Goal: Task Accomplishment & Management: Complete application form

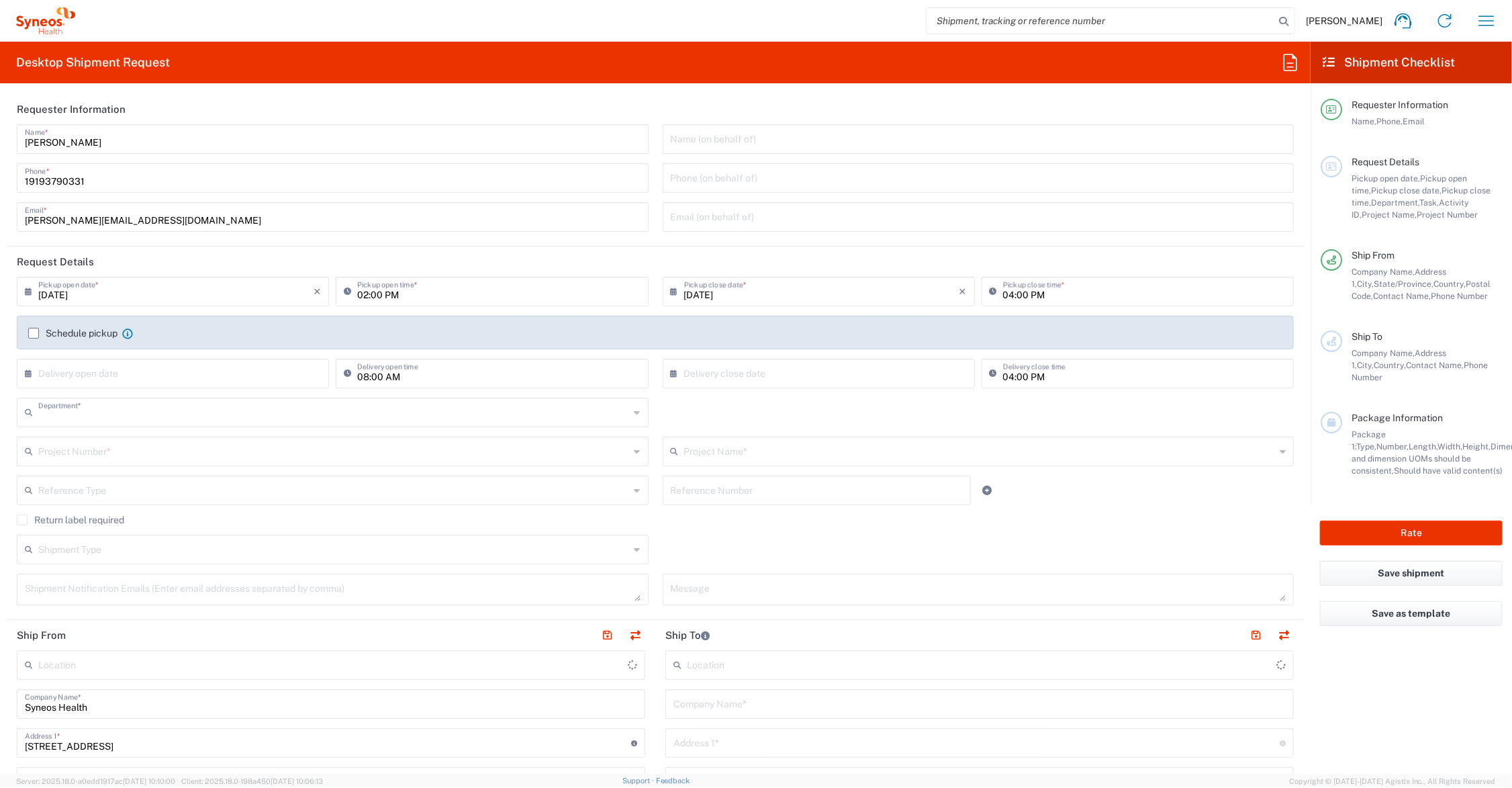
type input "6156"
type input "[US_STATE]"
type input "[GEOGRAPHIC_DATA]"
type input "Syneos Health Communications-[GEOGRAPHIC_DATA] [GEOGRAPHIC_DATA]"
click at [733, 450] on input "text" at bounding box center [979, 450] width 591 height 23
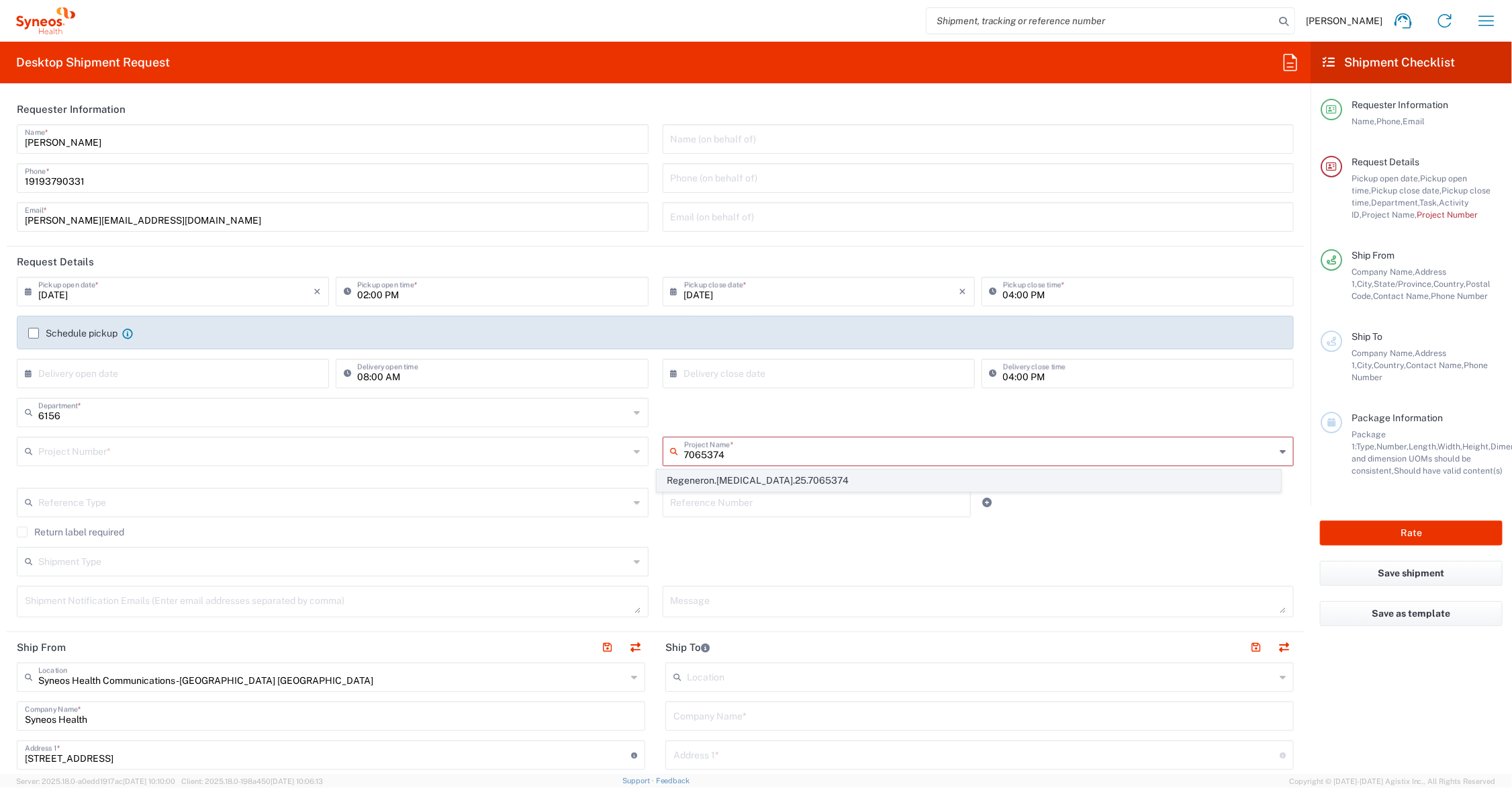
click at [742, 482] on span "Regeneron.[MEDICAL_DATA].25.7065374" at bounding box center [968, 480] width 622 height 21
type input "Regeneron.[MEDICAL_DATA].25.7065374"
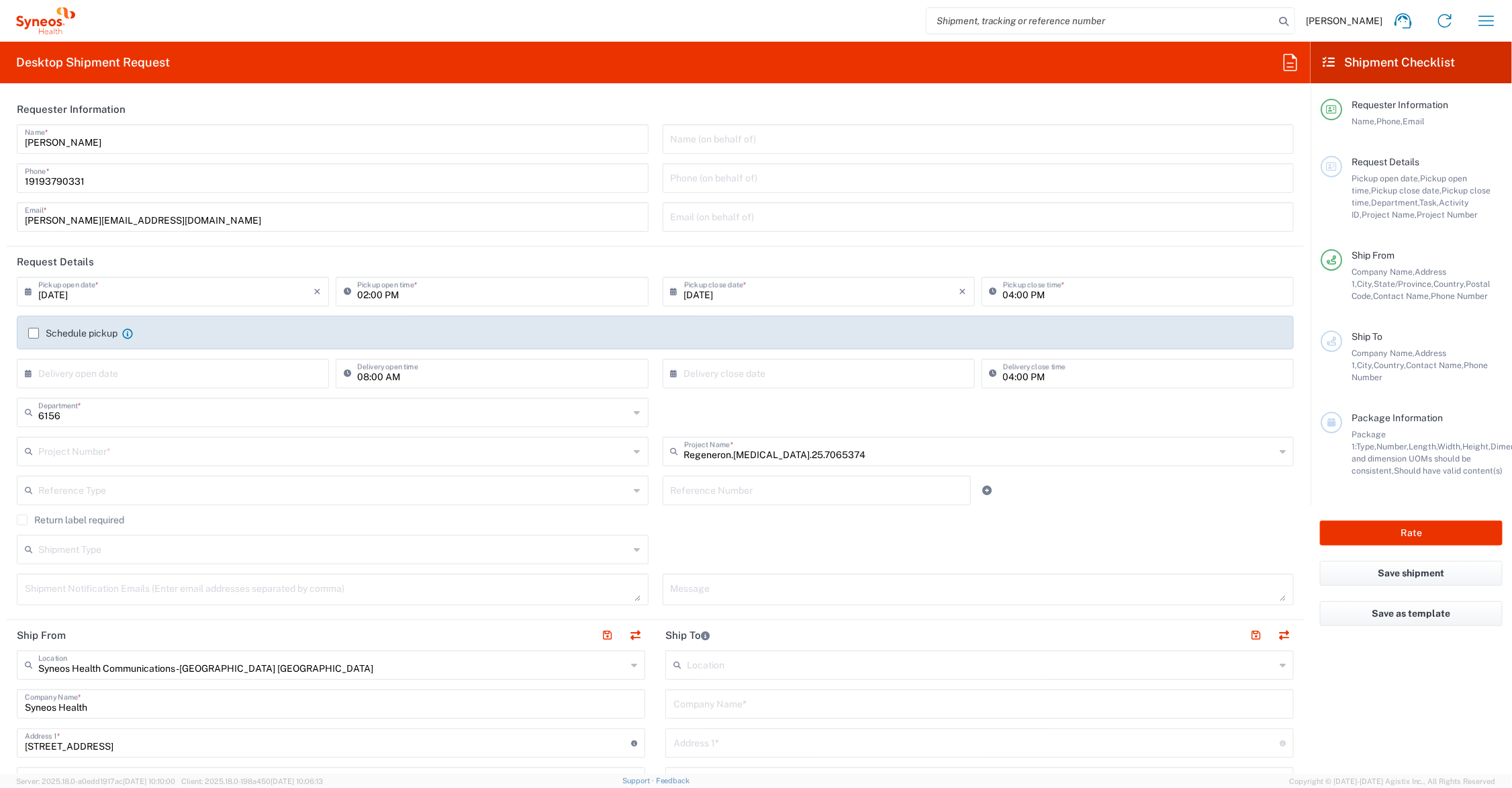
type input "MCUS.IMCA.CL.7065374"
click at [735, 488] on input "text" at bounding box center [817, 489] width 293 height 23
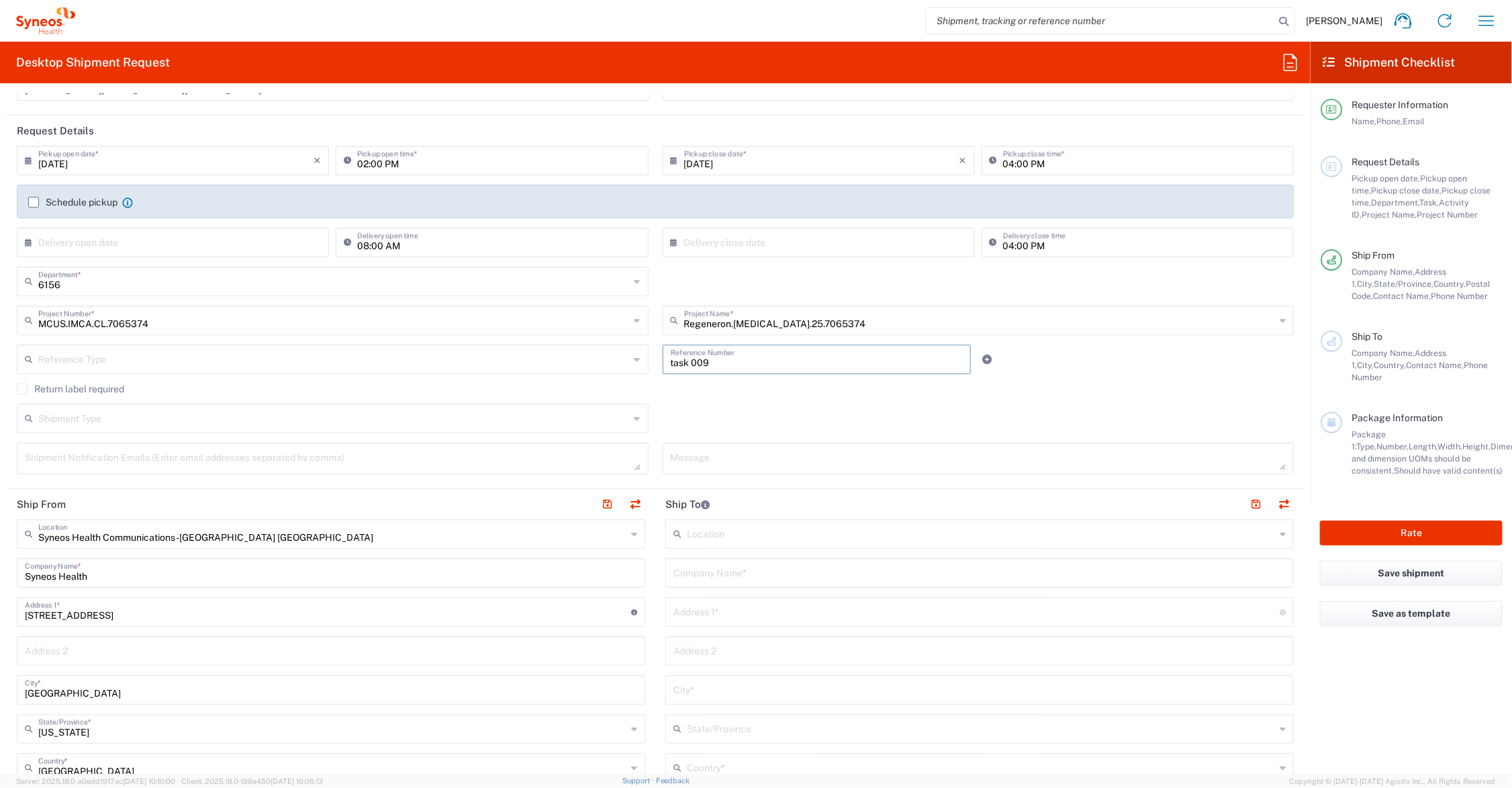
scroll to position [168, 0]
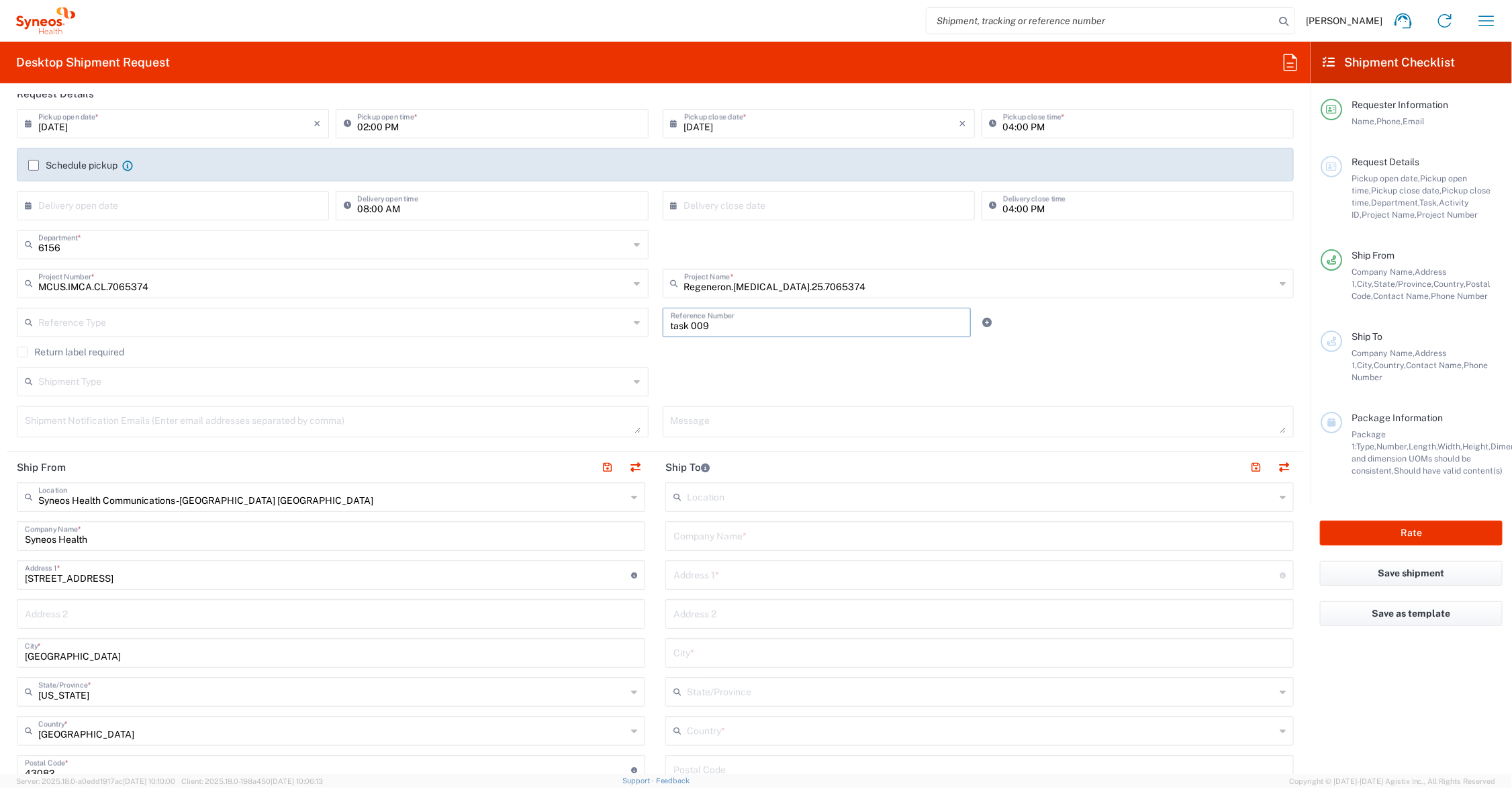
type input "task 009"
click at [754, 529] on input "text" at bounding box center [979, 535] width 612 height 23
type input "AllyGRO Community Oncology 9/11-9/14"
click at [742, 575] on input "text" at bounding box center [976, 573] width 606 height 23
type input "for Regeneron Pharma booth 12"
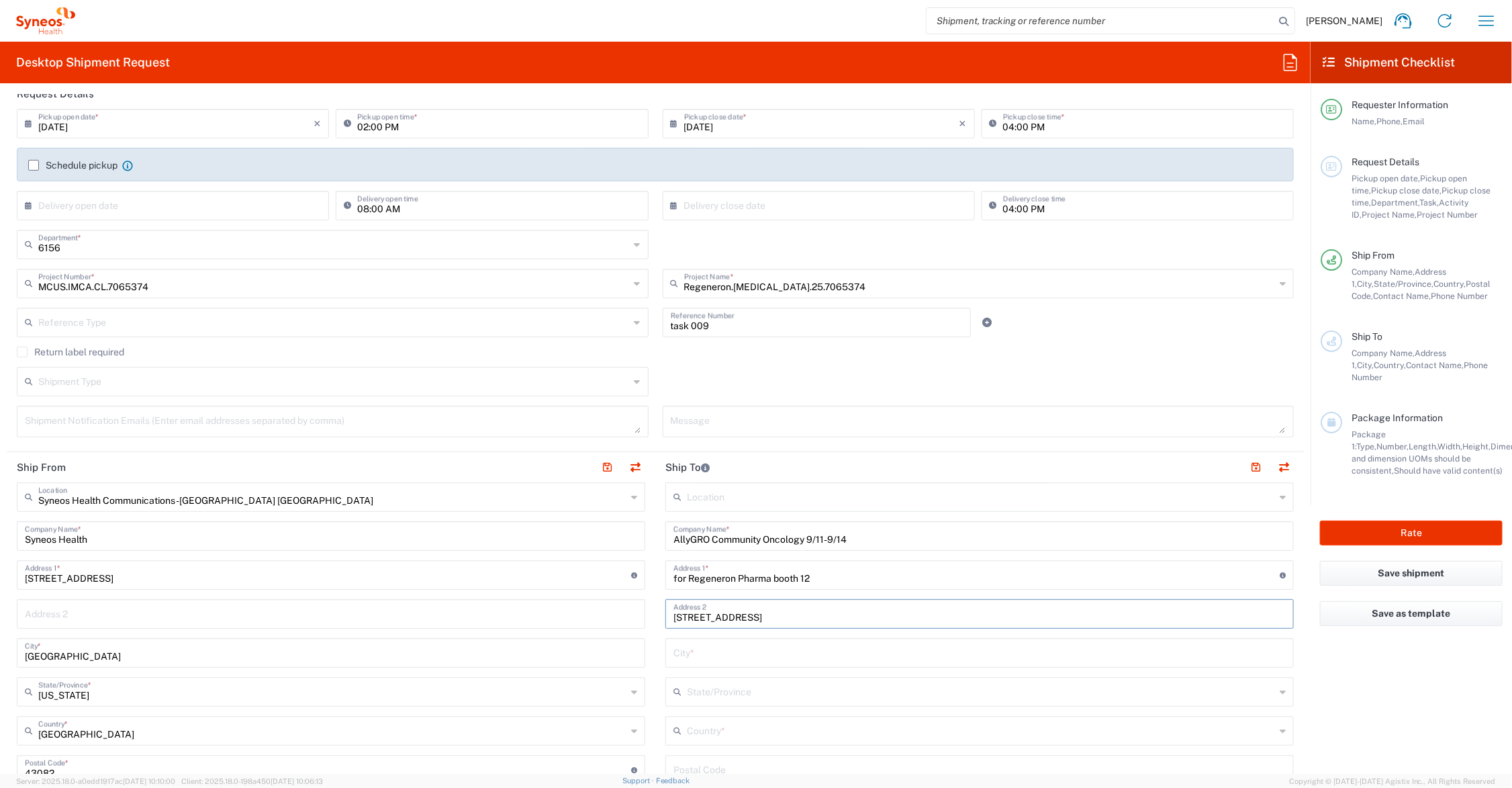
type input "[STREET_ADDRESS]"
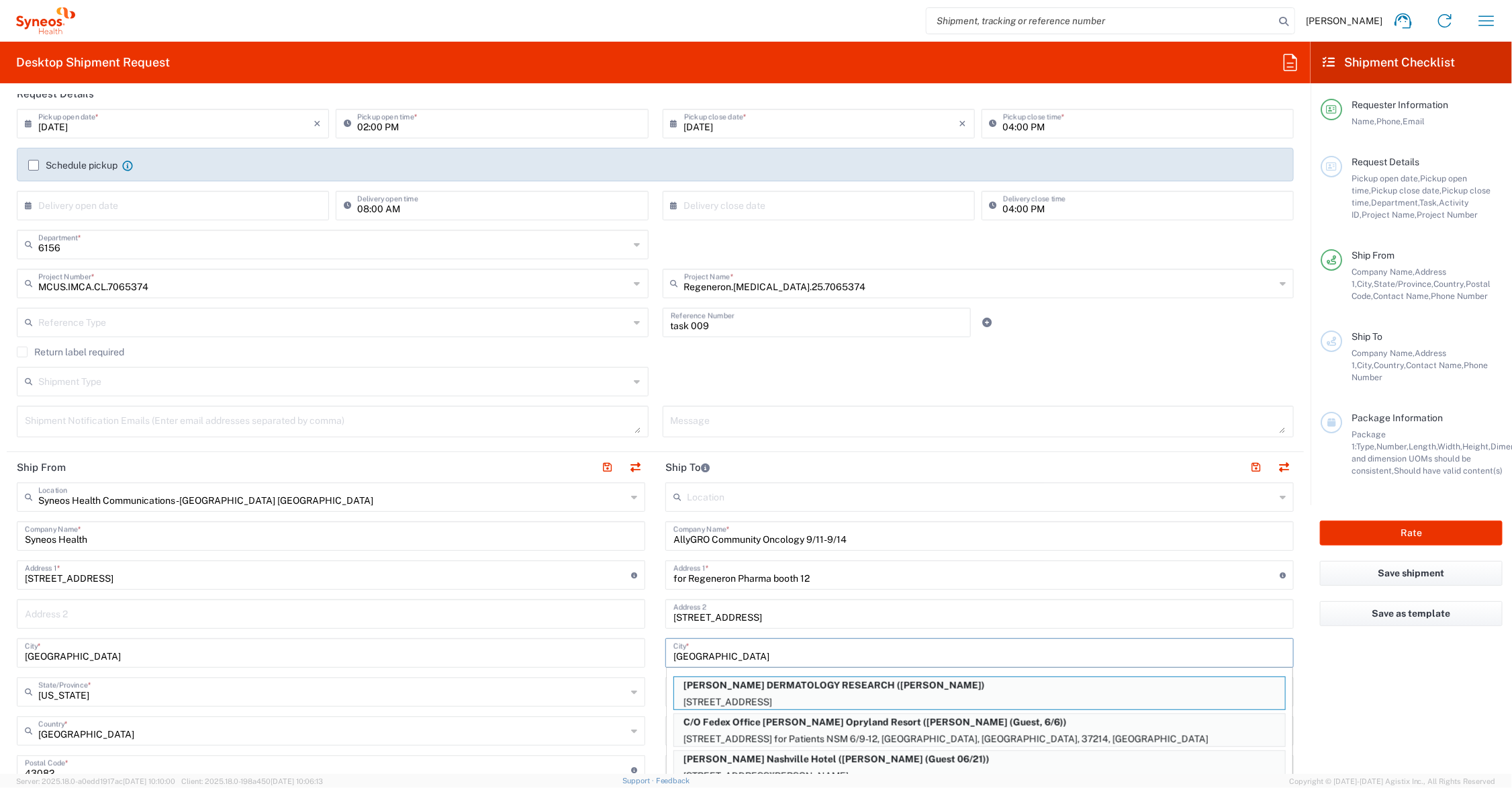
type input "[GEOGRAPHIC_DATA]"
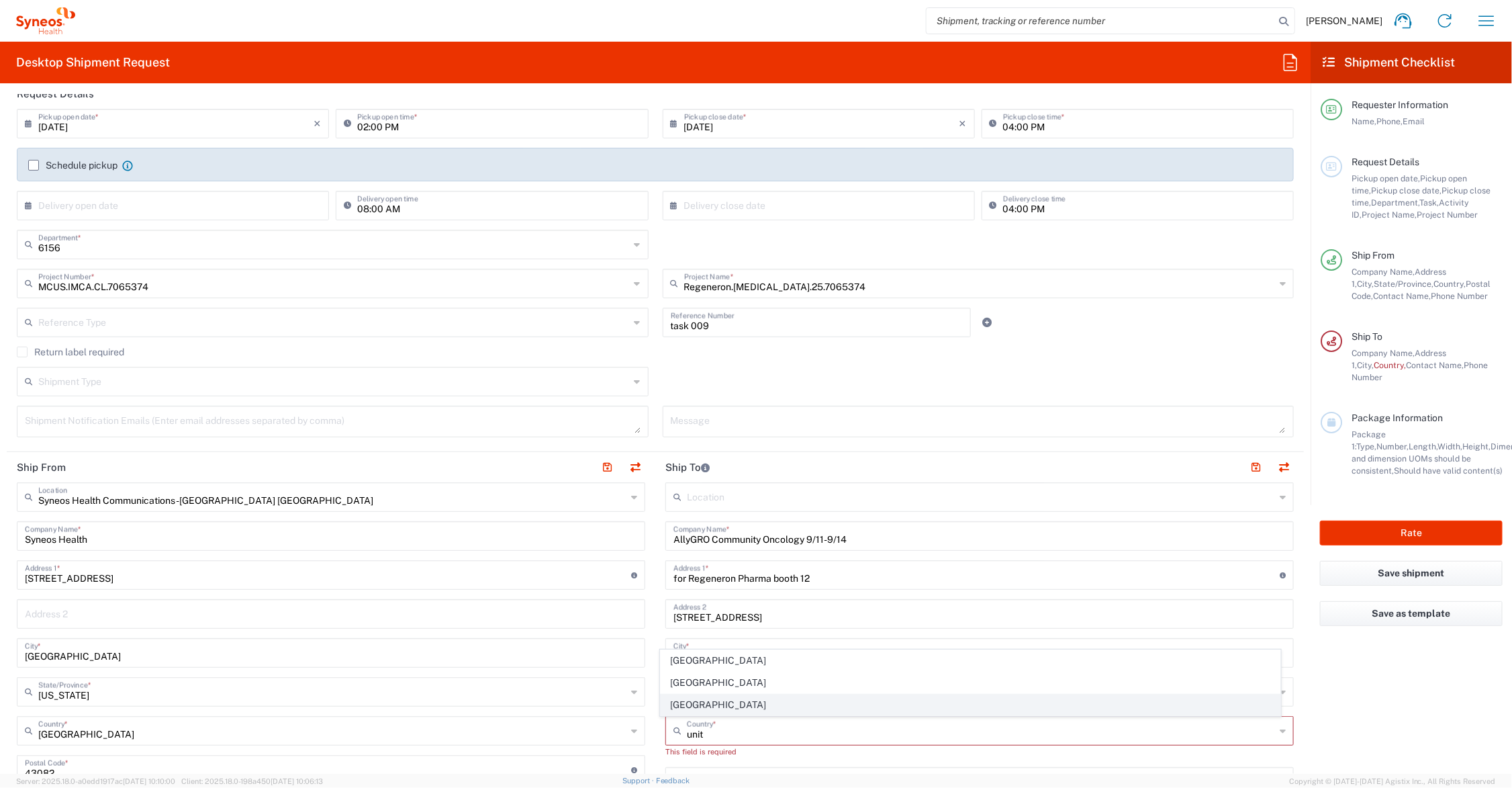
click at [680, 698] on span "[GEOGRAPHIC_DATA]" at bounding box center [970, 705] width 619 height 21
type input "[GEOGRAPHIC_DATA]"
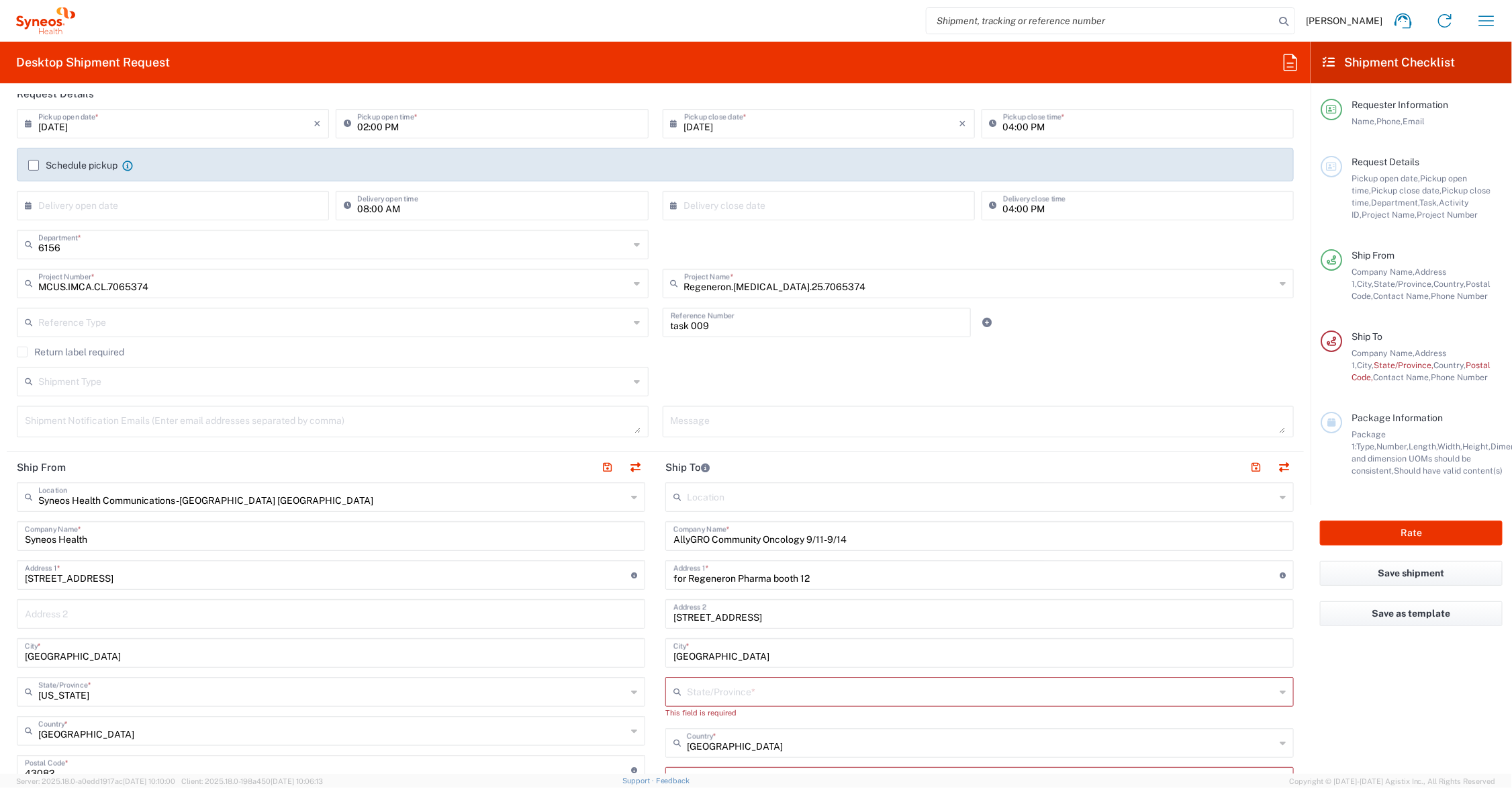
click at [687, 688] on input "text" at bounding box center [981, 691] width 588 height 23
click at [694, 662] on span "[US_STATE]" at bounding box center [970, 665] width 619 height 21
type input "[US_STATE]"
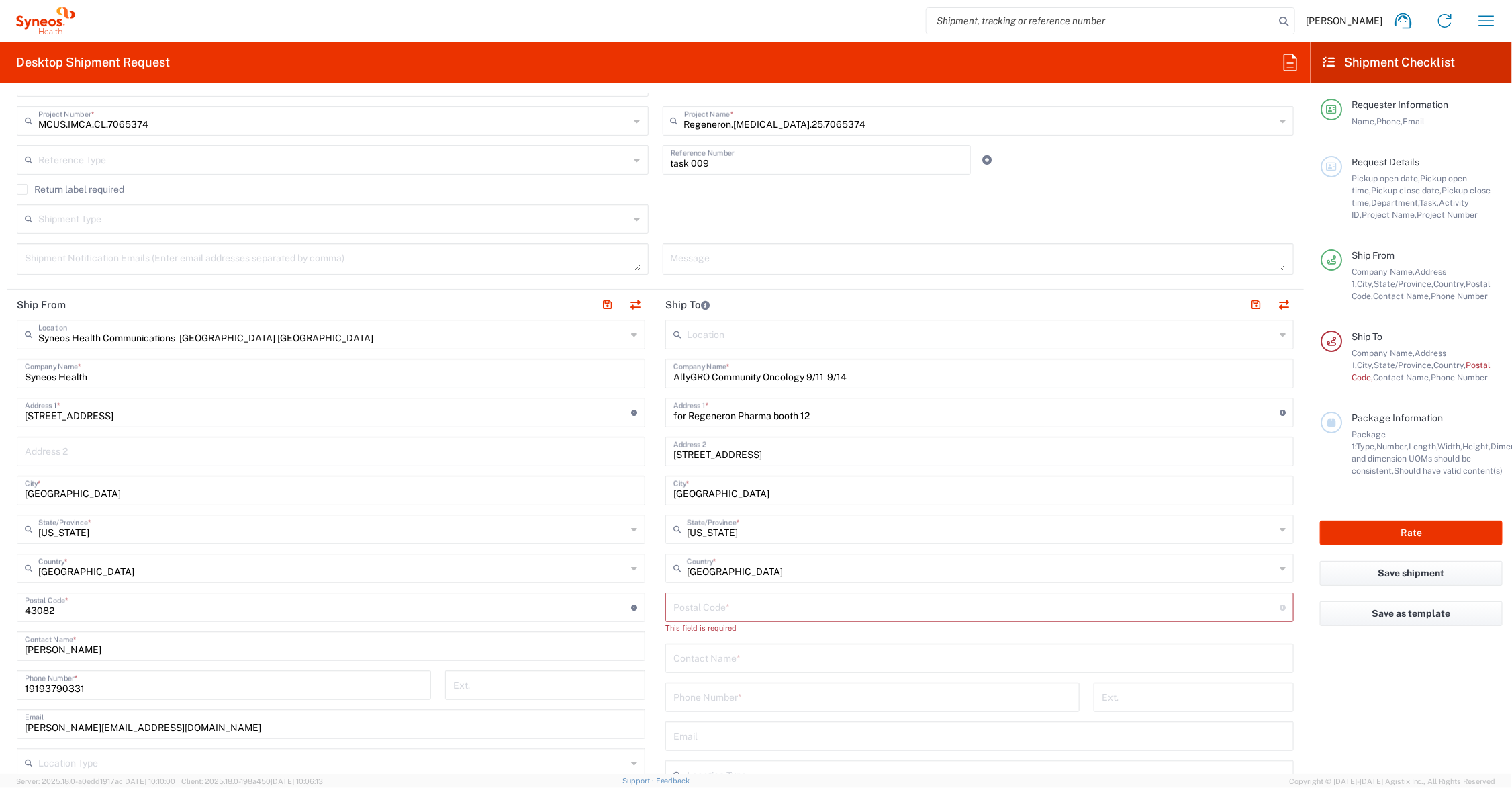
scroll to position [503, 0]
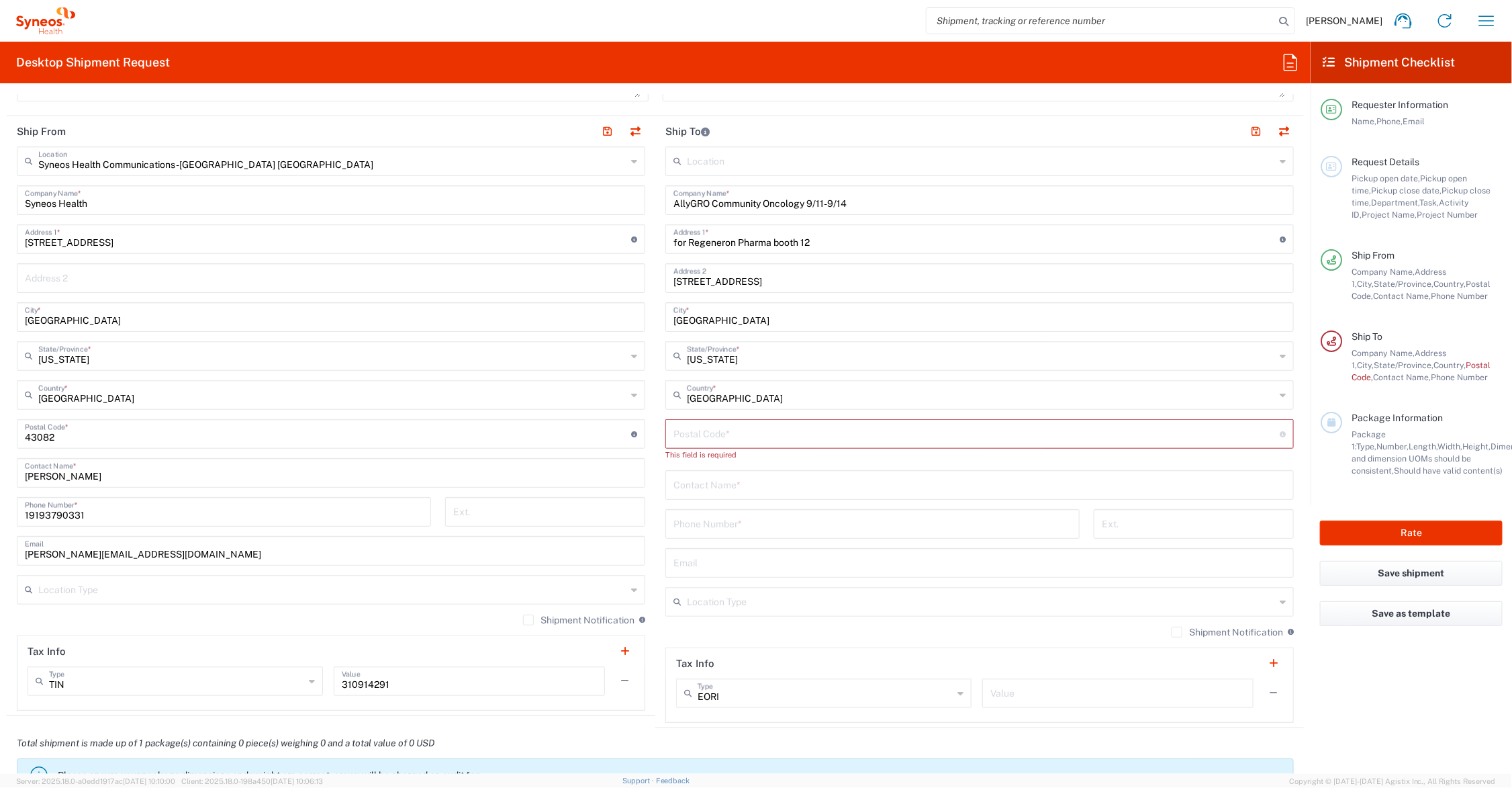
click at [745, 436] on input "undefined" at bounding box center [976, 432] width 606 height 23
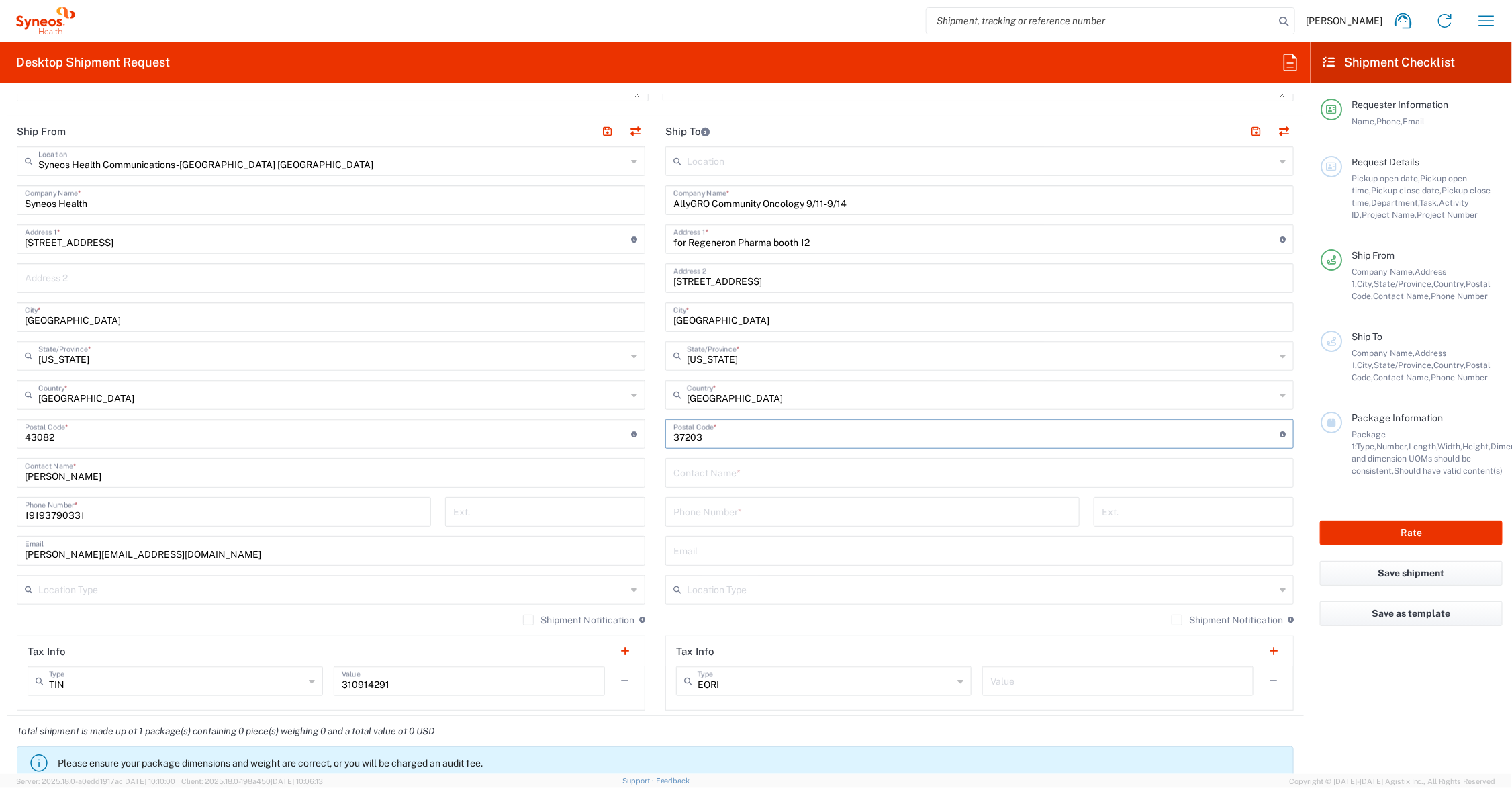
type input "37203"
type input "[PERSON_NAME]"
click at [655, 518] on main "Location [PERSON_NAME] LLC-[GEOGRAPHIC_DATA] [GEOGRAPHIC_DATA] [GEOGRAPHIC_DATA…" at bounding box center [979, 428] width 648 height 564
click at [732, 474] on input "[PERSON_NAME]" at bounding box center [979, 471] width 612 height 23
type input "[PHONE_NUMBER]"
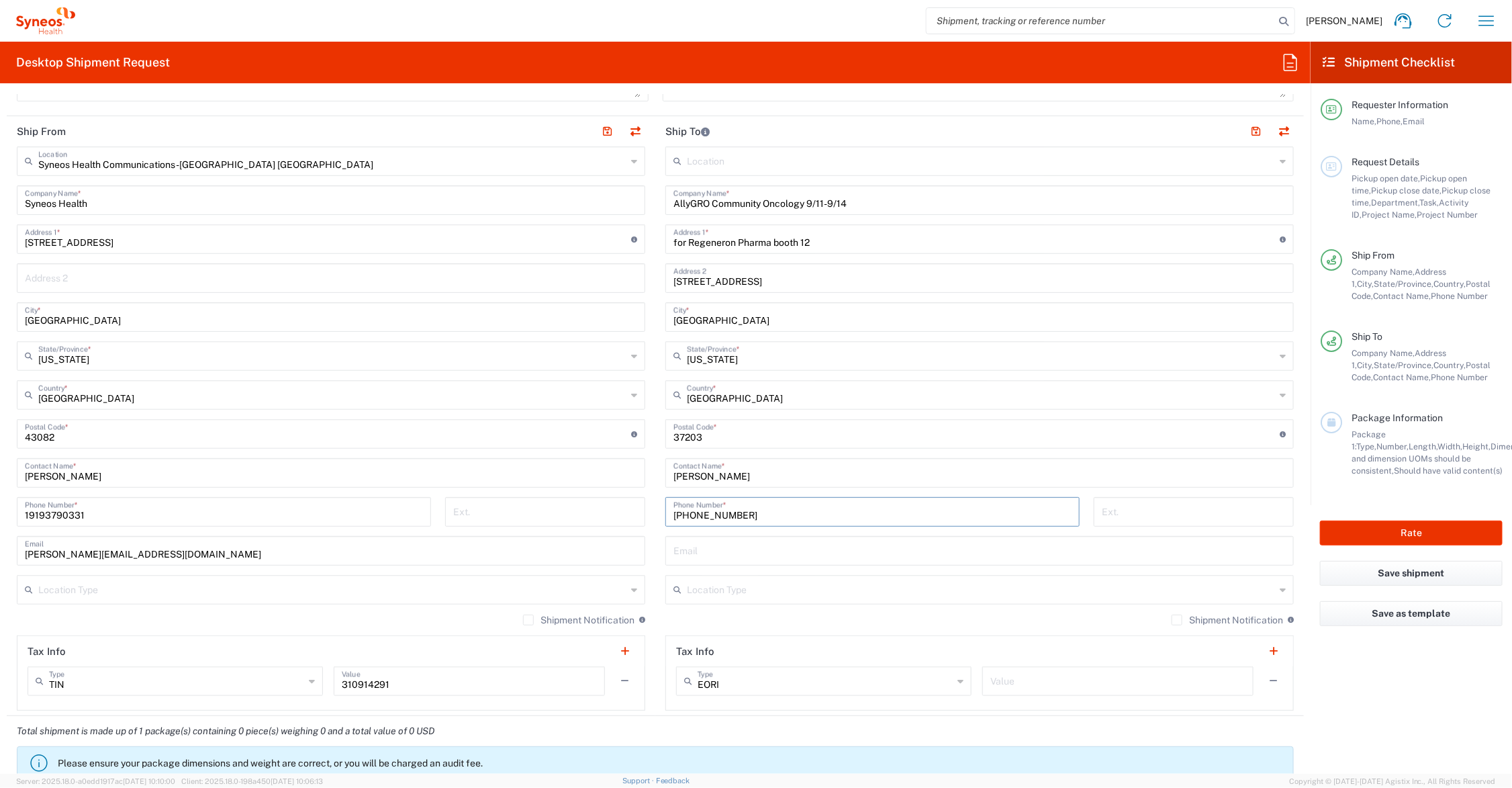
click at [799, 202] on input "AllyGRO Community Oncology 9/11-9/14" at bounding box center [979, 199] width 612 height 23
click at [757, 203] on input "AllyGRO Community Onc. 9/11-9/14" at bounding box center [979, 199] width 612 height 23
type input "AllyGRO Comm. Onc. 9/11-9/14"
click at [730, 240] on input "for Regeneron Pharma booth 12" at bounding box center [976, 238] width 606 height 23
drag, startPoint x: 819, startPoint y: 199, endPoint x: 663, endPoint y: 200, distance: 156.0
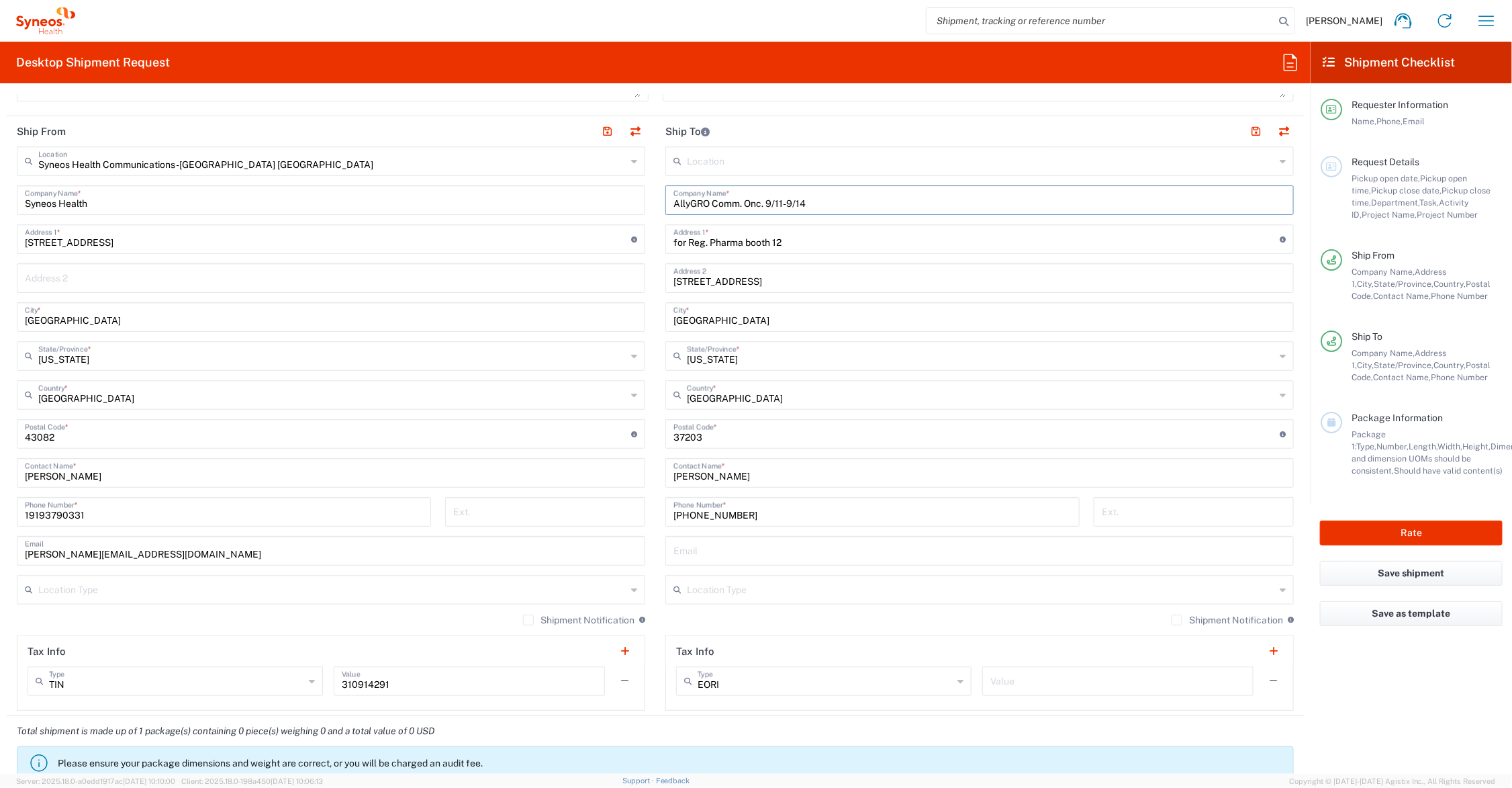
click at [666, 200] on div "AllyGRO Comm. Onc. 9/11-9/14 Company Name *" at bounding box center [980, 201] width 629 height 30
click at [673, 239] on input "for Reg. Pharma booth 12" at bounding box center [976, 238] width 606 height 23
paste input "AllyGRO Comm. Onc. 9/11-9/14"
type input "AllyGRO Comm. Onc. 9/11-9/14, for Reg. Pharma booth 12"
drag, startPoint x: 816, startPoint y: 205, endPoint x: 618, endPoint y: 210, distance: 198.1
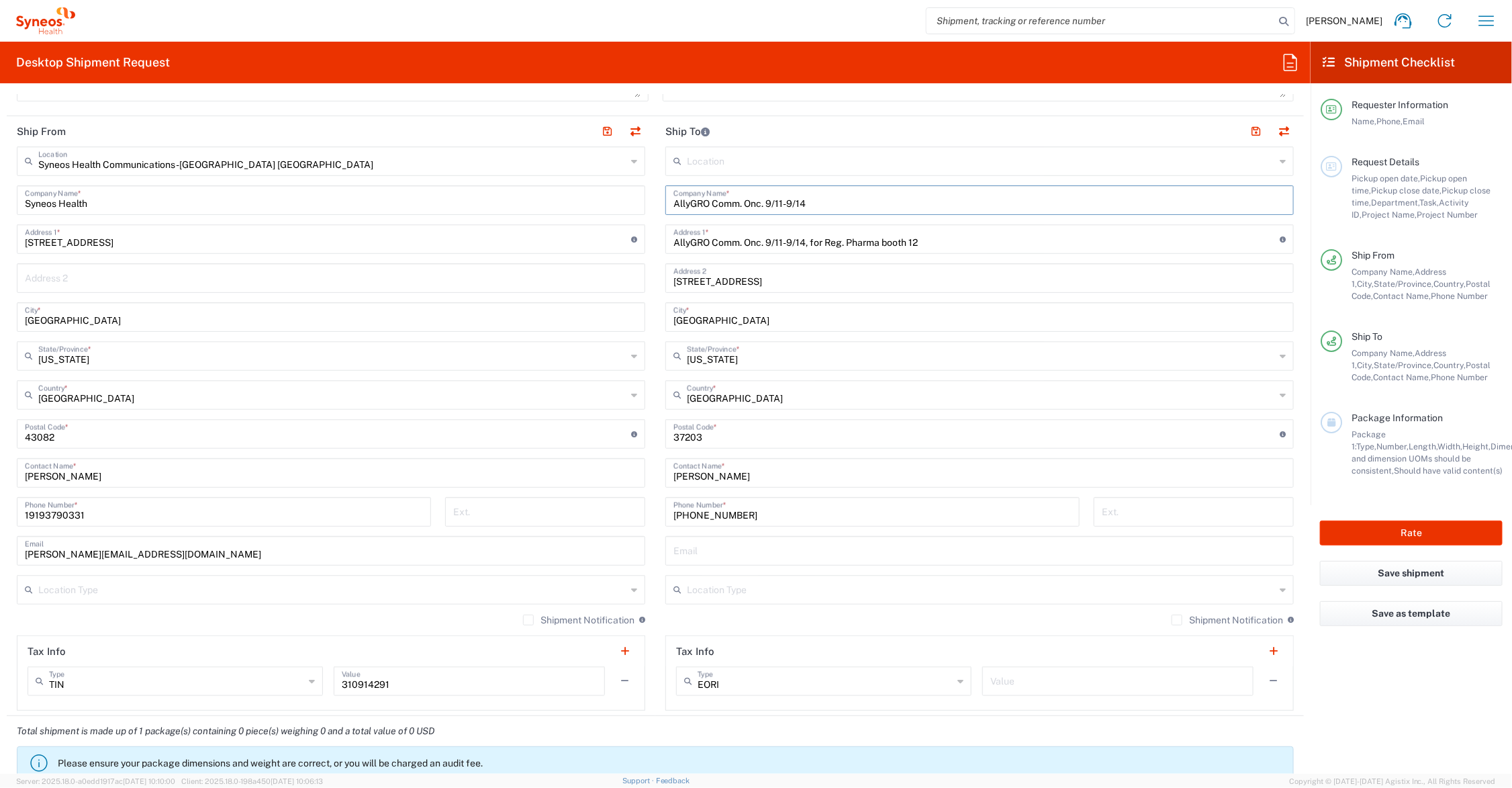
click at [618, 210] on div "Ship From Syneos Health Communications-[GEOGRAPHIC_DATA] [GEOGRAPHIC_DATA] Loca…" at bounding box center [655, 416] width 1297 height 600
type input "Renaissance [GEOGRAPHIC_DATA]"
drag, startPoint x: 915, startPoint y: 240, endPoint x: 821, endPoint y: 236, distance: 94.1
click at [821, 236] on input "AllyGRO Comm. Onc. 9/11-9/14, for Reg. Pharma booth 12" at bounding box center [976, 238] width 606 height 23
type input "AllyGRO Comm. Onc. 9/11-9/14"
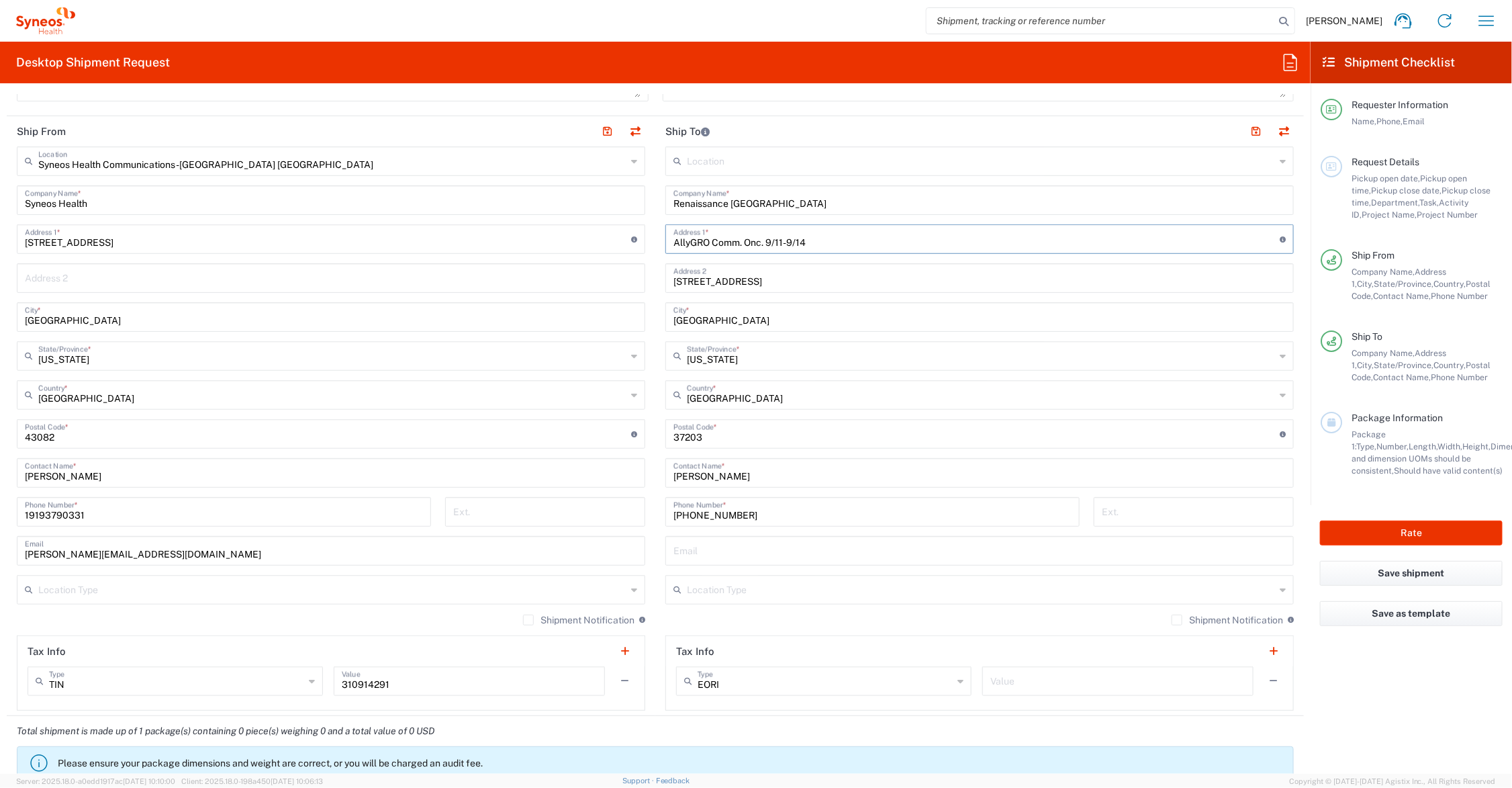
click at [747, 477] on input "[PERSON_NAME]" at bounding box center [979, 471] width 612 height 23
paste input "Reg. Pharma booth 12"
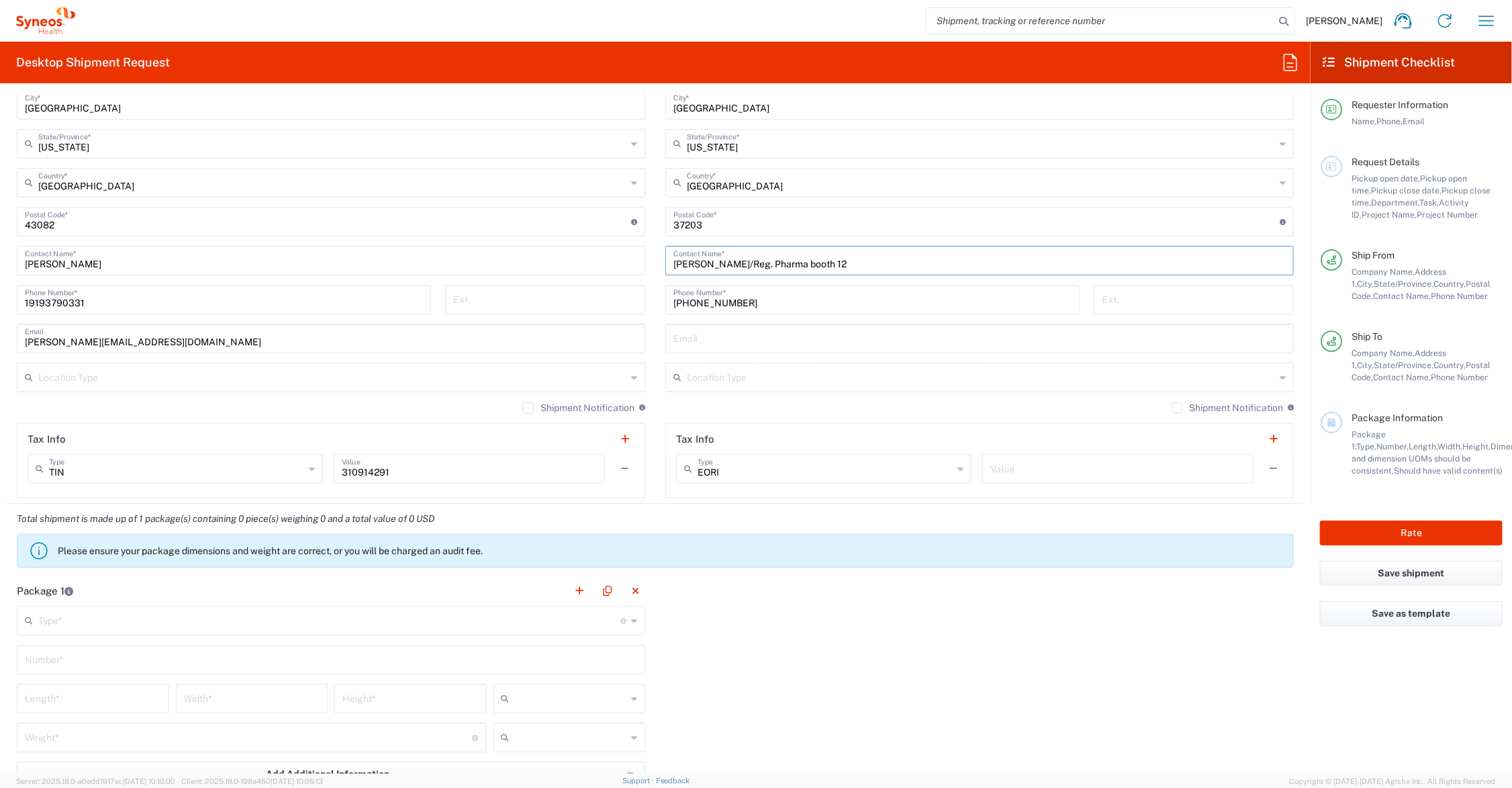
scroll to position [839, 0]
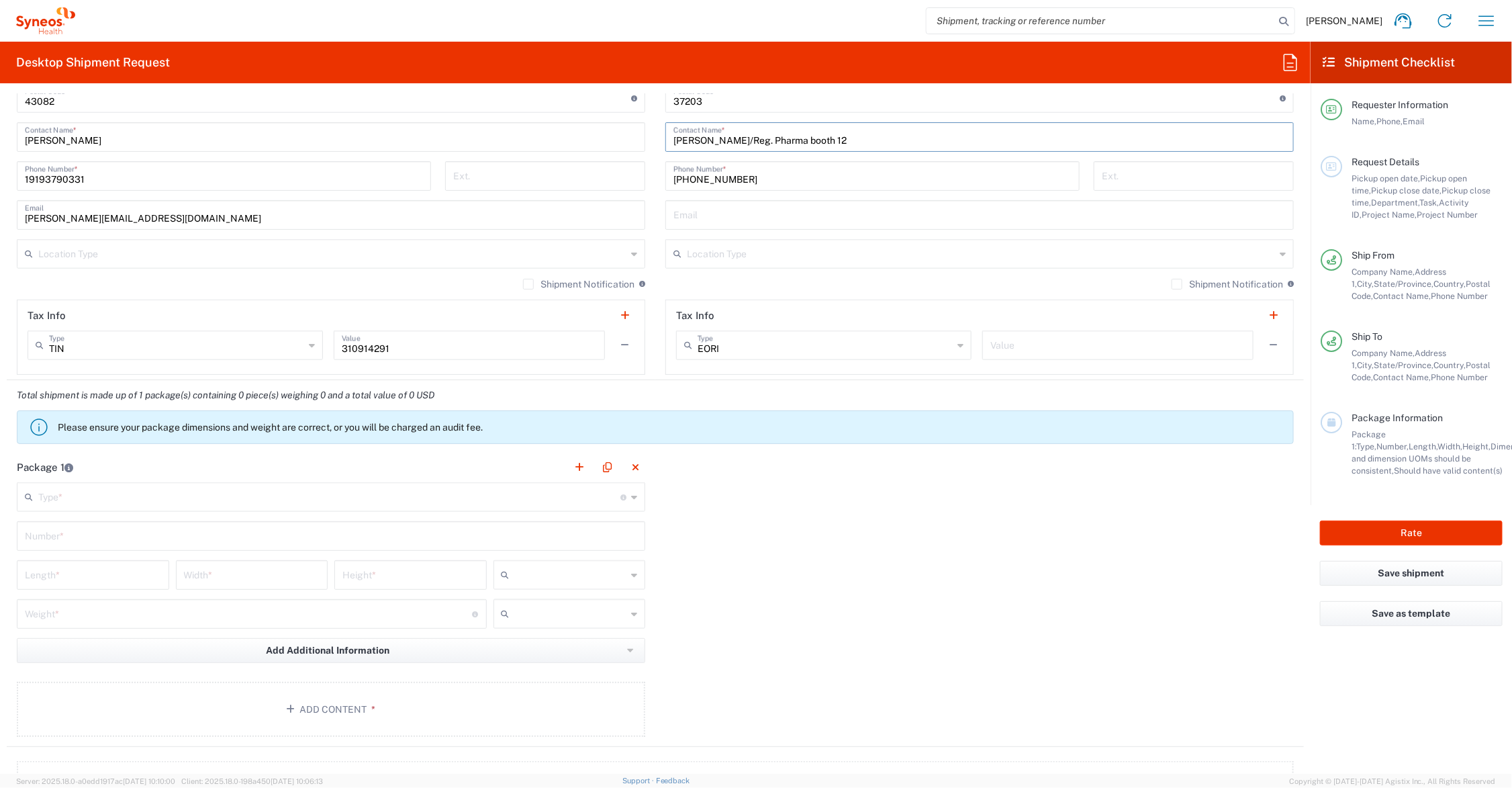
type input "[PERSON_NAME]/Reg. Pharma booth 12"
click at [139, 498] on input "text" at bounding box center [329, 496] width 582 height 23
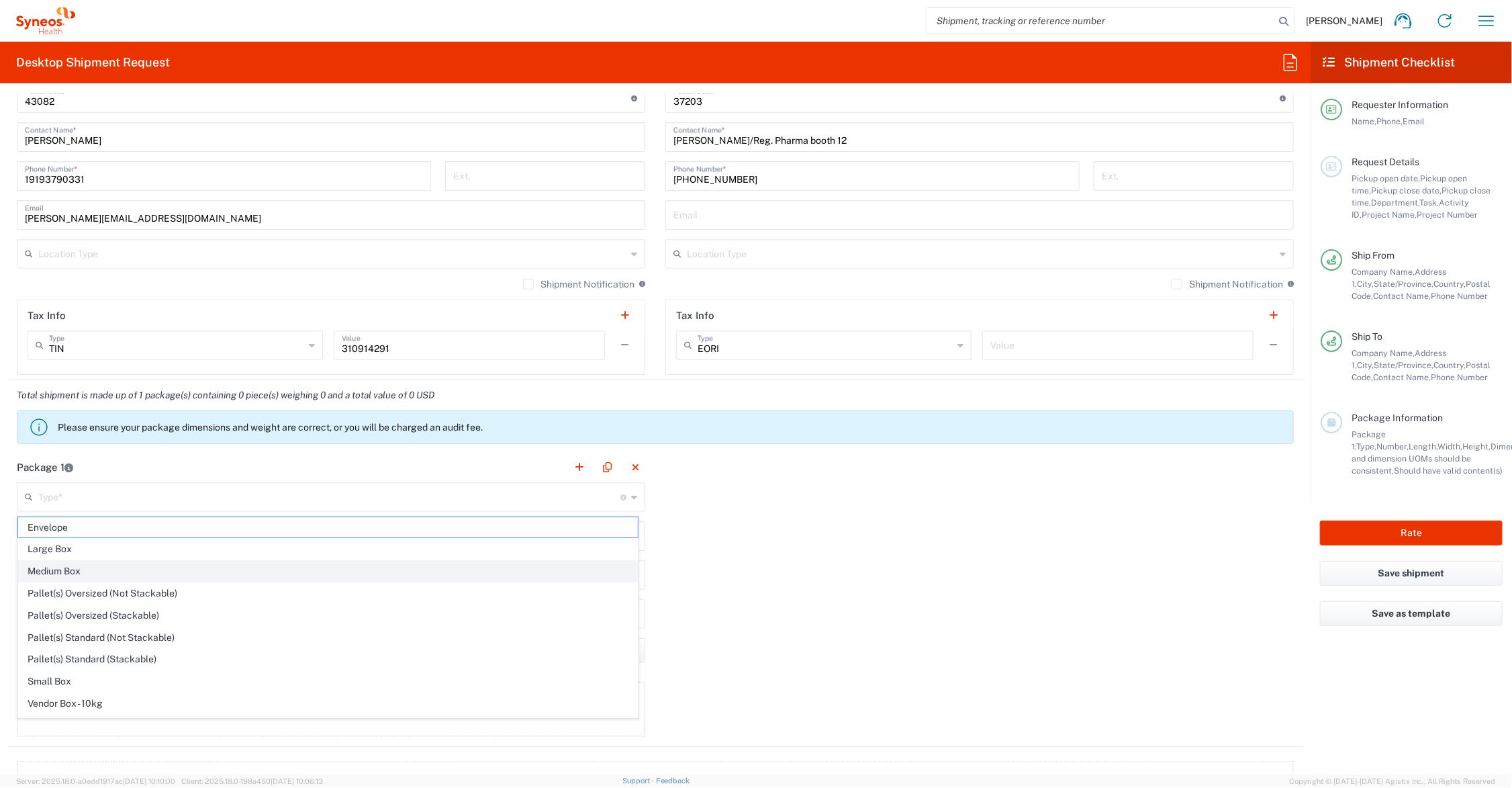
click at [115, 566] on span "Medium Box" at bounding box center [327, 571] width 619 height 21
type input "Medium Box"
type input "13"
type input "11.5"
type input "2.5"
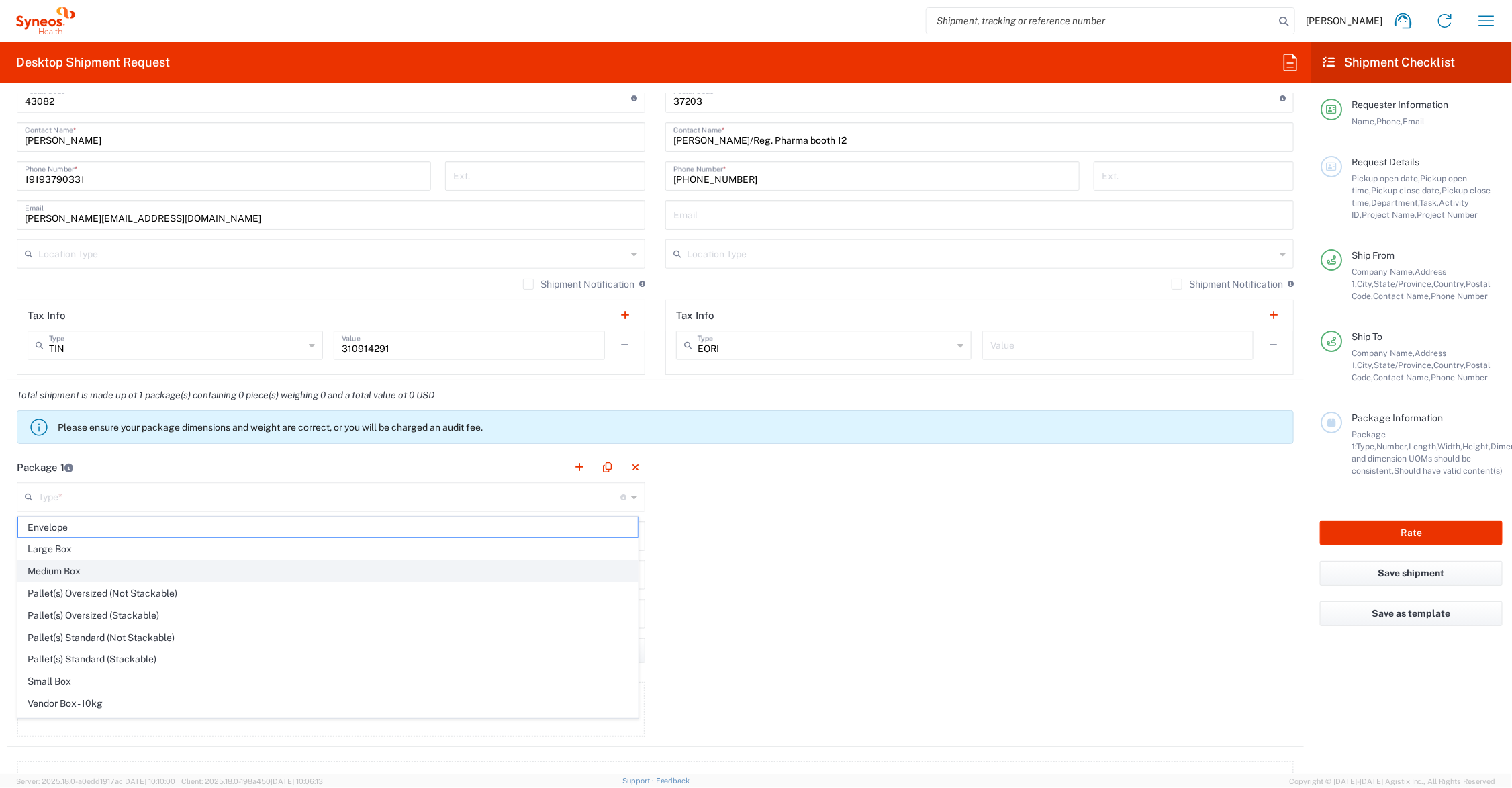
type input "in"
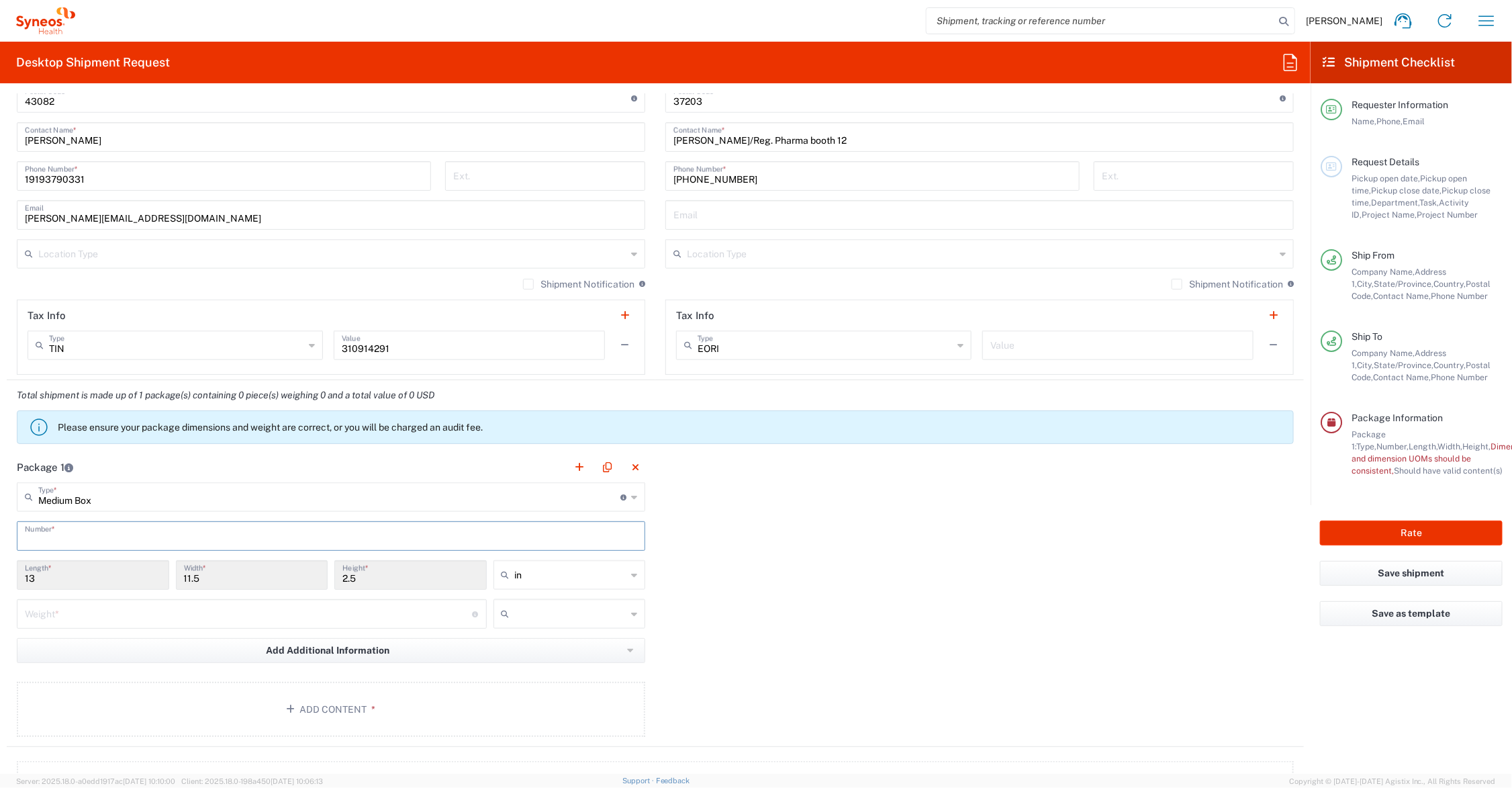
click at [109, 545] on input "text" at bounding box center [331, 535] width 612 height 23
type input "1"
click at [82, 619] on input "number" at bounding box center [248, 612] width 448 height 23
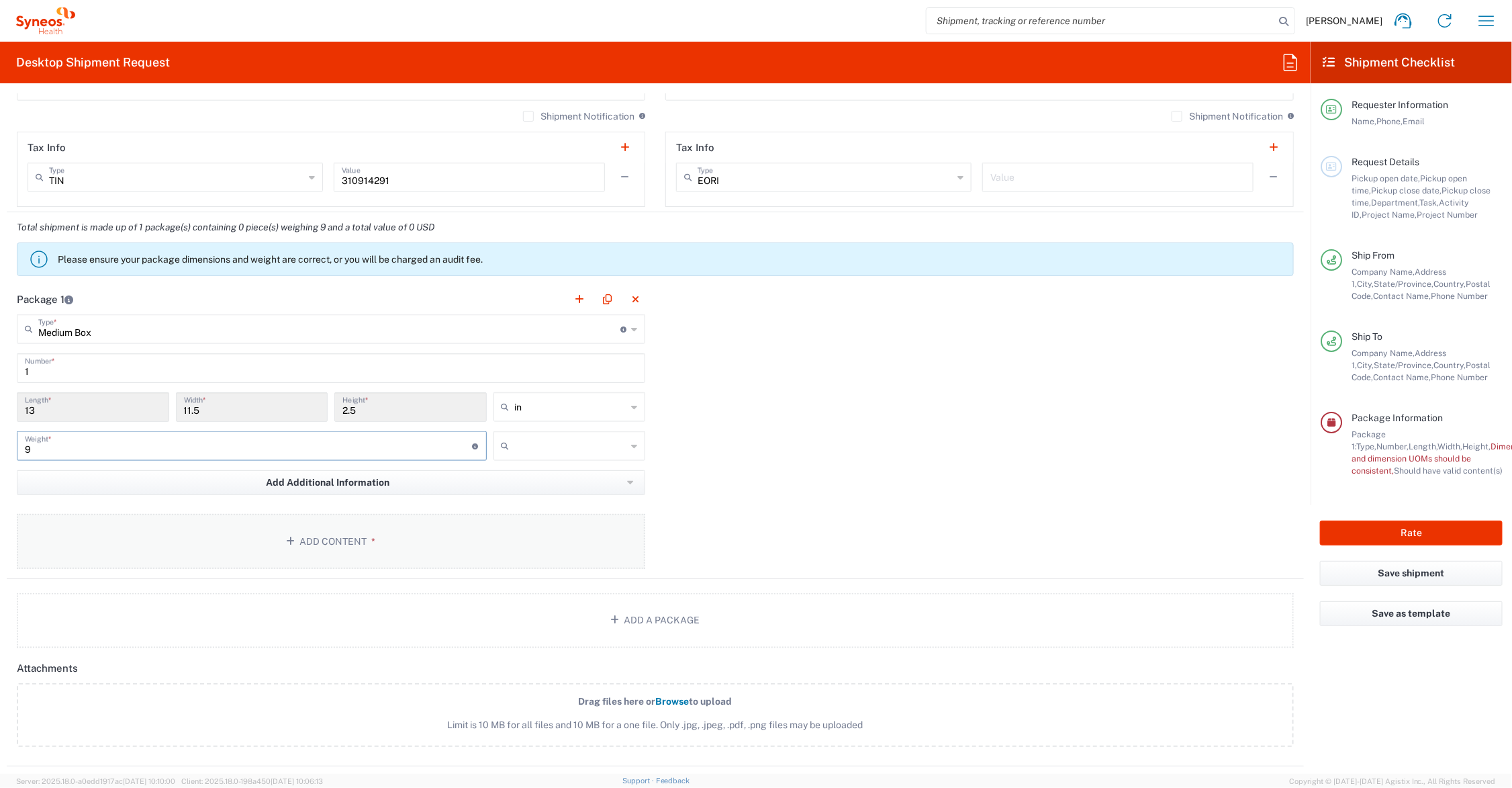
type input "9"
click at [327, 532] on button "Add Content *" at bounding box center [331, 541] width 629 height 55
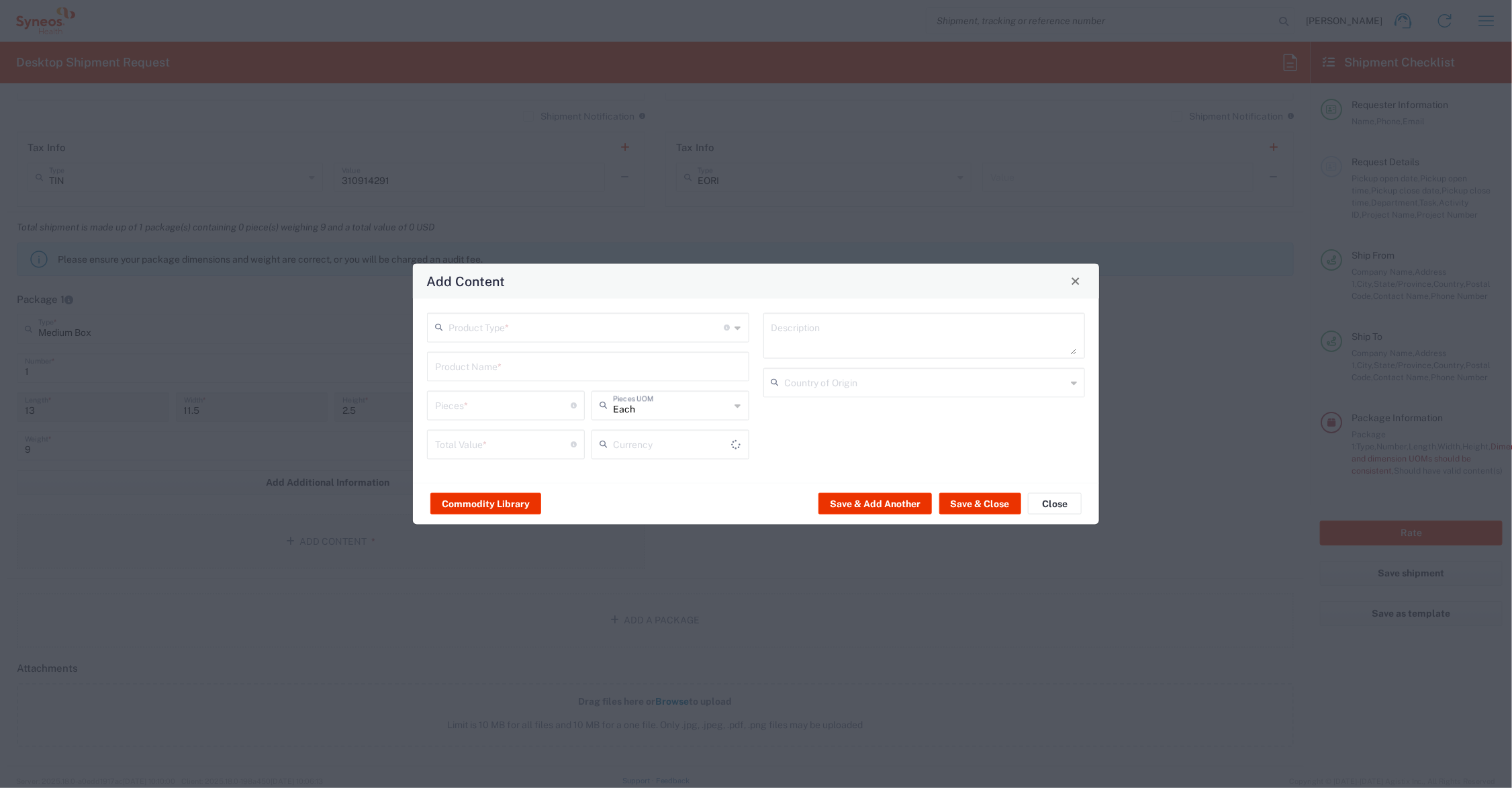
type input "US Dollar"
click at [529, 321] on input "text" at bounding box center [586, 326] width 276 height 23
click at [524, 353] on span "Documents" at bounding box center [588, 356] width 319 height 21
type input "Documents"
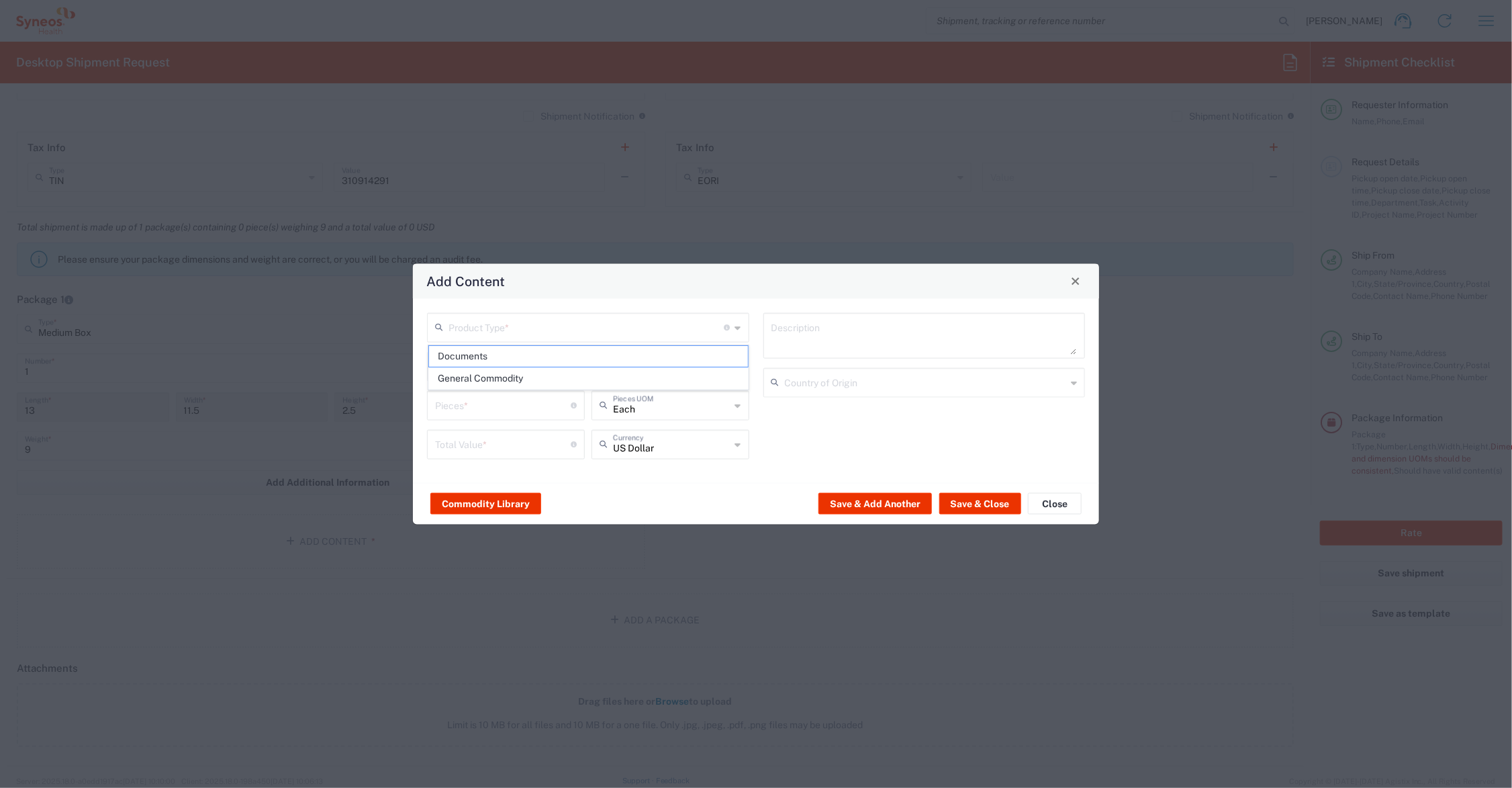
type input "1"
type textarea "Documents"
drag, startPoint x: 461, startPoint y: 403, endPoint x: 415, endPoint y: 404, distance: 46.0
click at [417, 404] on div "Documents Product Type * Document: Paper document generated internally by Syneo…" at bounding box center [756, 389] width 686 height 184
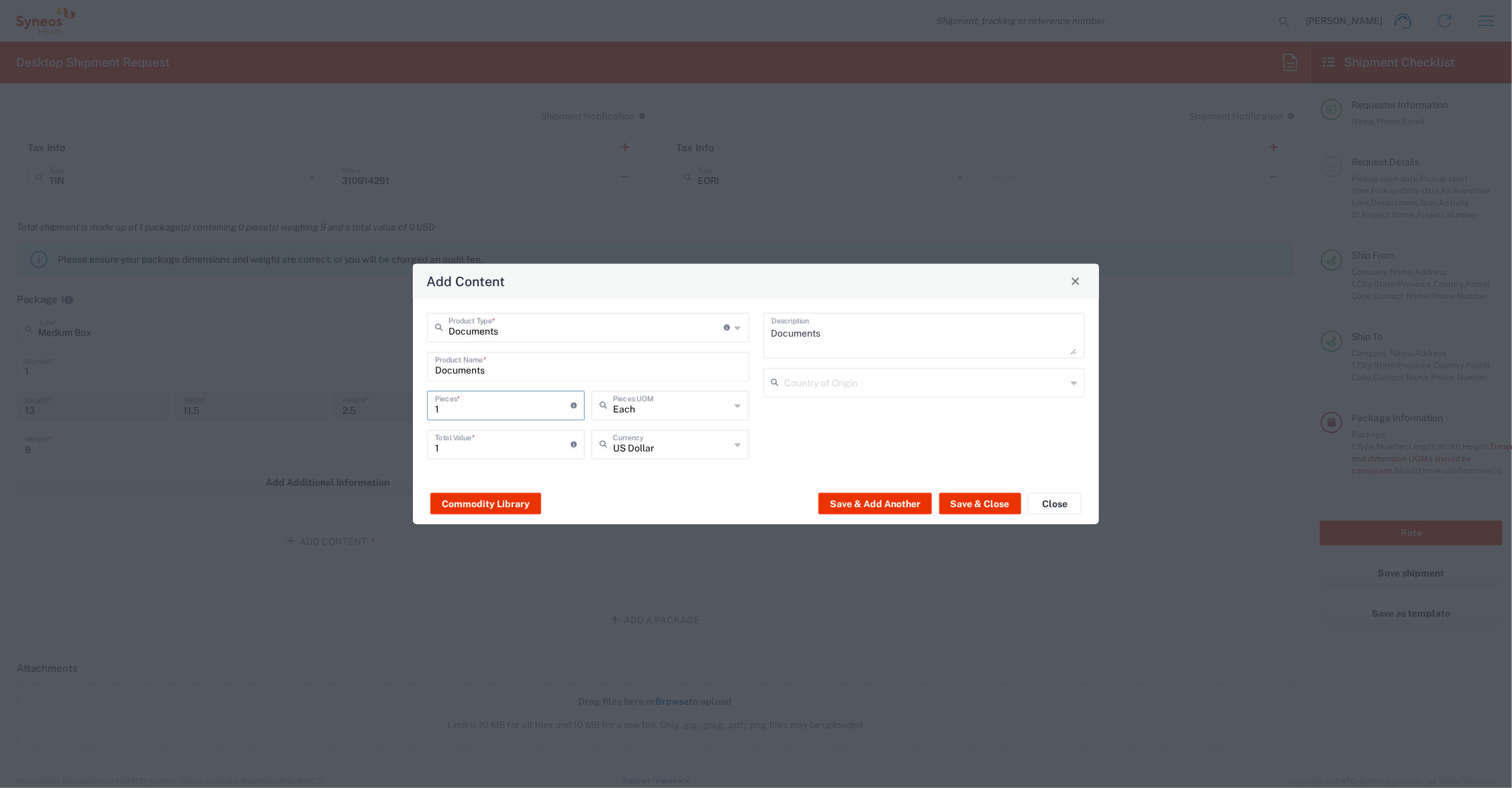
type input "2"
type input "20"
type input "200"
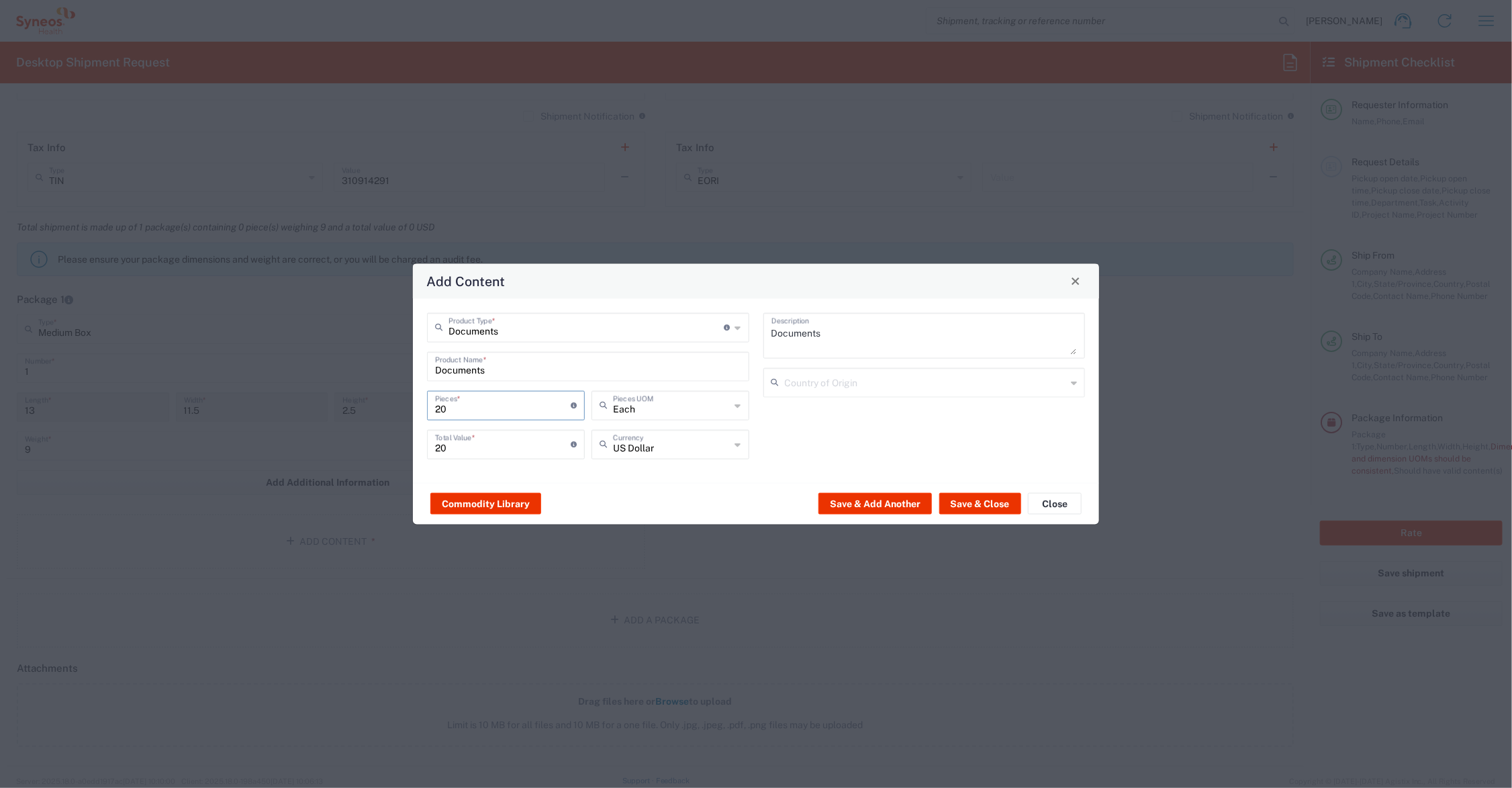
type input "200"
drag, startPoint x: 458, startPoint y: 444, endPoint x: 413, endPoint y: 444, distance: 45.0
click at [413, 444] on div "Documents Product Type * Document: Paper document generated internally by Syneo…" at bounding box center [756, 389] width 686 height 184
type input "85.00"
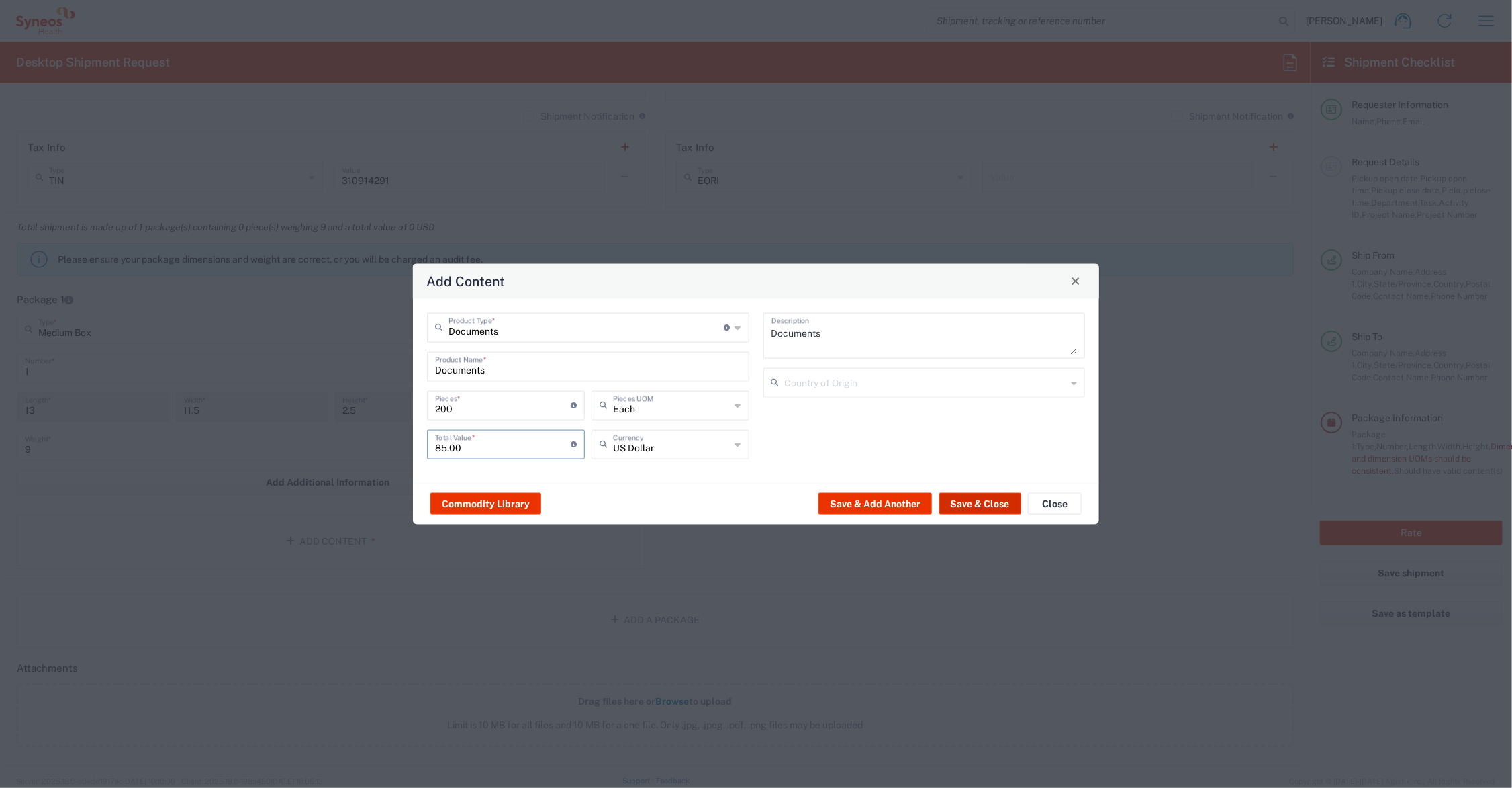
click at [982, 500] on button "Save & Close" at bounding box center [980, 503] width 82 height 21
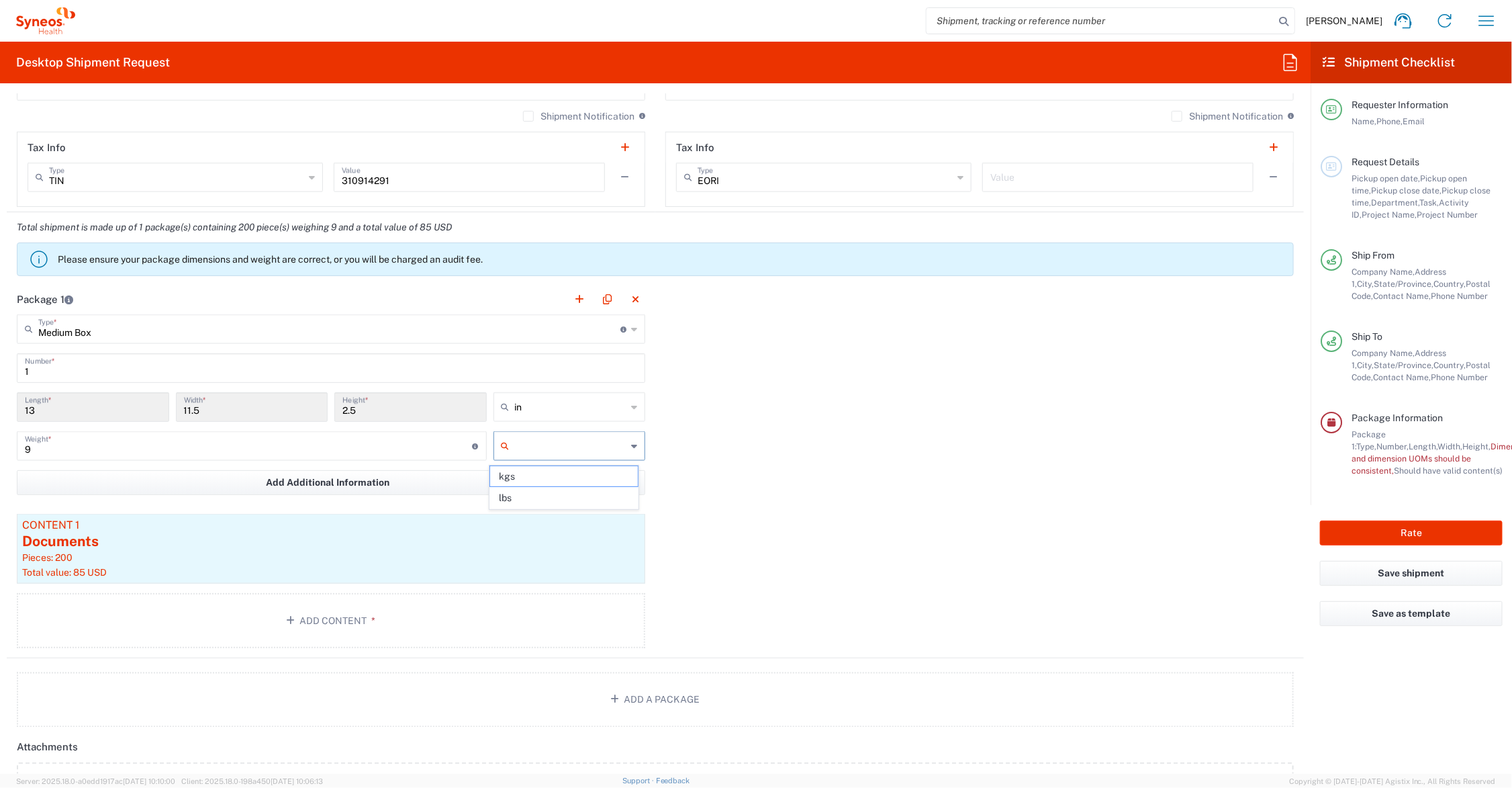
click at [535, 448] on input "text" at bounding box center [571, 446] width 112 height 21
click at [528, 493] on span "lbs" at bounding box center [563, 498] width 148 height 21
type input "lbs"
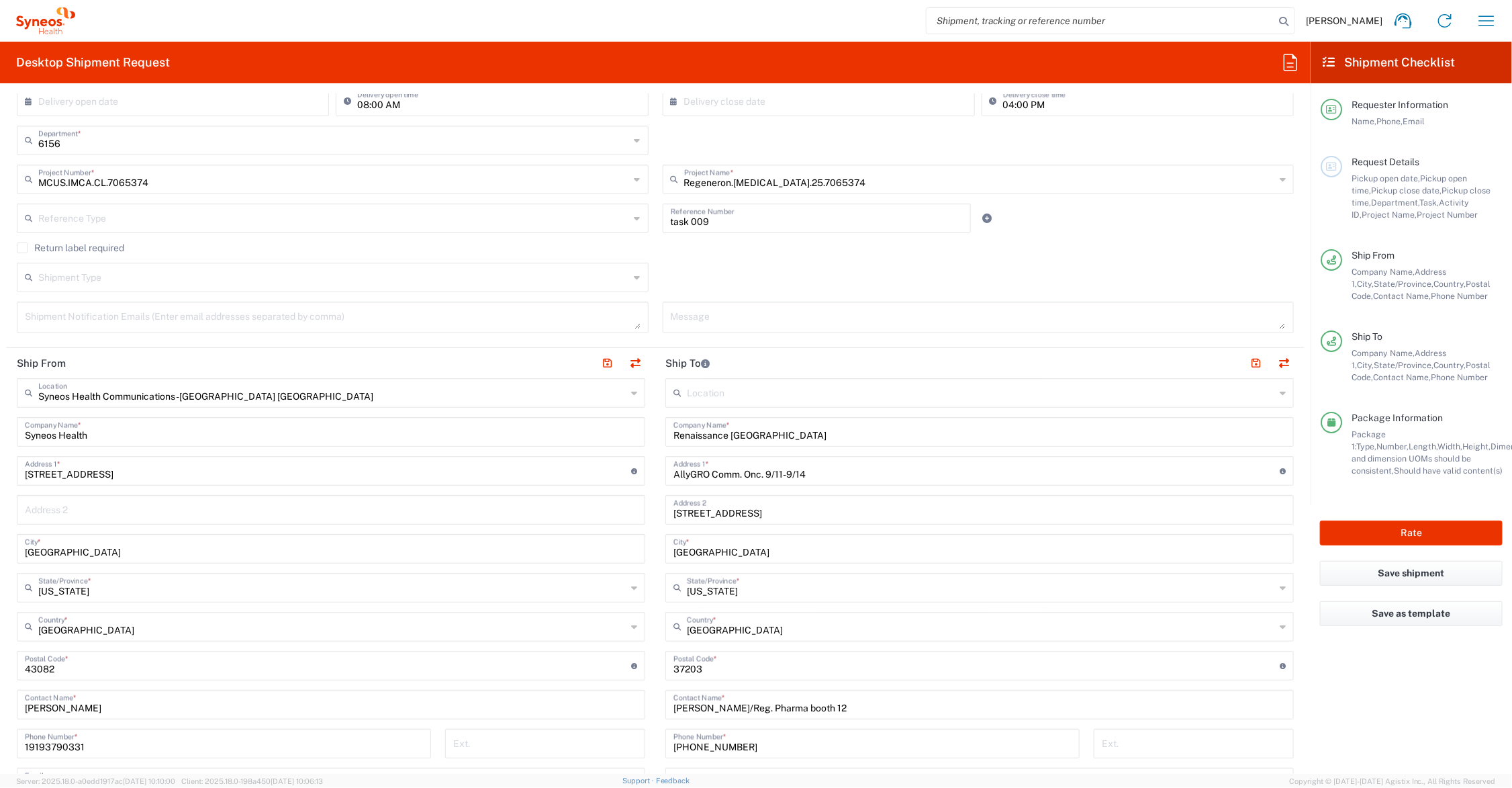
scroll to position [336, 0]
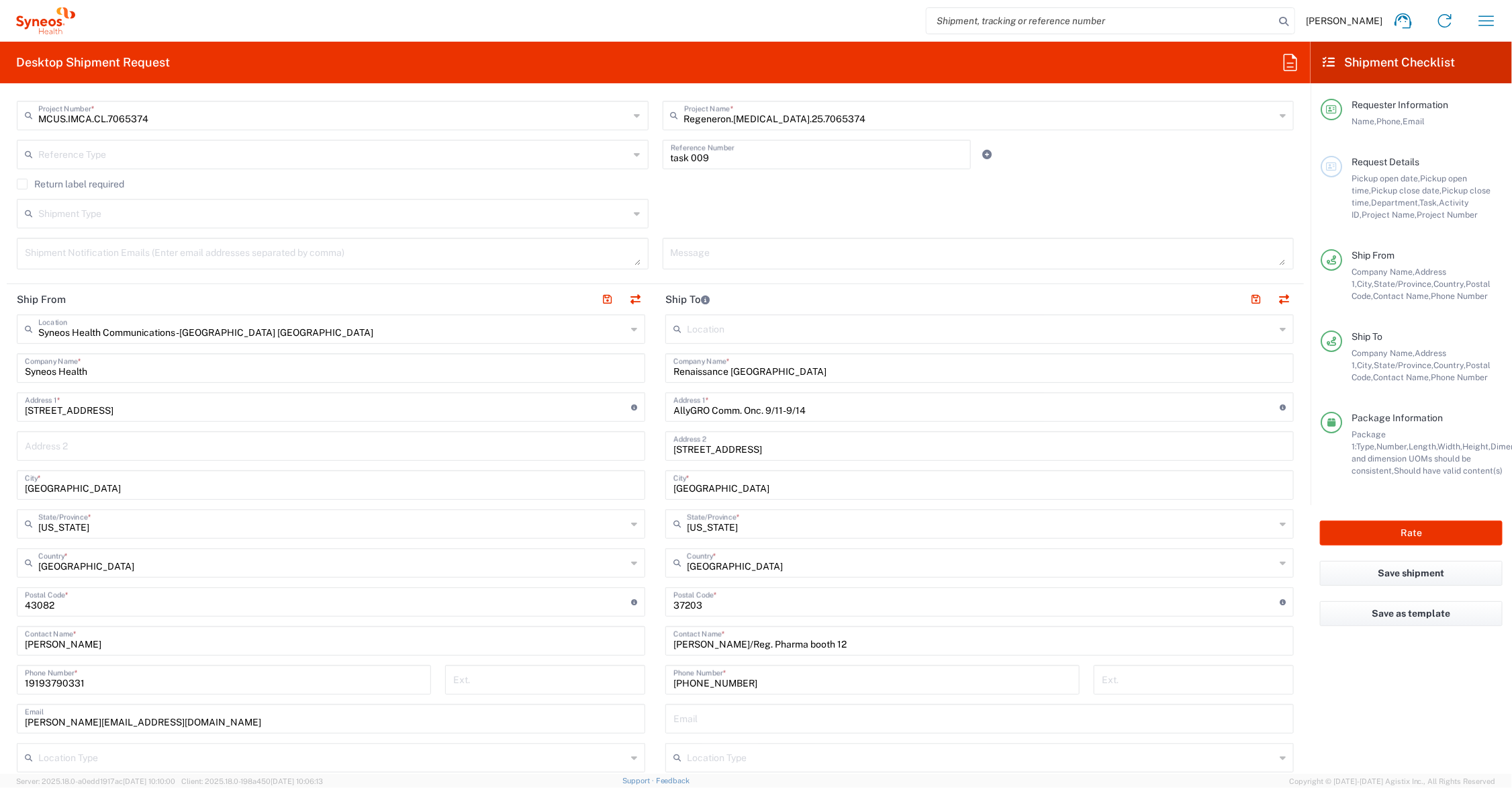
click at [858, 640] on input "[PERSON_NAME]/Reg. Pharma booth 12" at bounding box center [979, 639] width 612 height 23
type input "[PERSON_NAME]/Reg. Pharma booth 4"
click at [673, 370] on input "Renaissance [GEOGRAPHIC_DATA]" at bounding box center [979, 367] width 612 height 23
type input "Fedex Office at [GEOGRAPHIC_DATA]"
click at [1246, 295] on button "button" at bounding box center [1255, 300] width 19 height 19
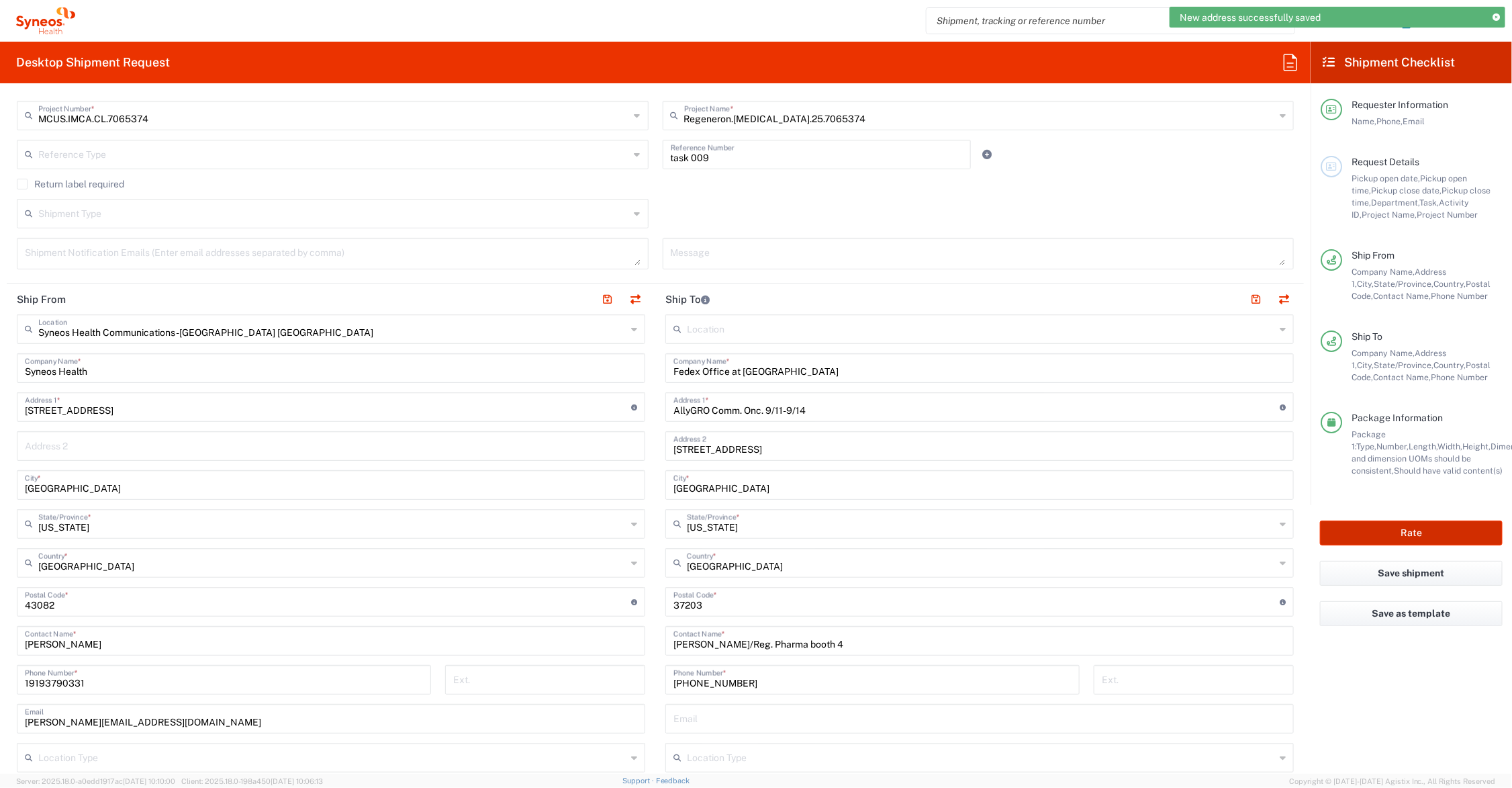
click at [1365, 532] on button "Rate" at bounding box center [1411, 533] width 182 height 25
type input "Regeneron.[MEDICAL_DATA].25.7065374"
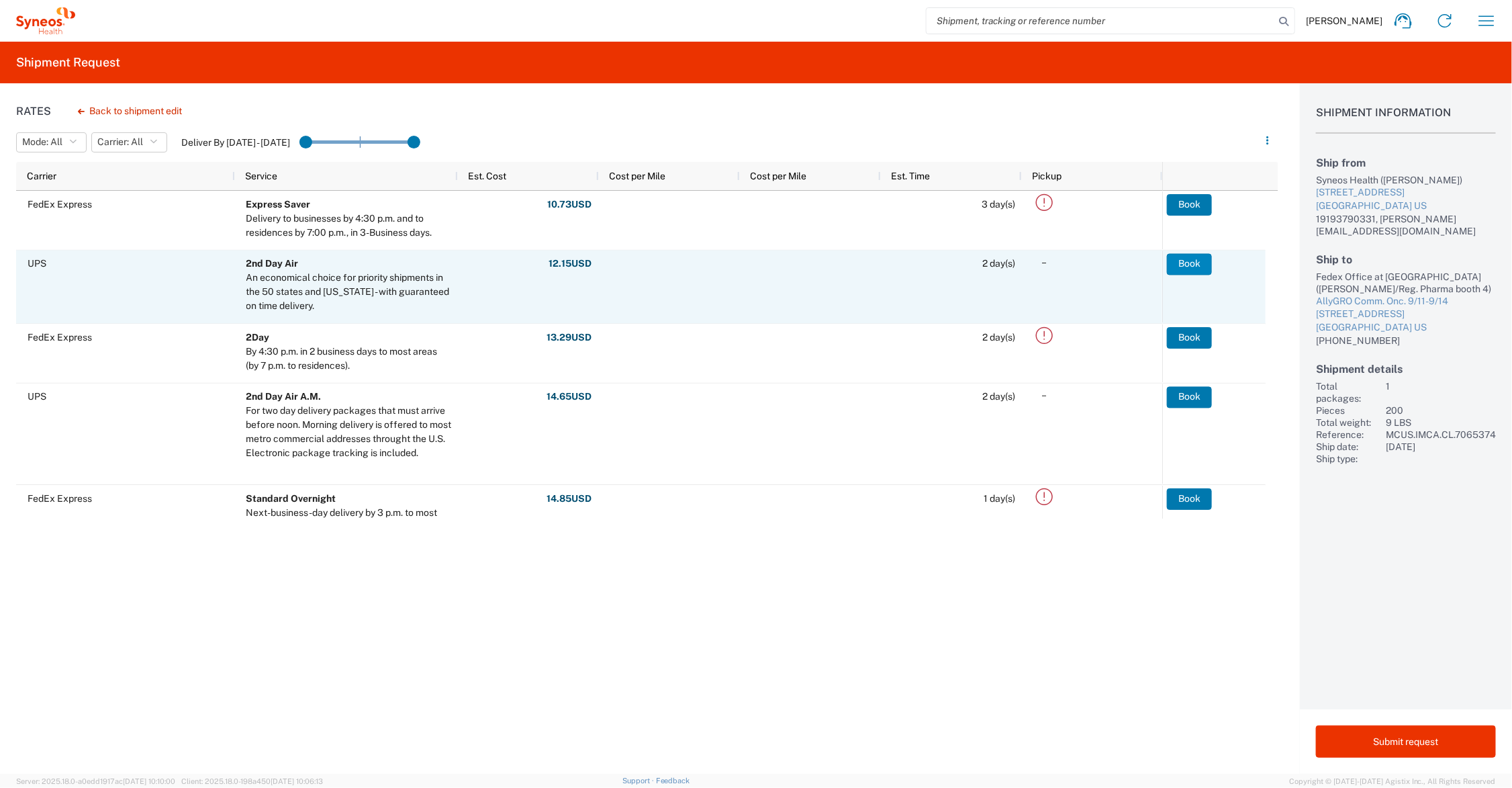
click at [1189, 262] on button "Book" at bounding box center [1189, 264] width 45 height 21
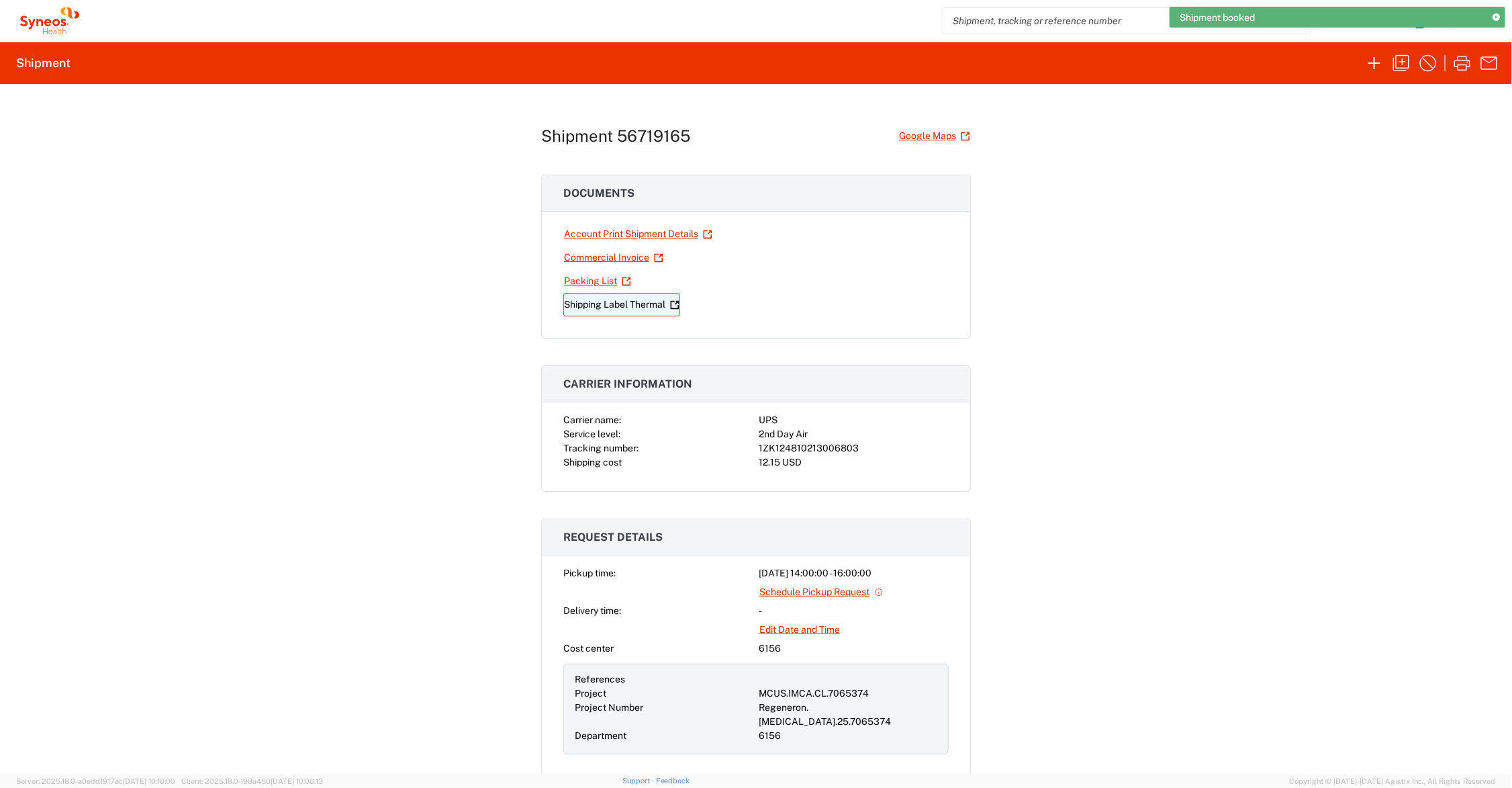
click at [612, 304] on link "Shipping Label Thermal" at bounding box center [622, 304] width 117 height 23
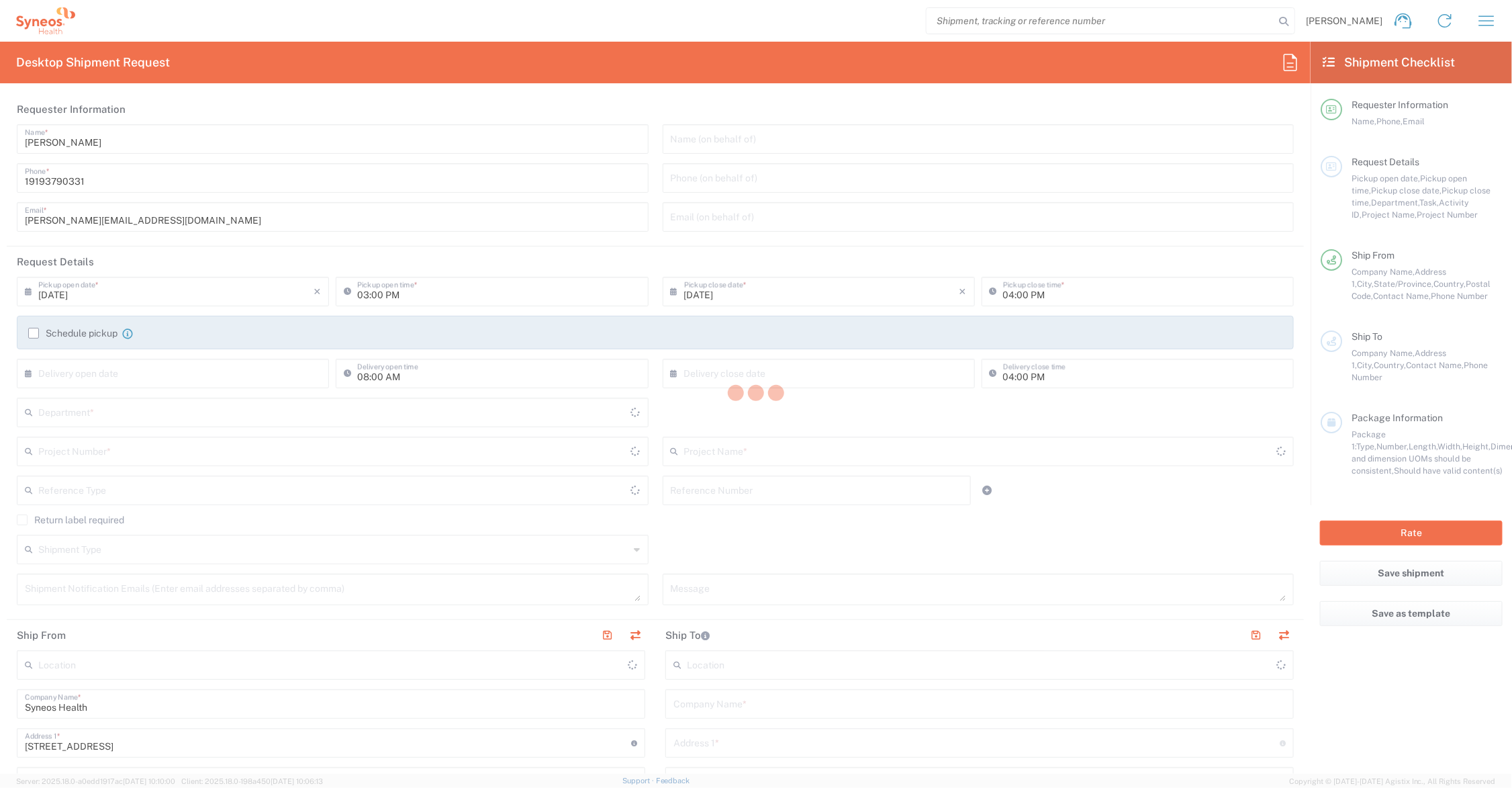
type input "[US_STATE]"
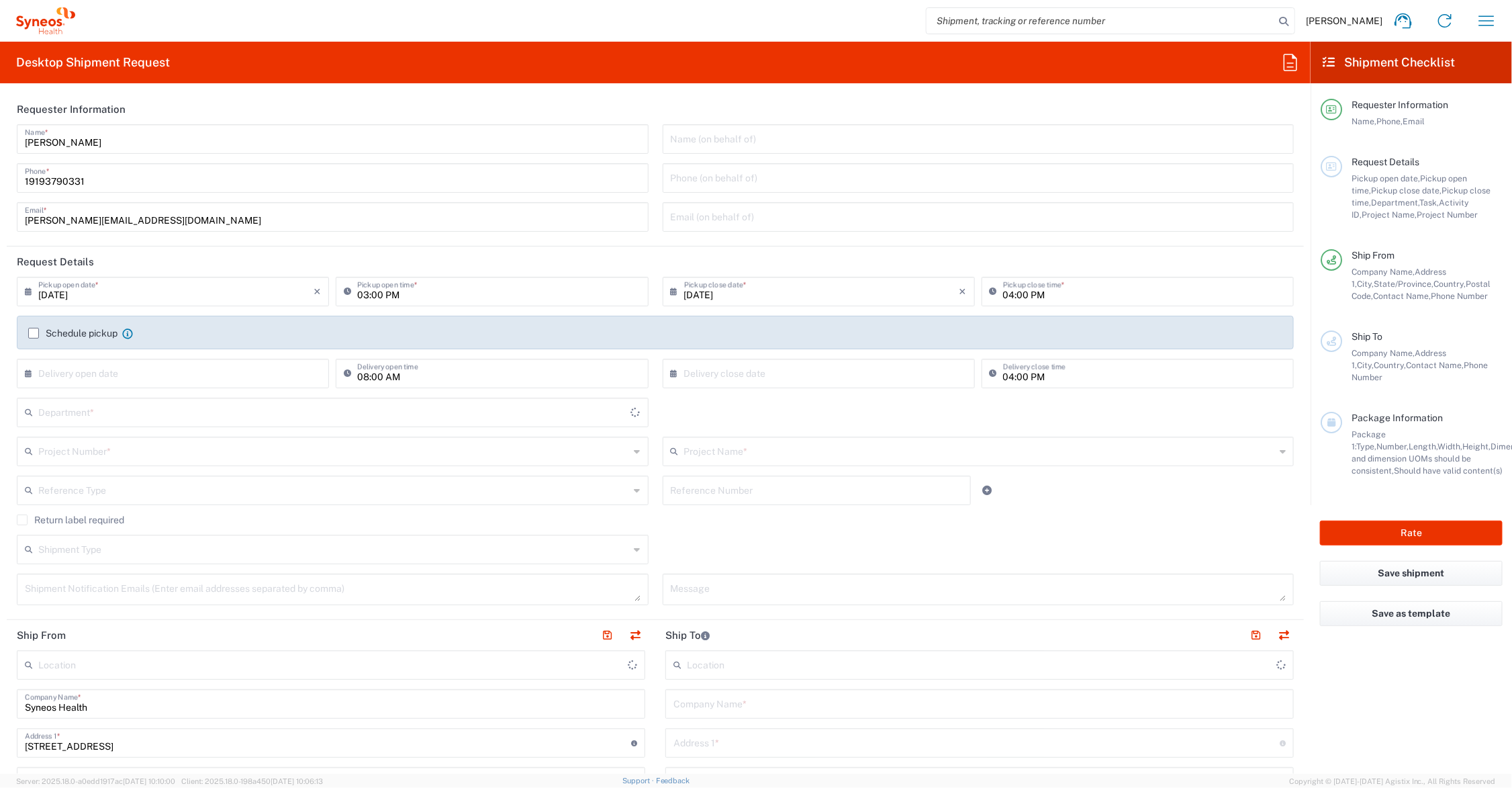
type input "[GEOGRAPHIC_DATA]"
type input "6156"
type input "Syneos Health Communications-[GEOGRAPHIC_DATA] [GEOGRAPHIC_DATA]"
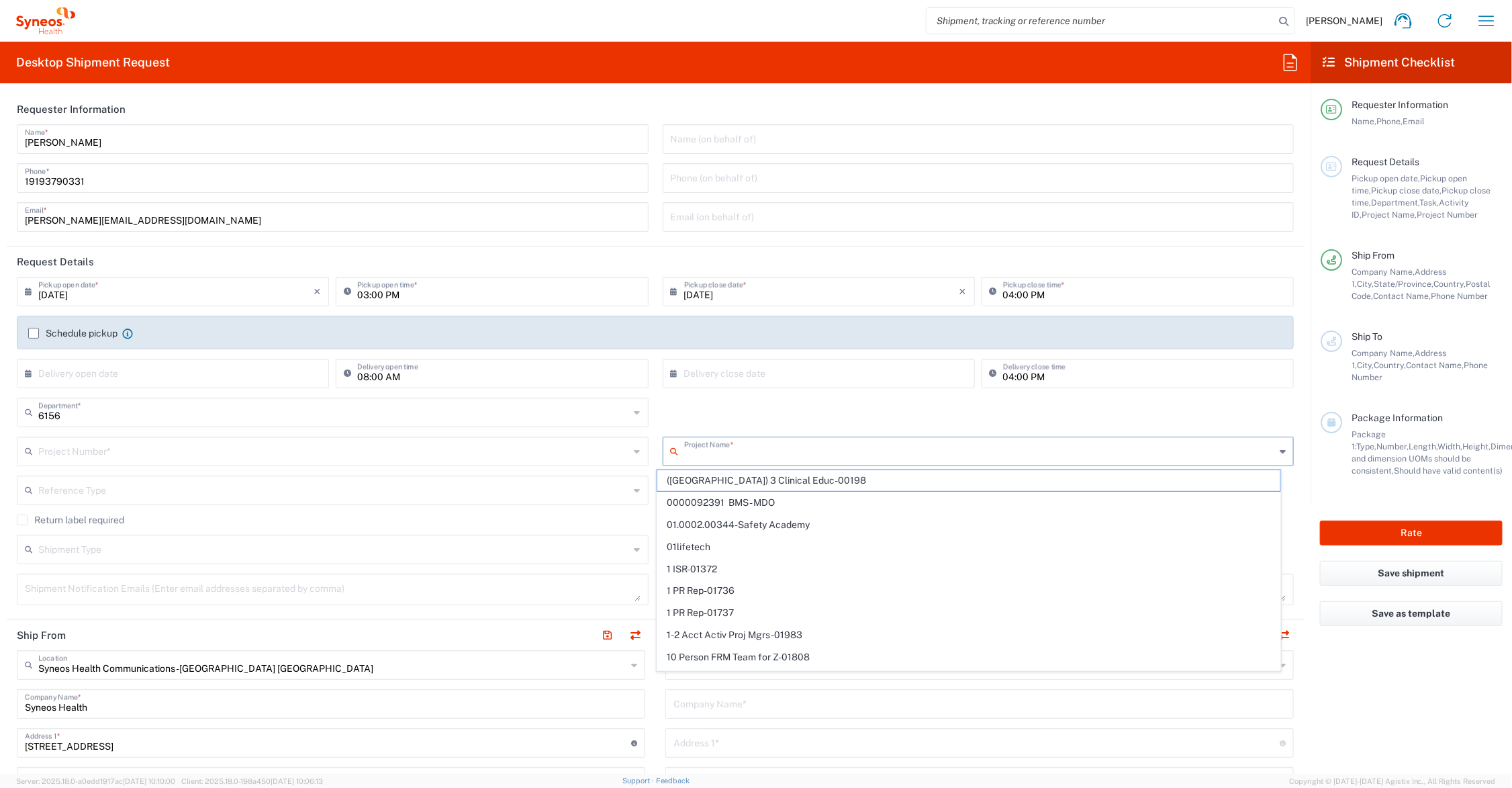
click at [757, 447] on input "text" at bounding box center [979, 450] width 591 height 23
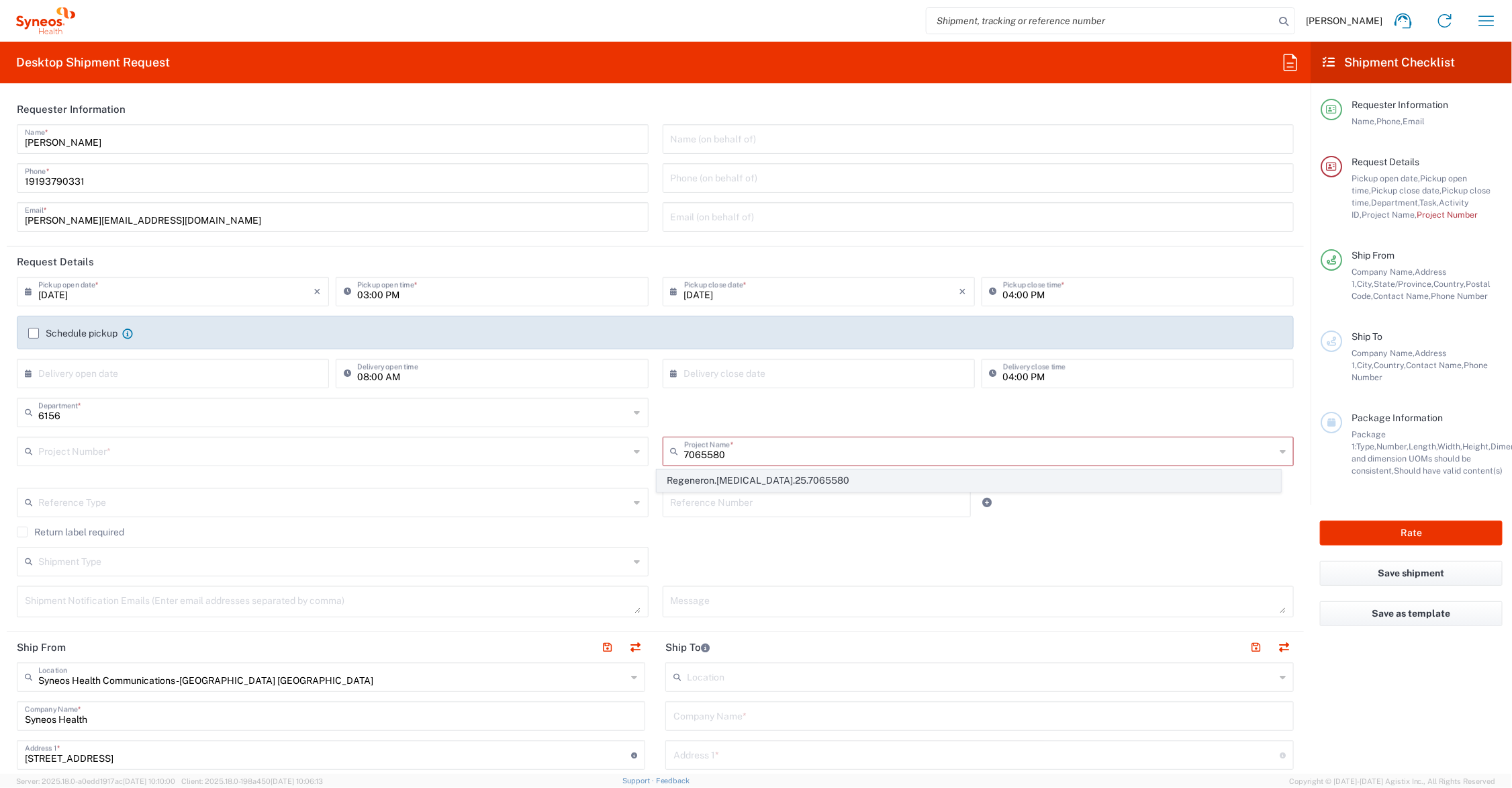
click at [750, 475] on span "Regeneron.Libtayo.25.7065580" at bounding box center [968, 480] width 622 height 21
type input "Regeneron.Libtayo.25.7065580"
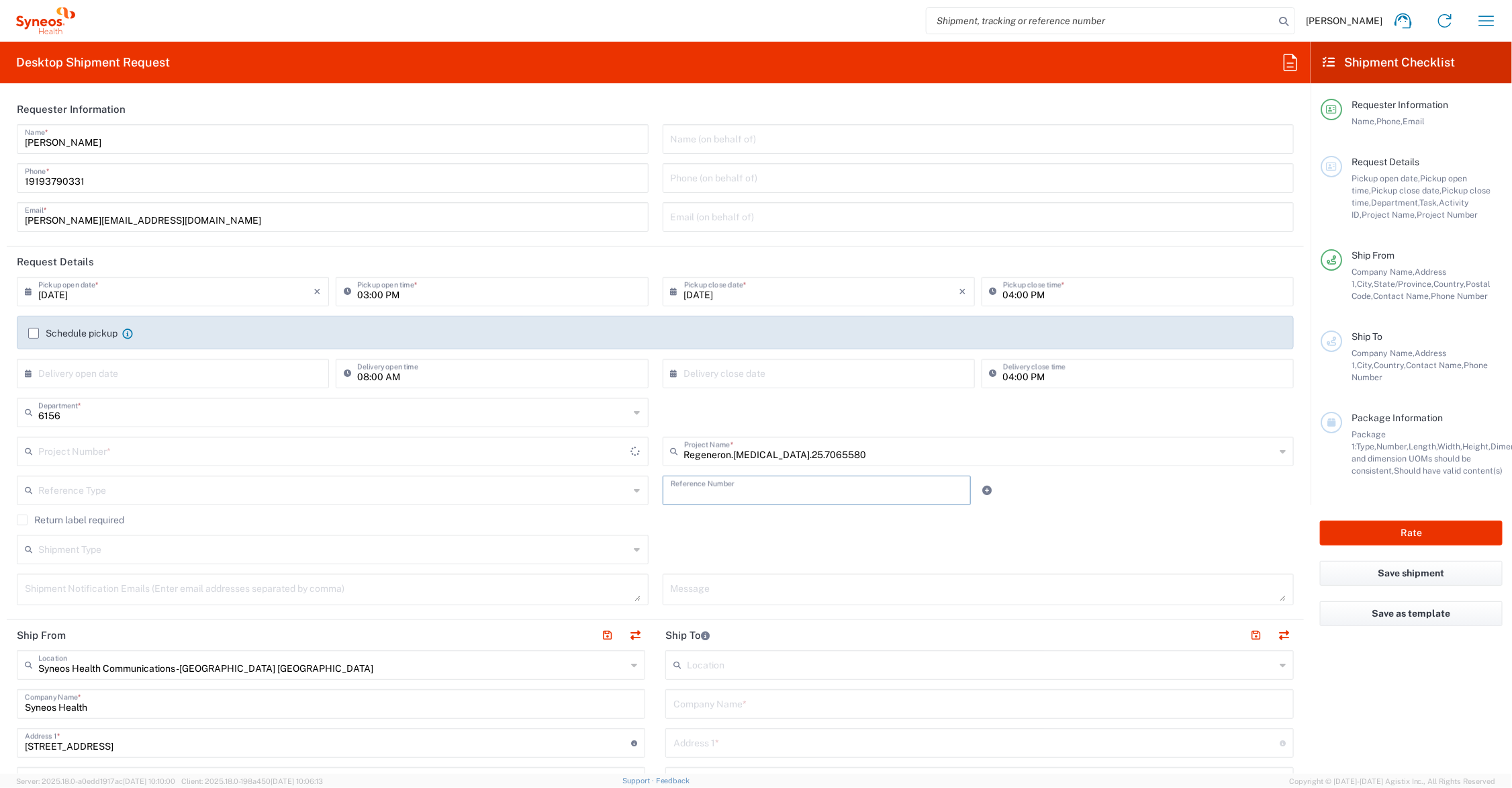
click at [740, 488] on input "text" at bounding box center [817, 489] width 293 height 23
type input "MCUS.IMCA.CL.7065580"
type input "task 003.02"
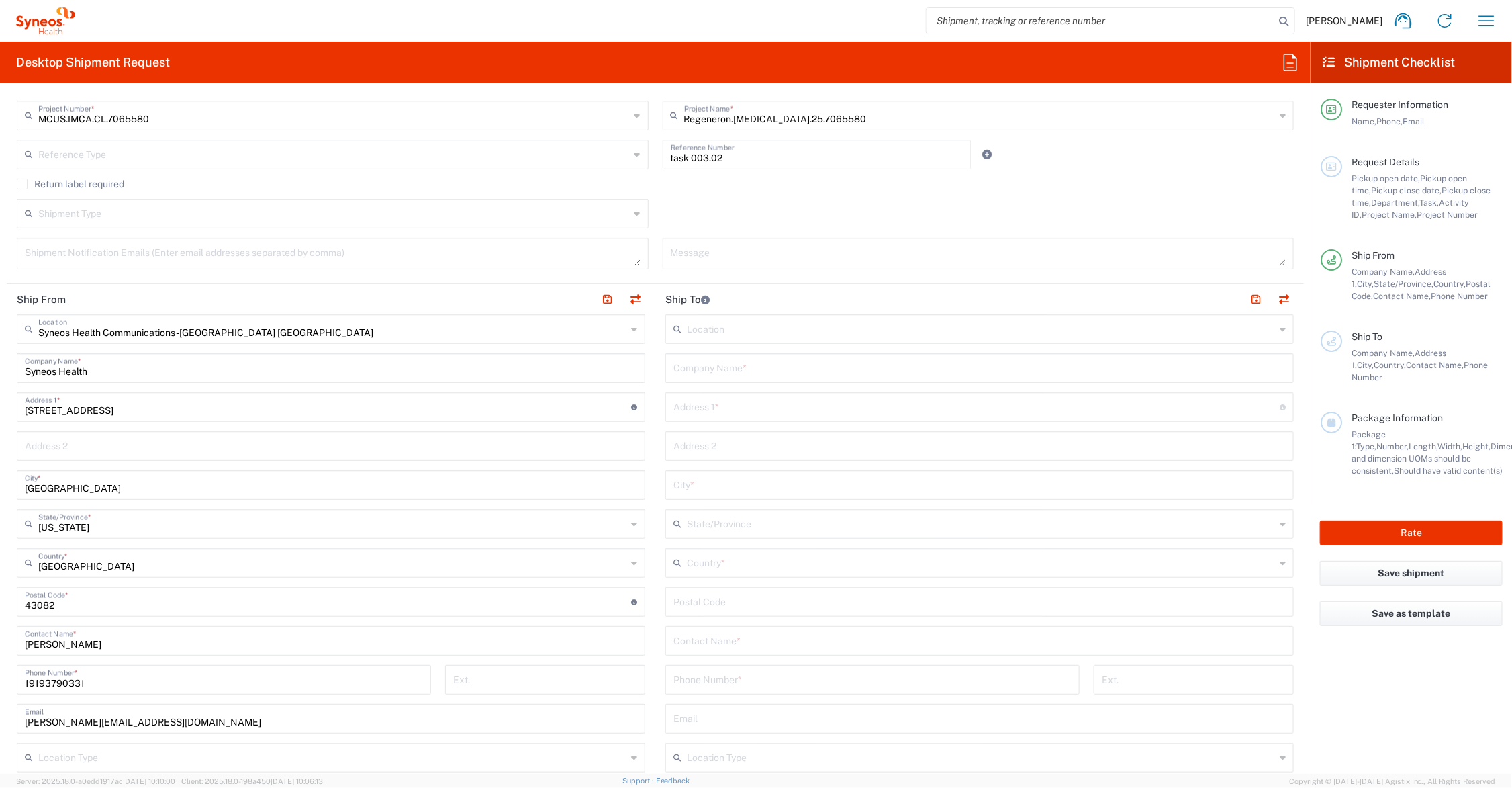
click at [764, 368] on input "text" at bounding box center [979, 367] width 612 height 23
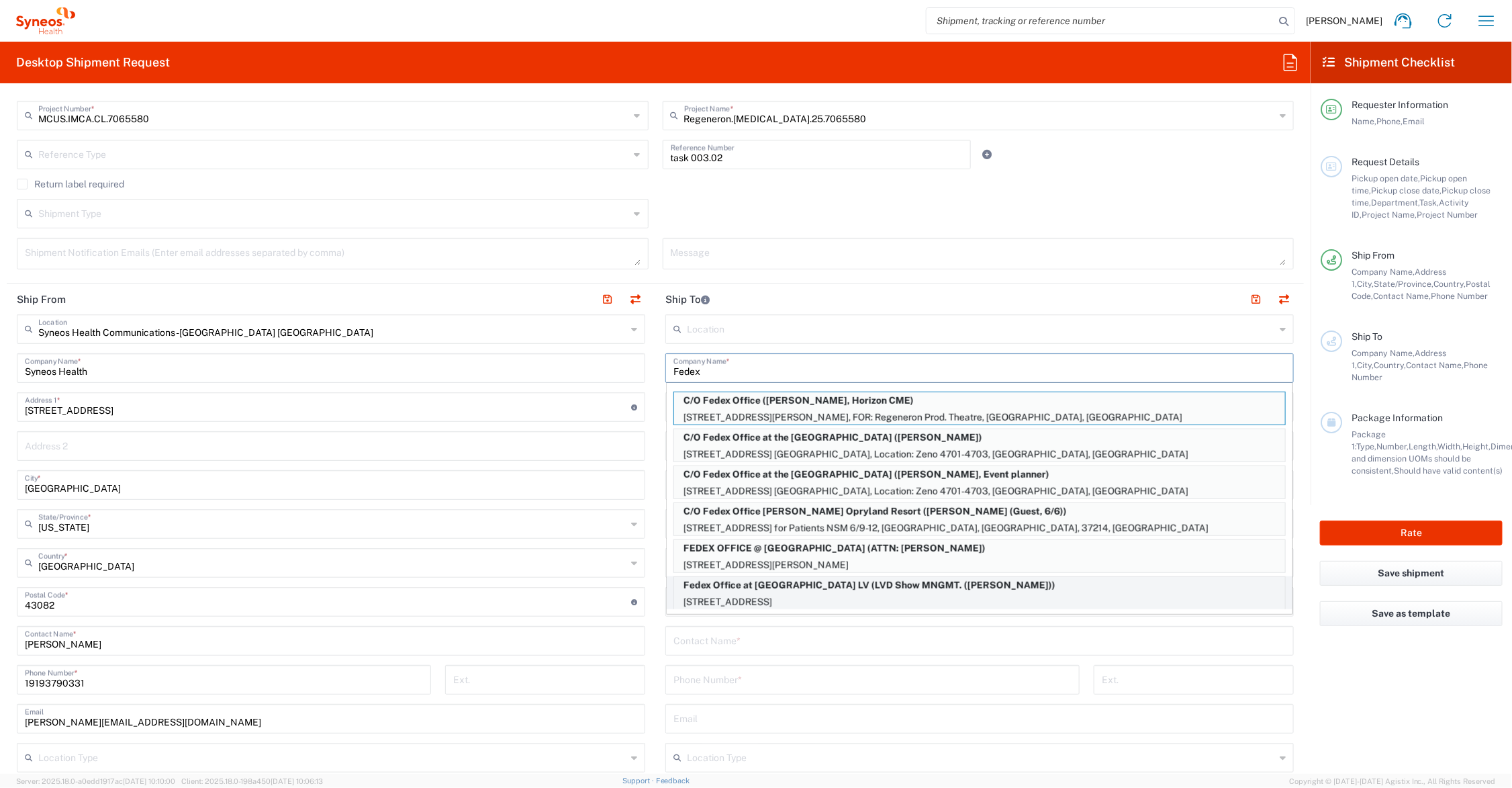
click at [841, 588] on p "Fedex Office at Fontainebleau LV (LVD Show MNGMT. (Maryclaire Andres))" at bounding box center [979, 585] width 611 height 17
type input "Fedex Office at Fontainebleau LV"
type input "2777 S. Las Vegas Blvd."
type input "Las Vegas"
type input "[GEOGRAPHIC_DATA]"
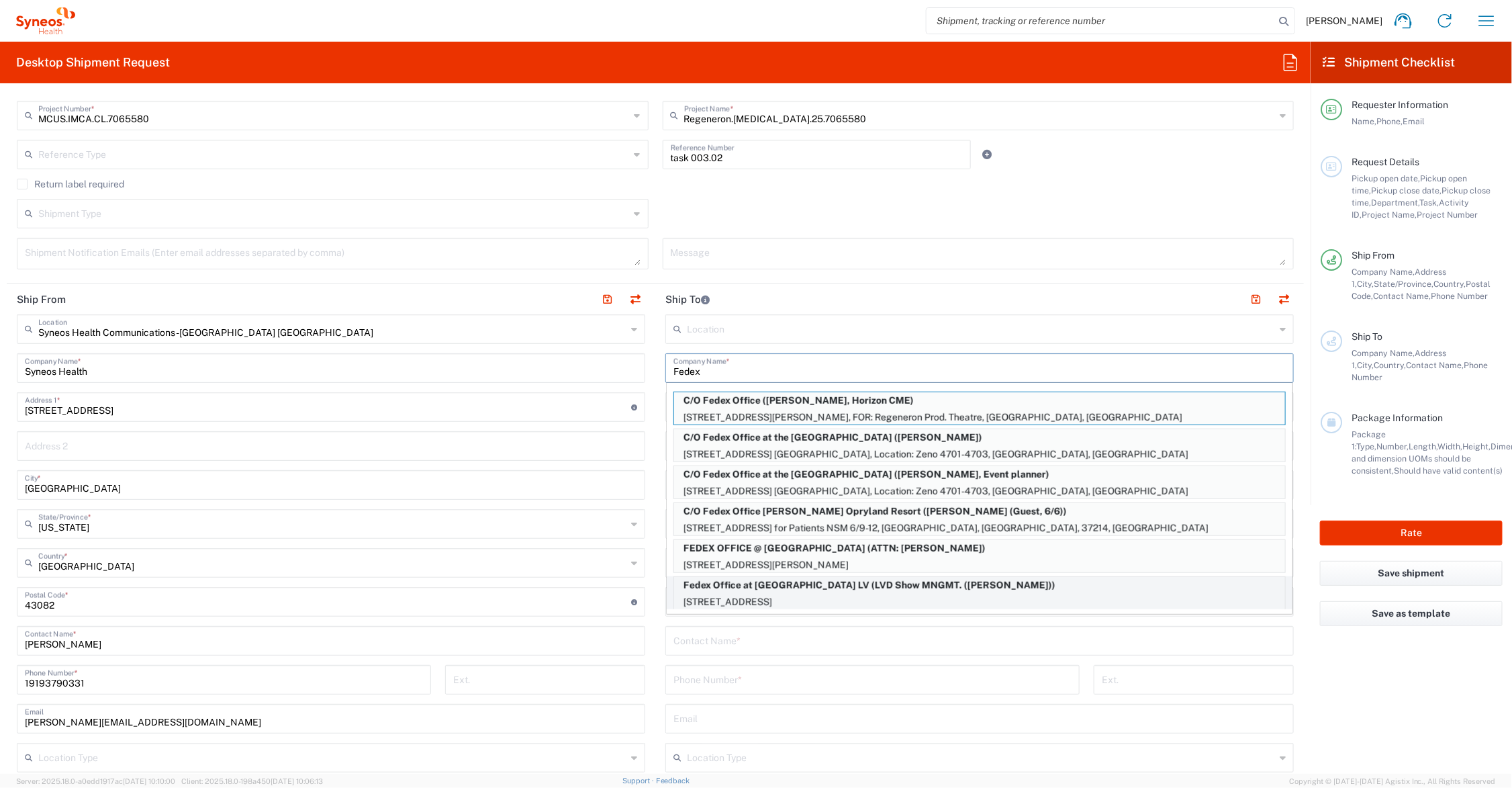
type input "89109"
type input "LVD Show MNGMT. (Maryclaire Andres)"
type input "702-789-3027"
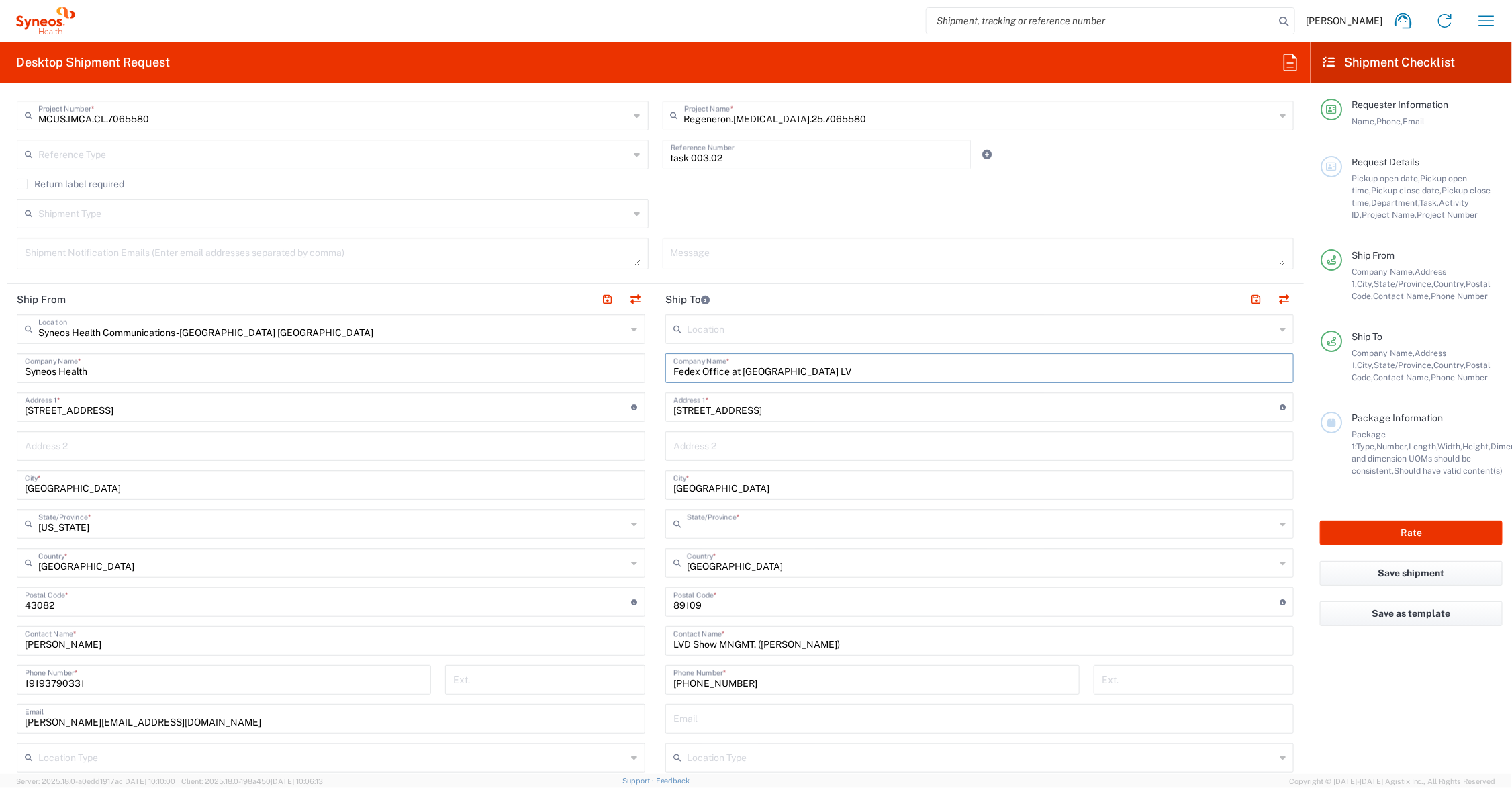
type input "[US_STATE]"
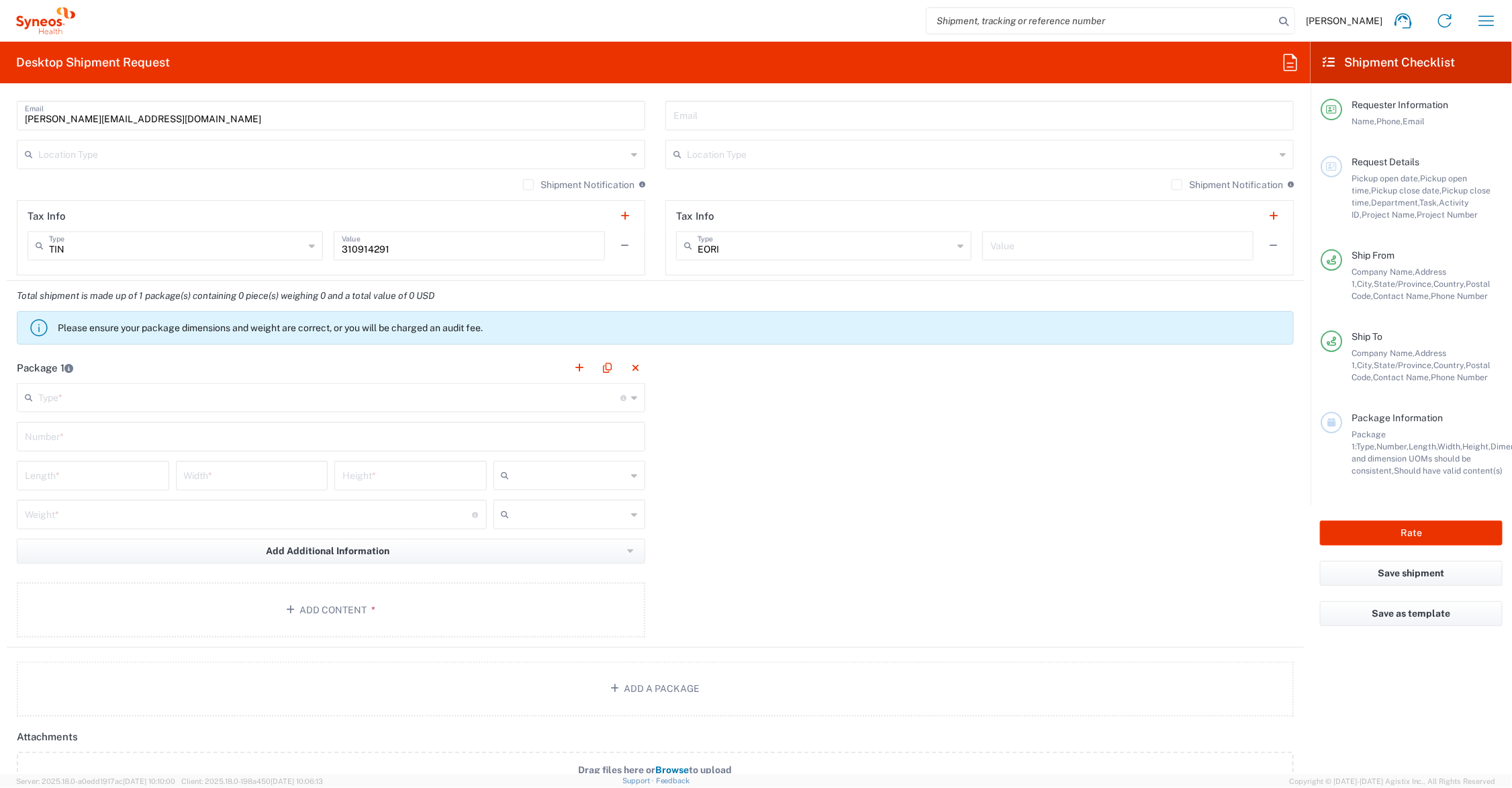
scroll to position [1007, 0]
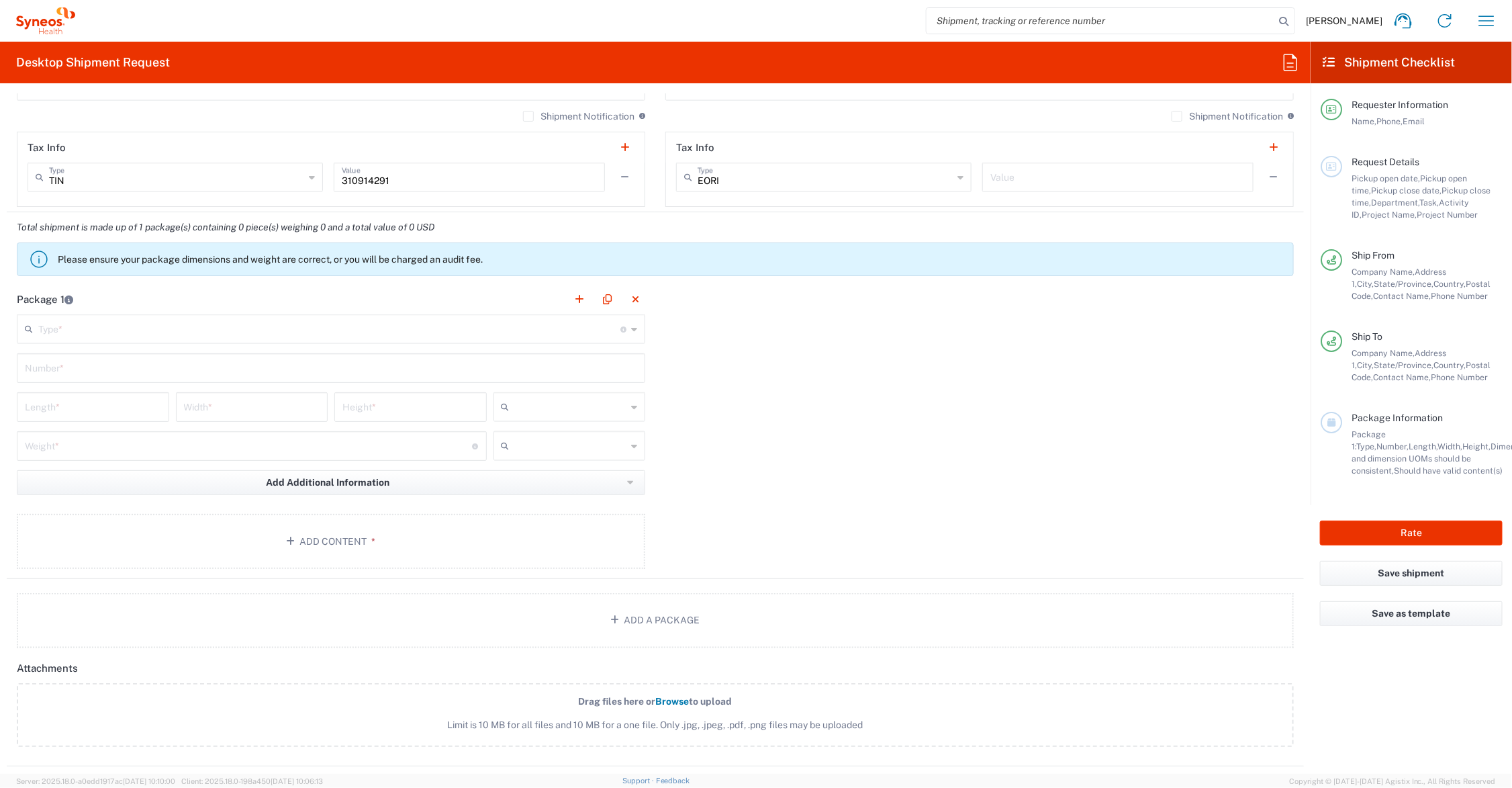
click at [99, 329] on input "text" at bounding box center [329, 328] width 582 height 23
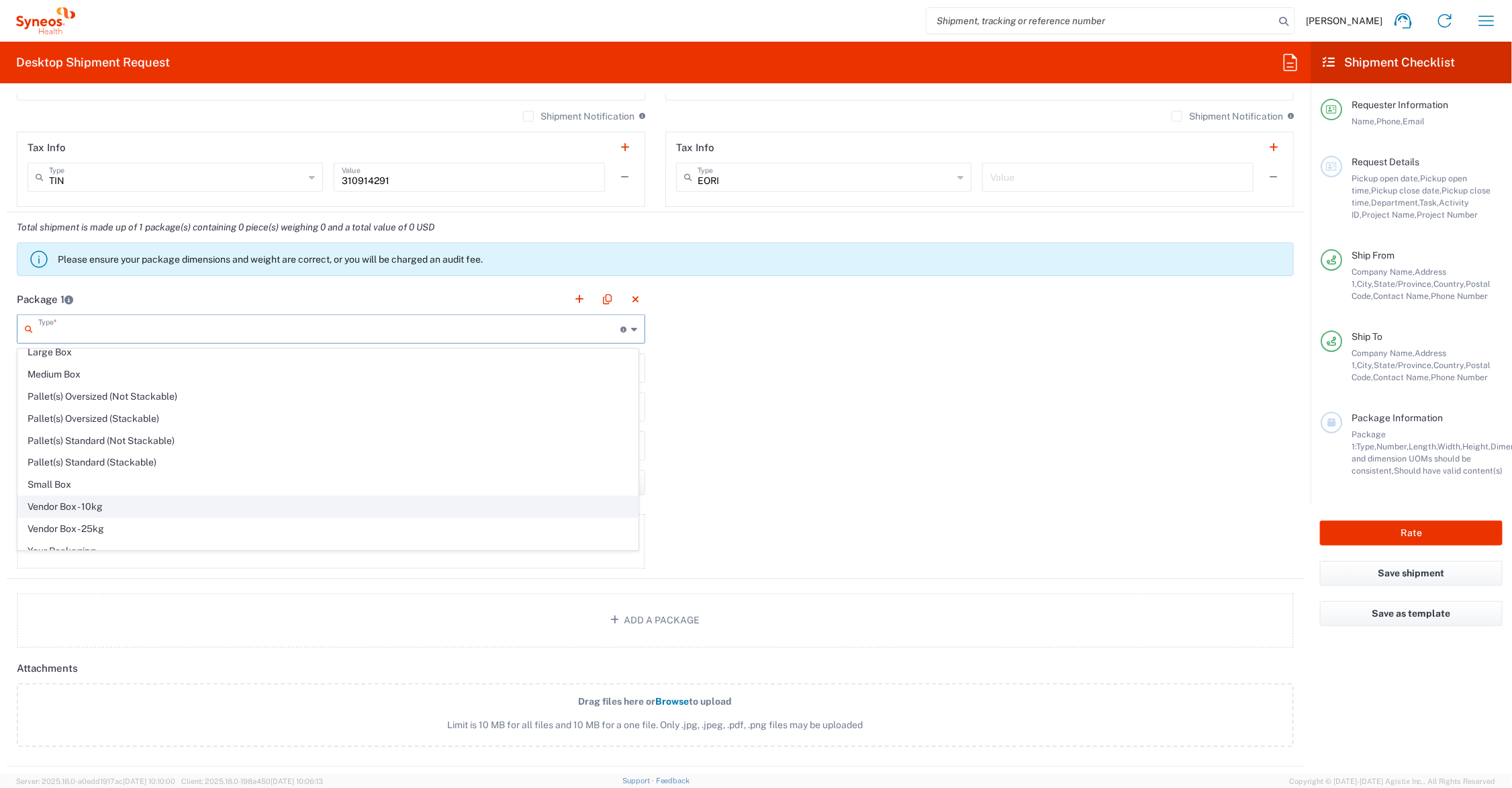
scroll to position [45, 0]
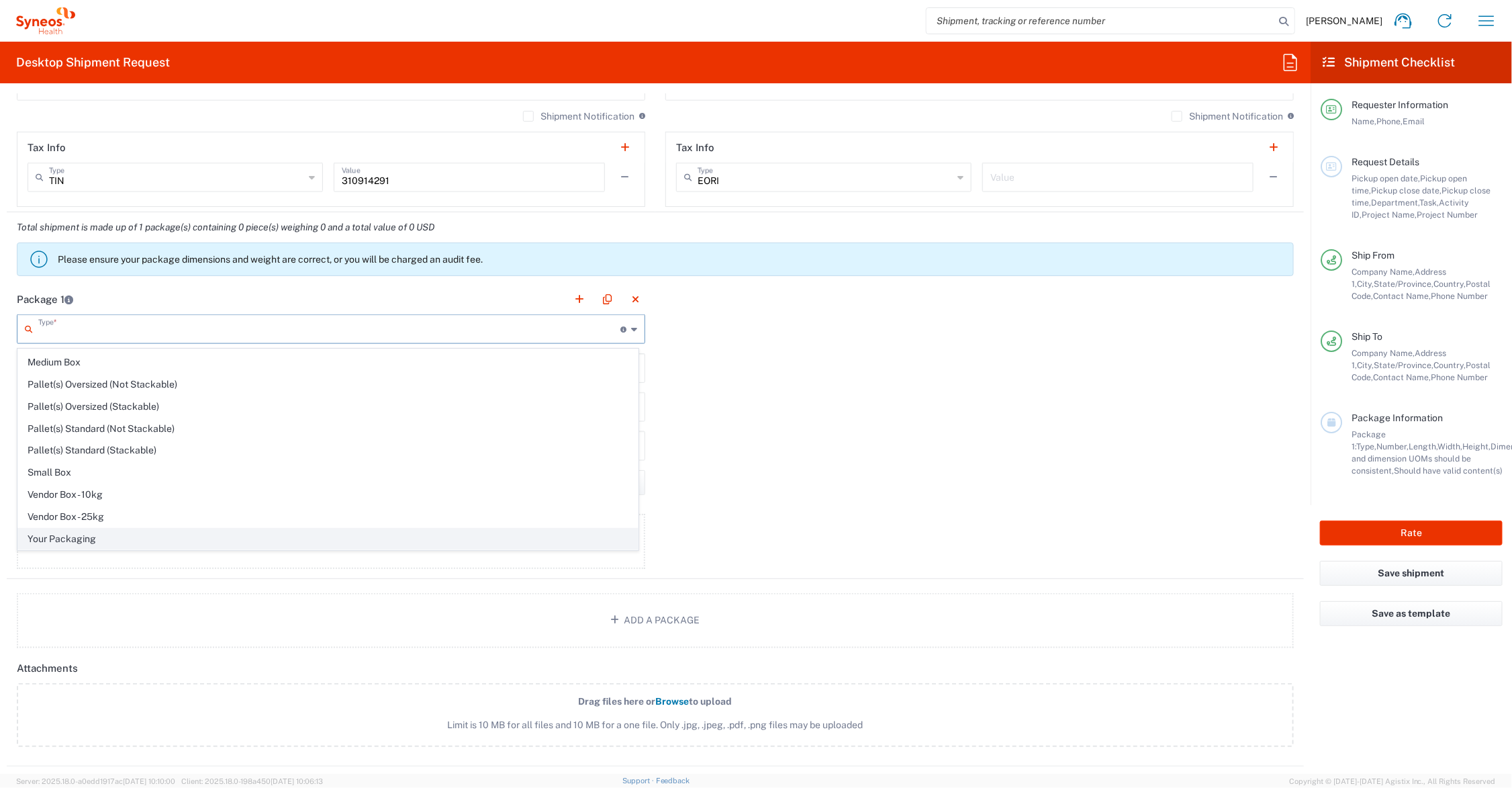
click at [88, 536] on span "Your Packaging" at bounding box center [327, 539] width 619 height 21
type input "Your Packaging"
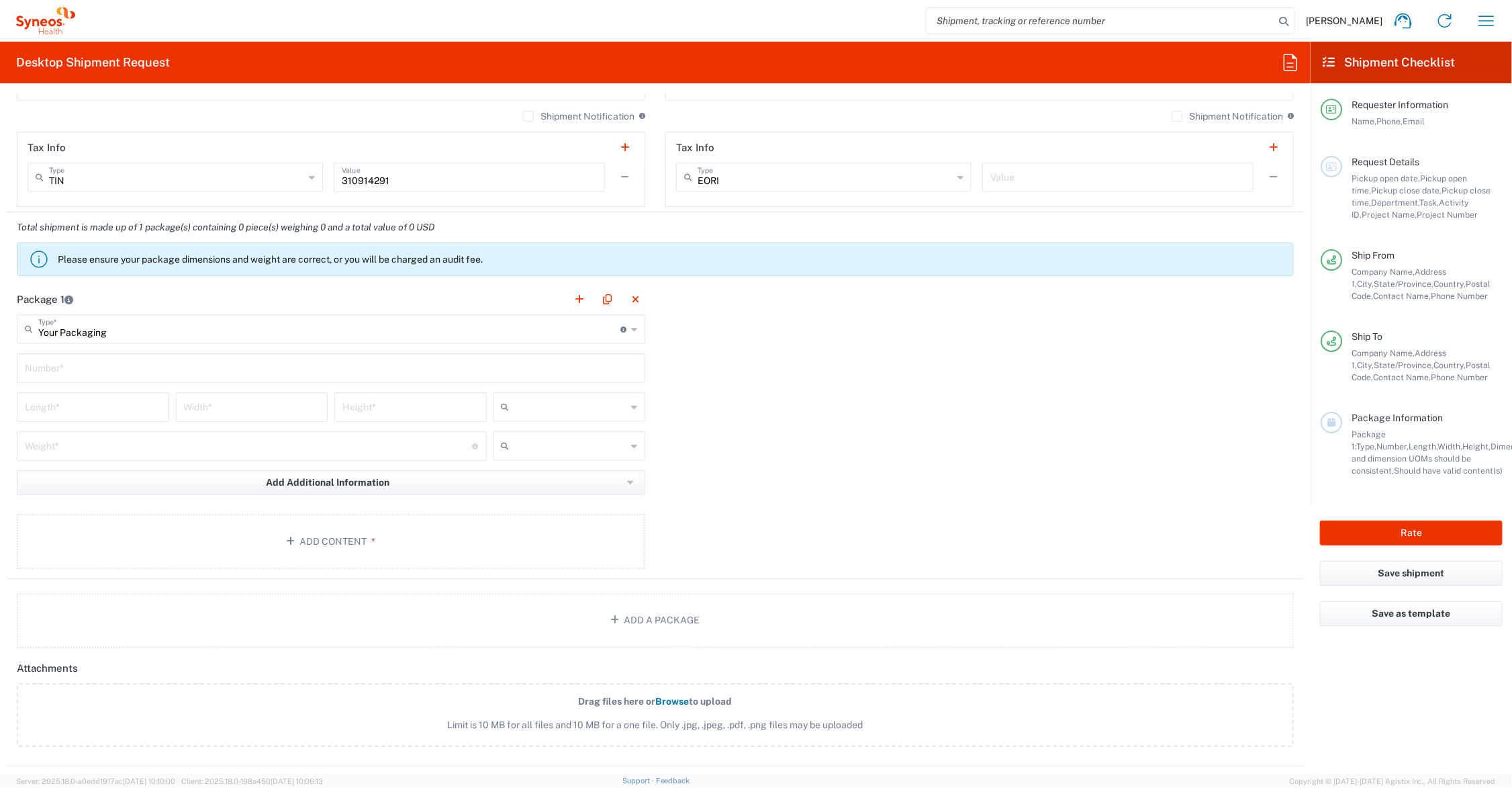
click at [79, 370] on input "text" at bounding box center [331, 367] width 612 height 23
type input "1"
click at [69, 408] on input "number" at bounding box center [92, 406] width 136 height 23
type input "20"
type input "14"
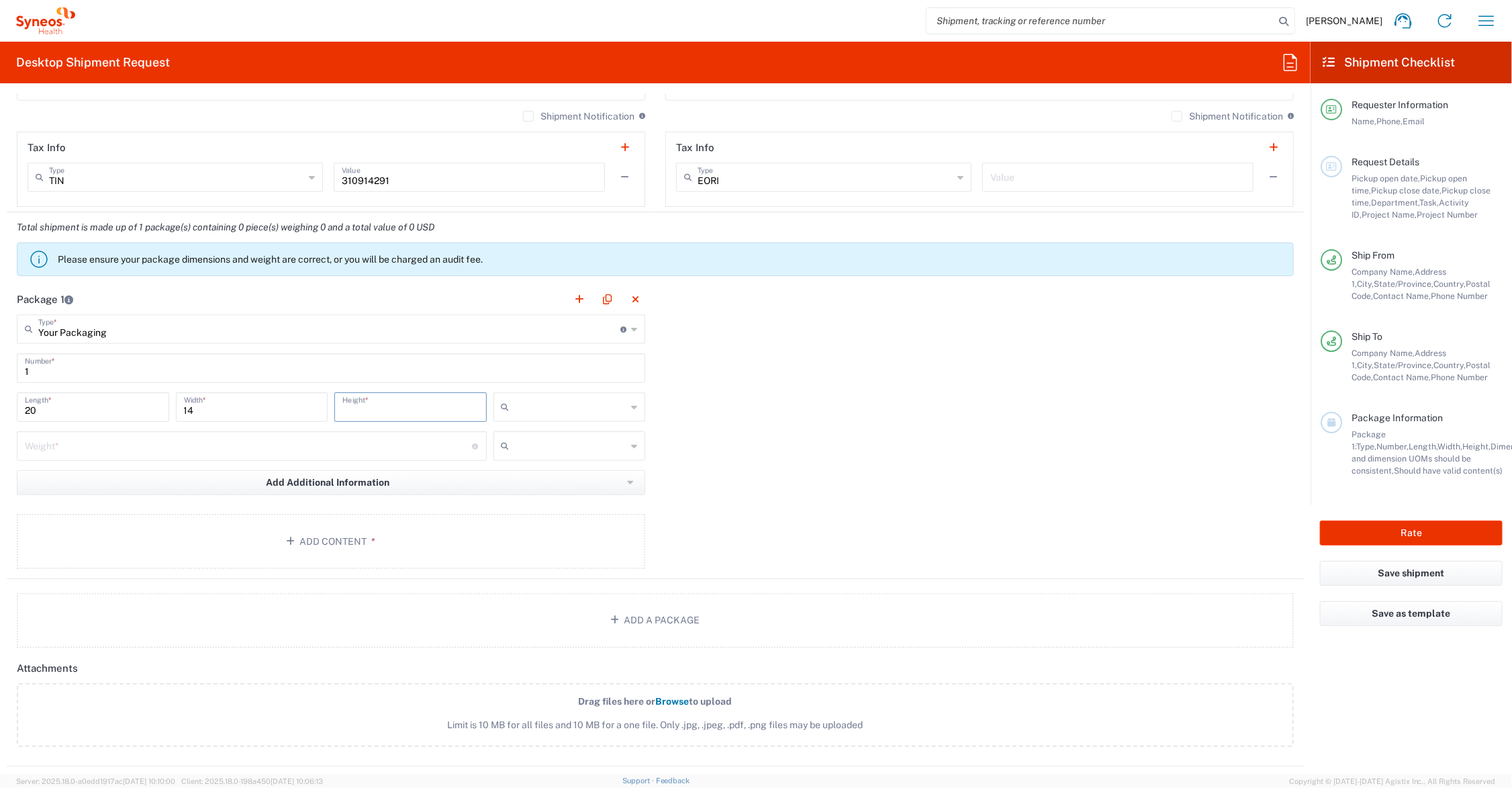
type input "6"
type input "7"
click at [102, 452] on input "number" at bounding box center [248, 445] width 448 height 23
type input "9"
click at [549, 408] on input "text" at bounding box center [571, 407] width 112 height 21
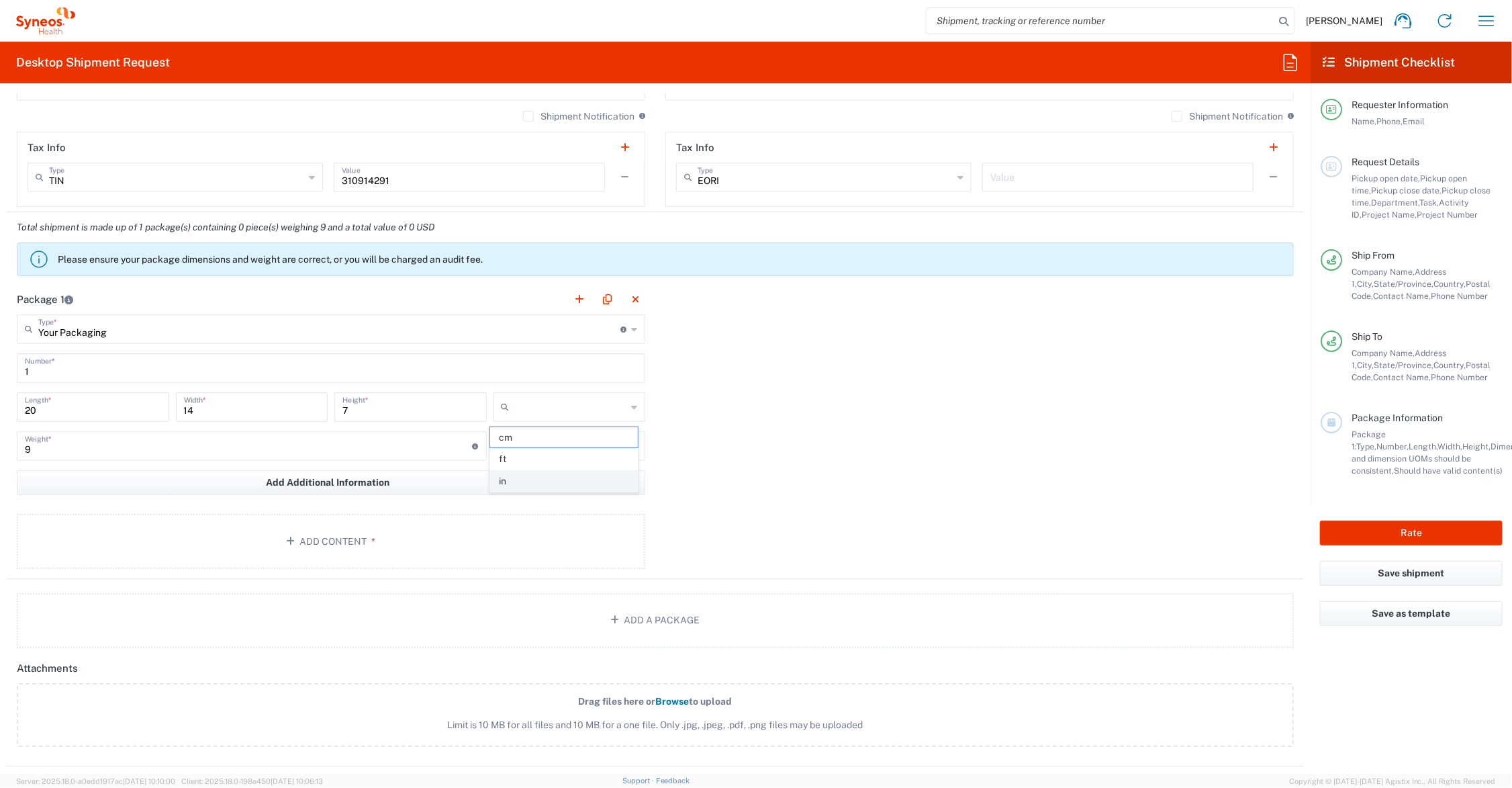
click at [549, 478] on span "in" at bounding box center [563, 481] width 148 height 21
type input "in"
click at [549, 448] on input "text" at bounding box center [571, 446] width 112 height 21
click at [552, 497] on span "lbs" at bounding box center [563, 498] width 148 height 21
type input "lbs"
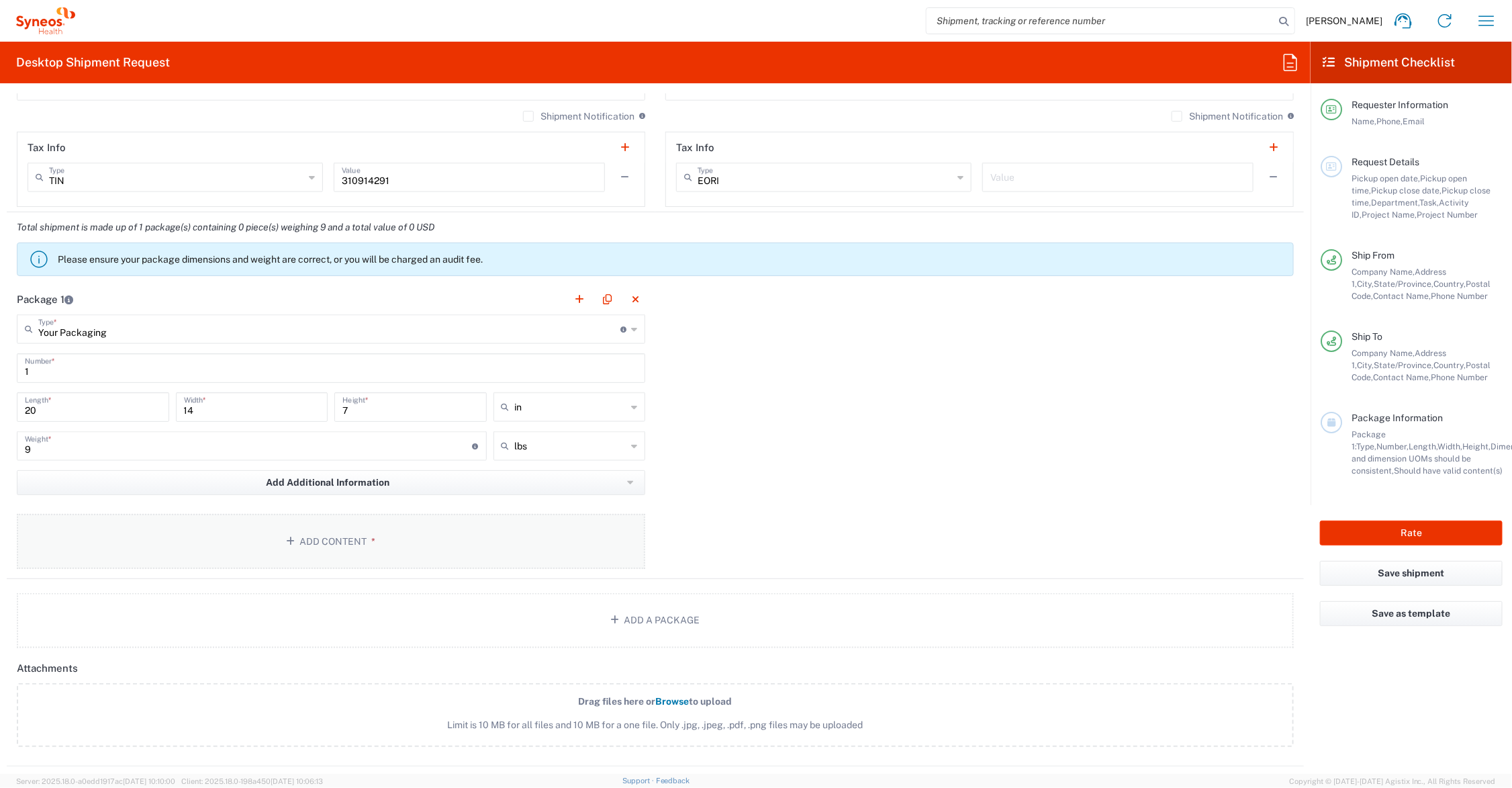
click at [313, 531] on button "Add Content *" at bounding box center [331, 541] width 629 height 55
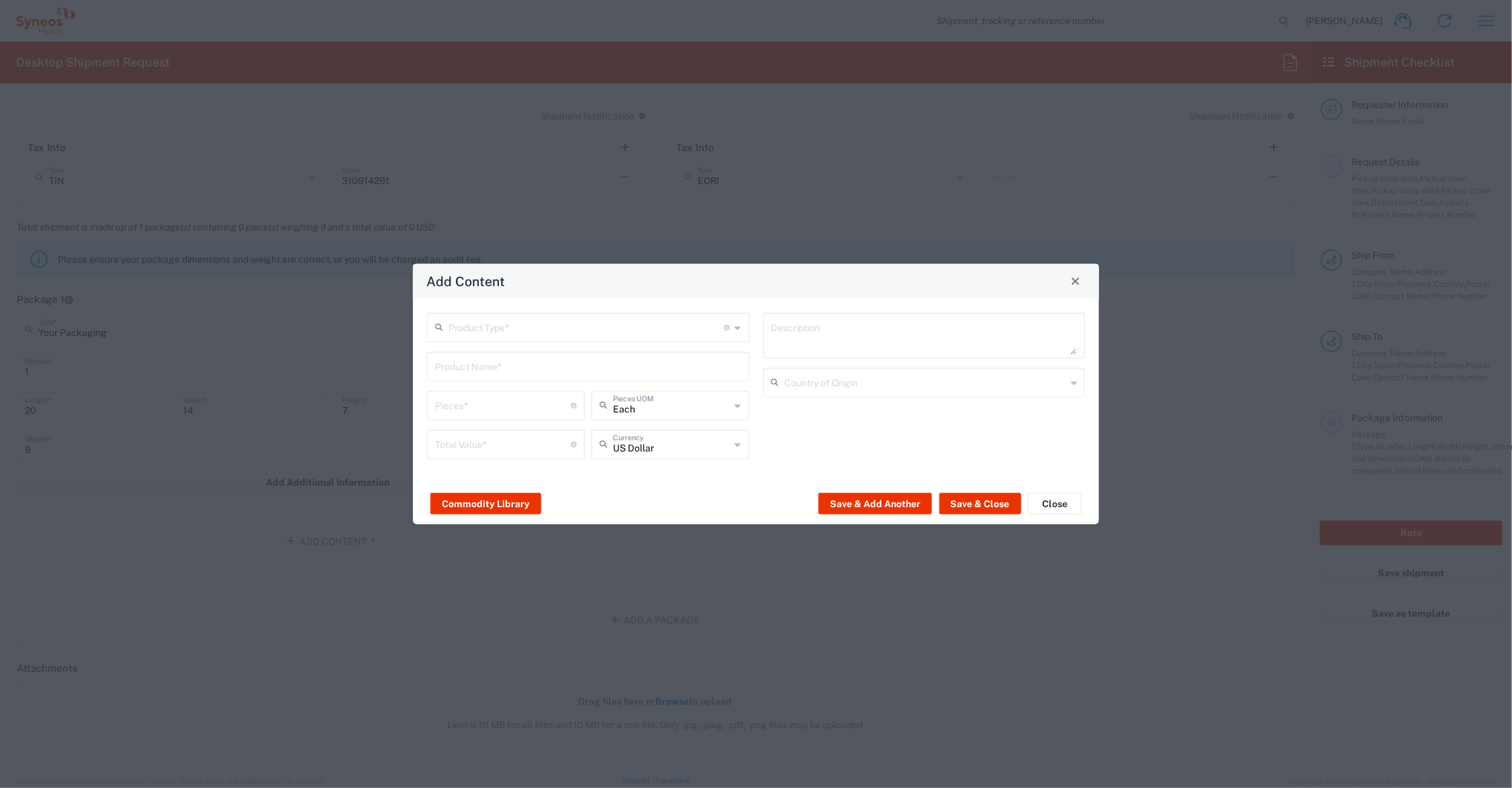
click at [465, 330] on input "text" at bounding box center [586, 326] width 276 height 23
click at [482, 355] on span "Documents" at bounding box center [588, 356] width 319 height 21
type input "Documents"
type input "1"
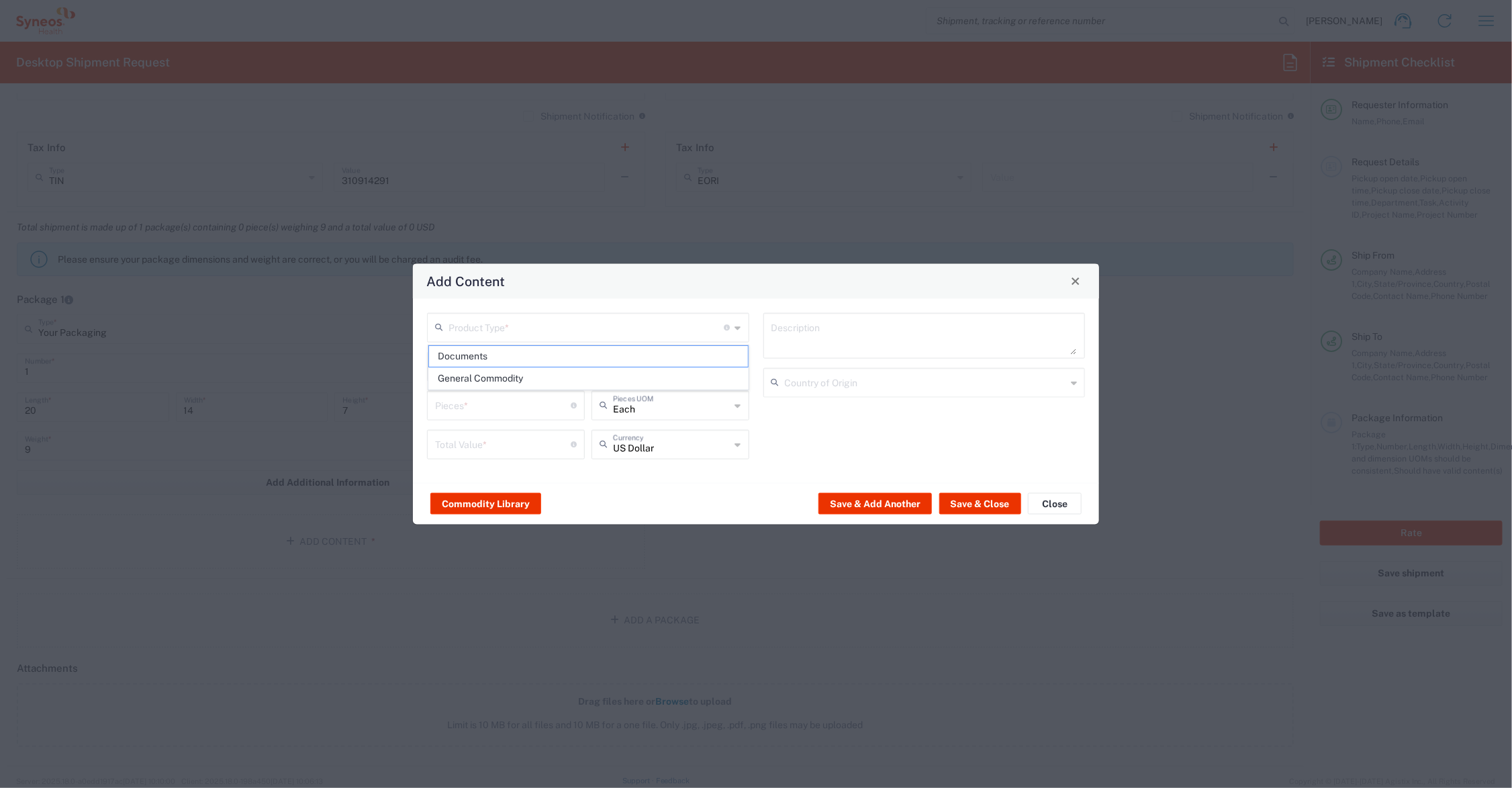
type input "1"
type textarea "Documents"
drag, startPoint x: 448, startPoint y: 408, endPoint x: 406, endPoint y: 400, distance: 42.8
click at [409, 404] on div "Add Content Documents Product Type * Document: Paper document generated interna…" at bounding box center [756, 394] width 1512 height 788
type input "3"
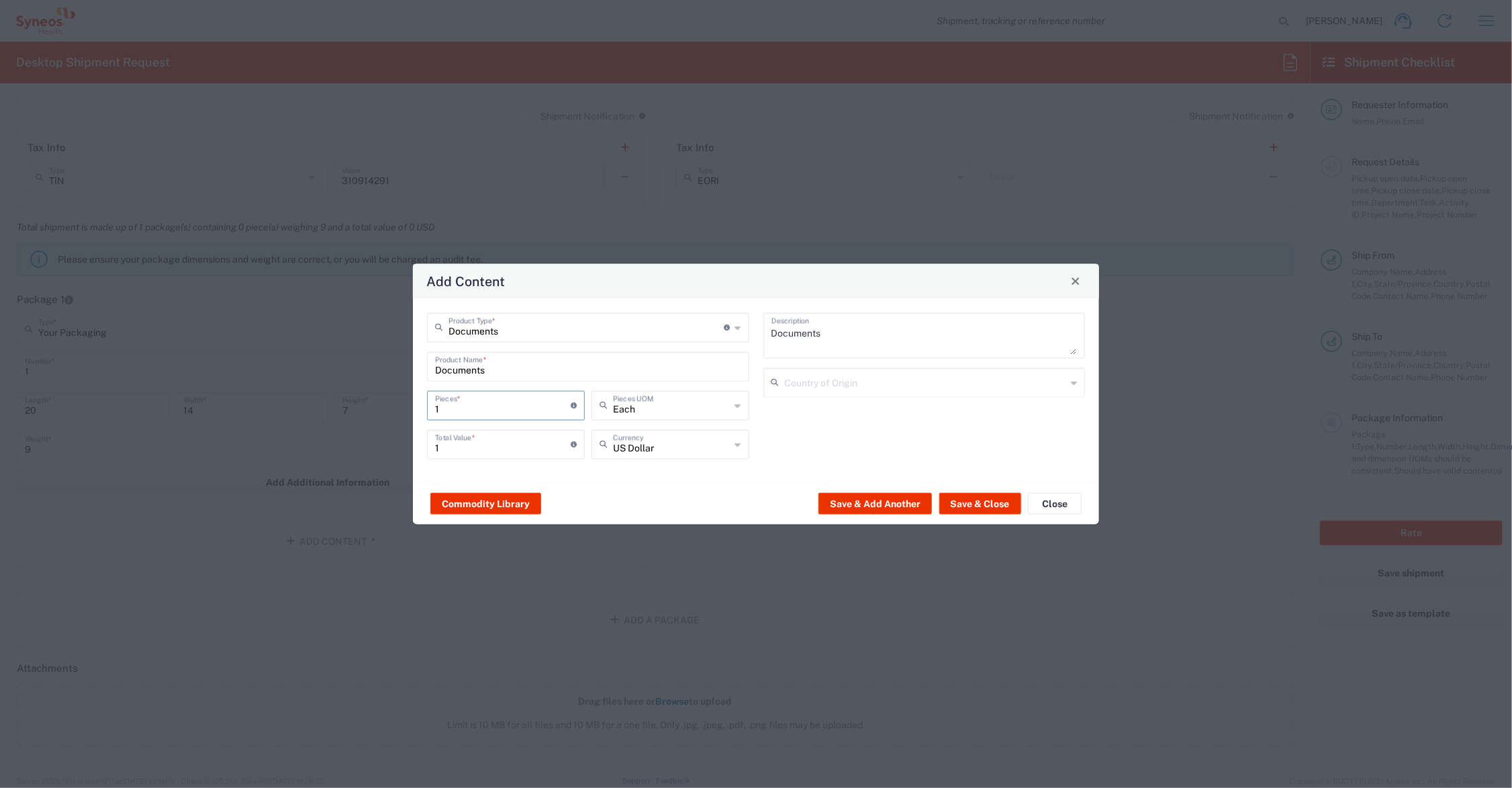
type input "3"
type input "37"
type input "375"
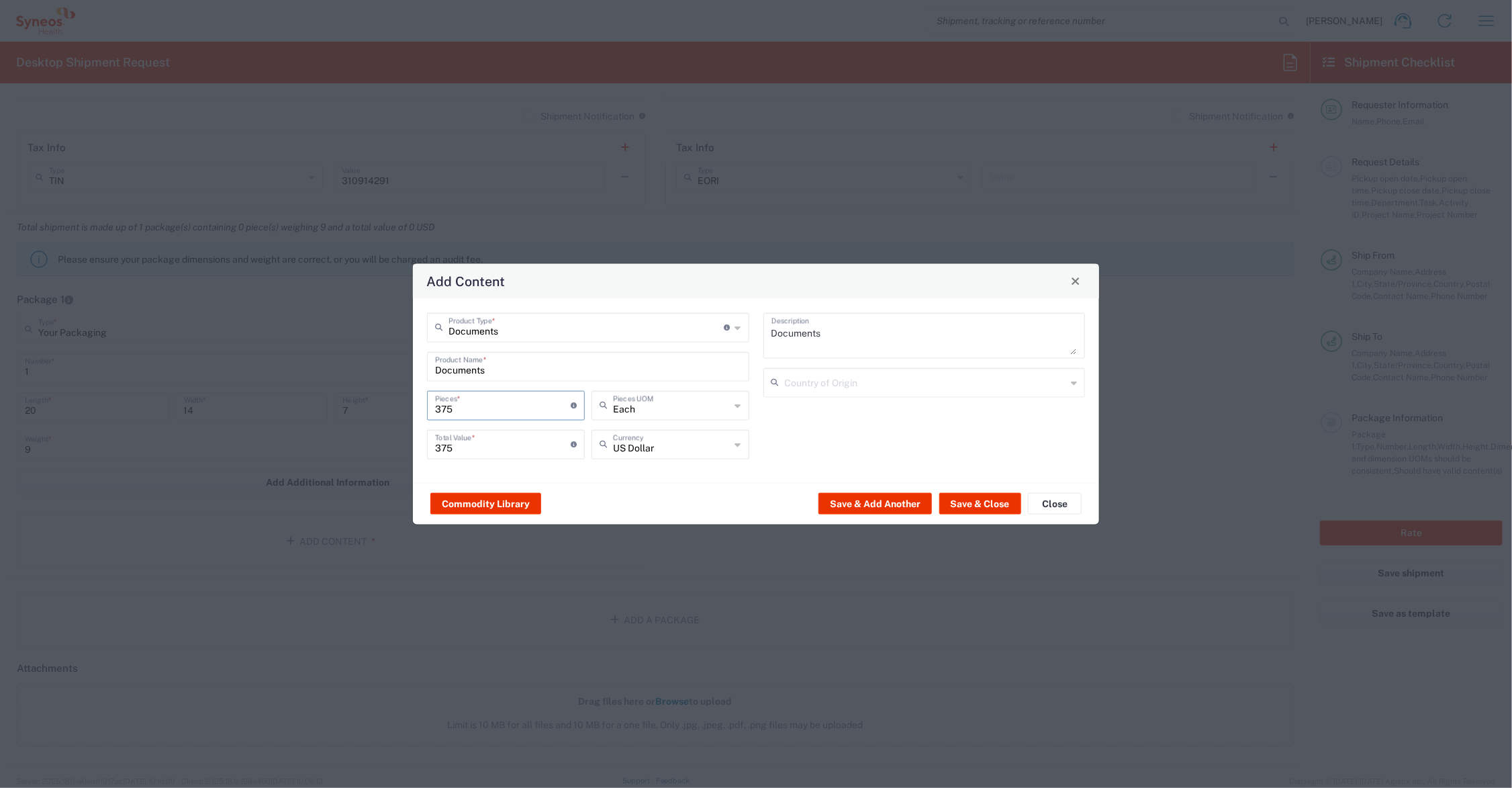
type input "375"
drag, startPoint x: 461, startPoint y: 446, endPoint x: 424, endPoint y: 446, distance: 37.0
click at [424, 446] on div "375 Total Value * Total value of all the pieces" at bounding box center [506, 448] width 164 height 39
type input "98.00"
click at [979, 500] on button "Save & Close" at bounding box center [980, 503] width 82 height 21
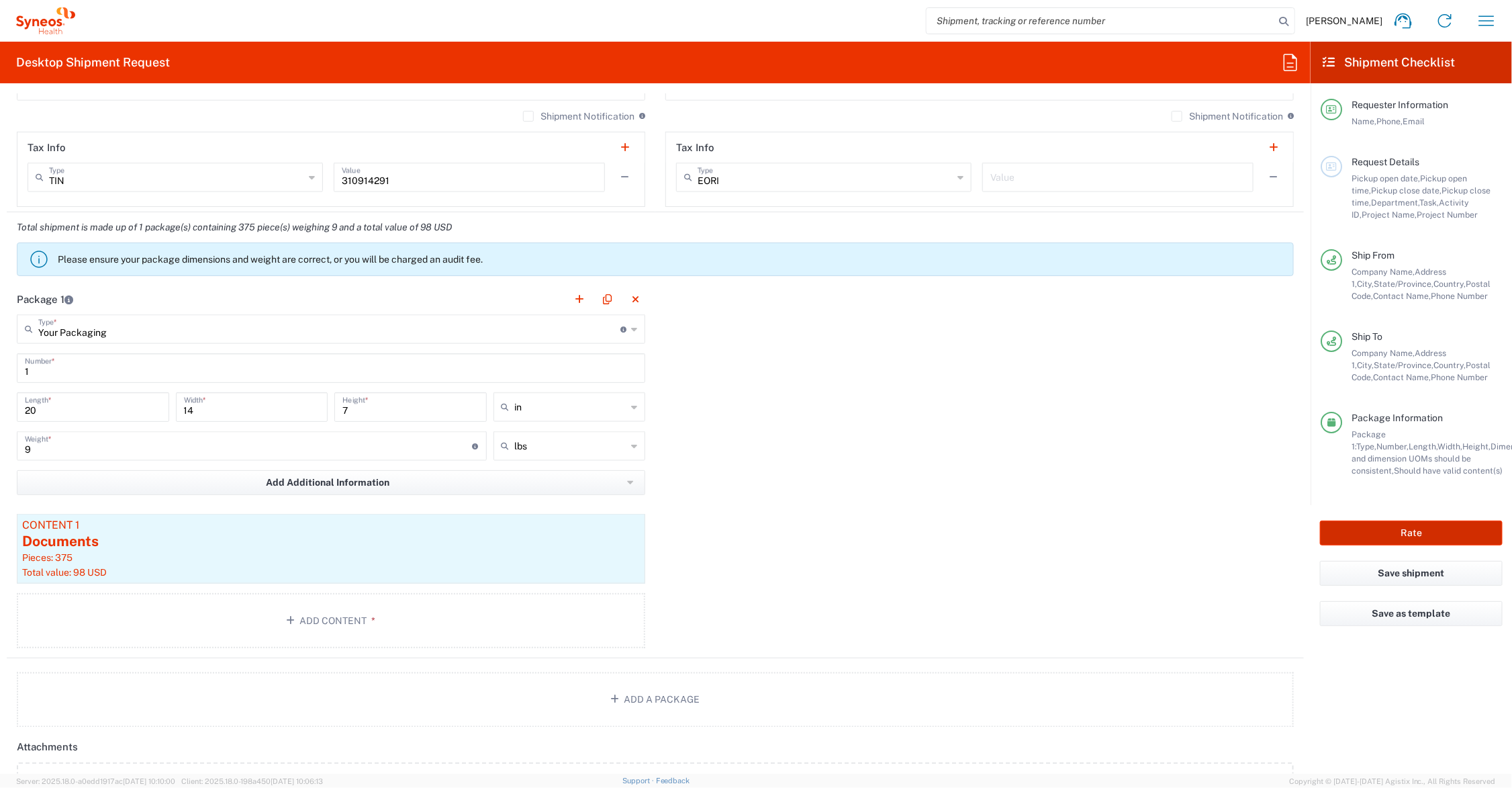
click at [1383, 534] on button "Rate" at bounding box center [1411, 533] width 182 height 25
type input "Regeneron.Libtayo.25.7065580"
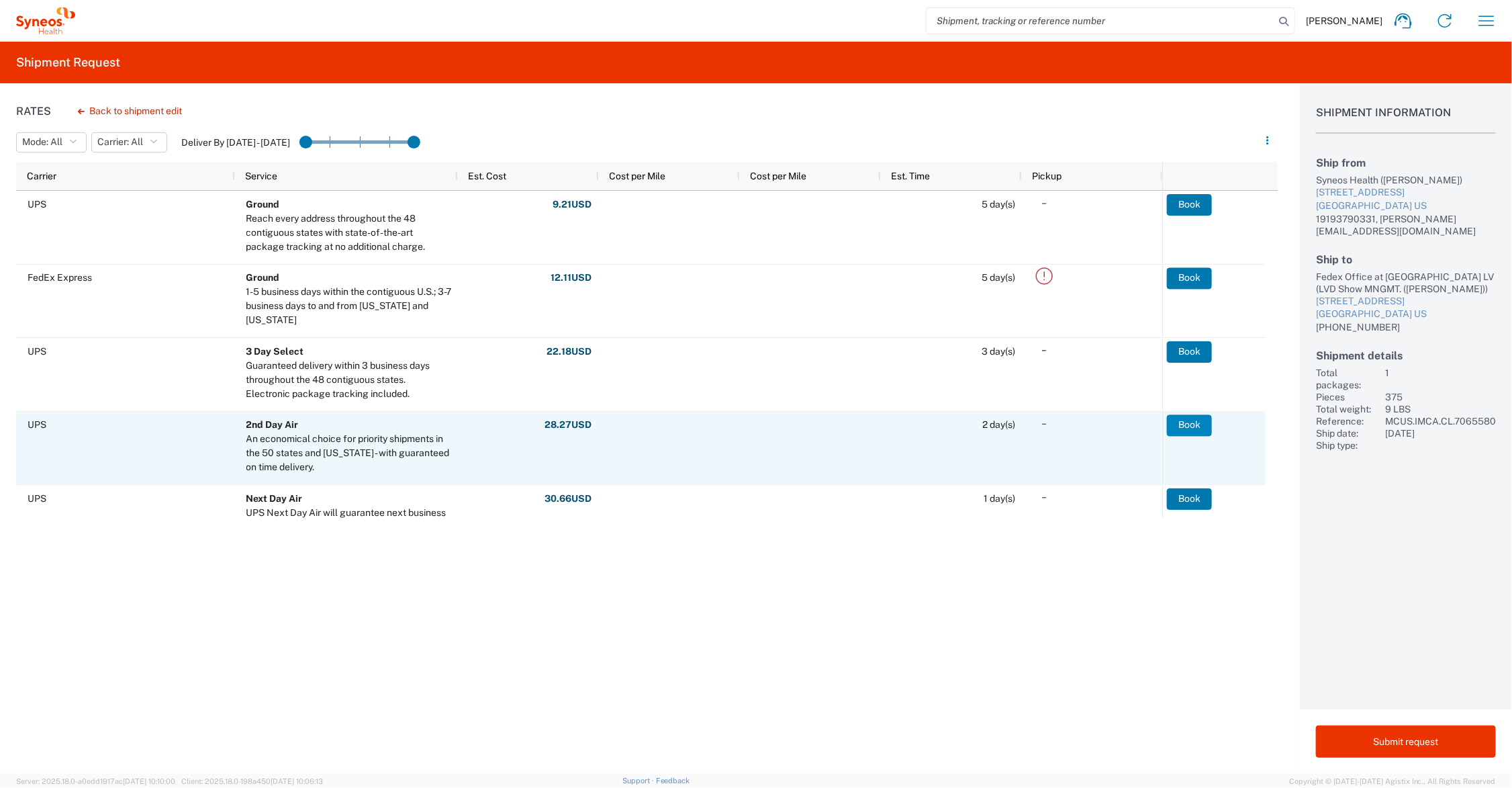
click at [1189, 424] on button "Book" at bounding box center [1189, 425] width 45 height 21
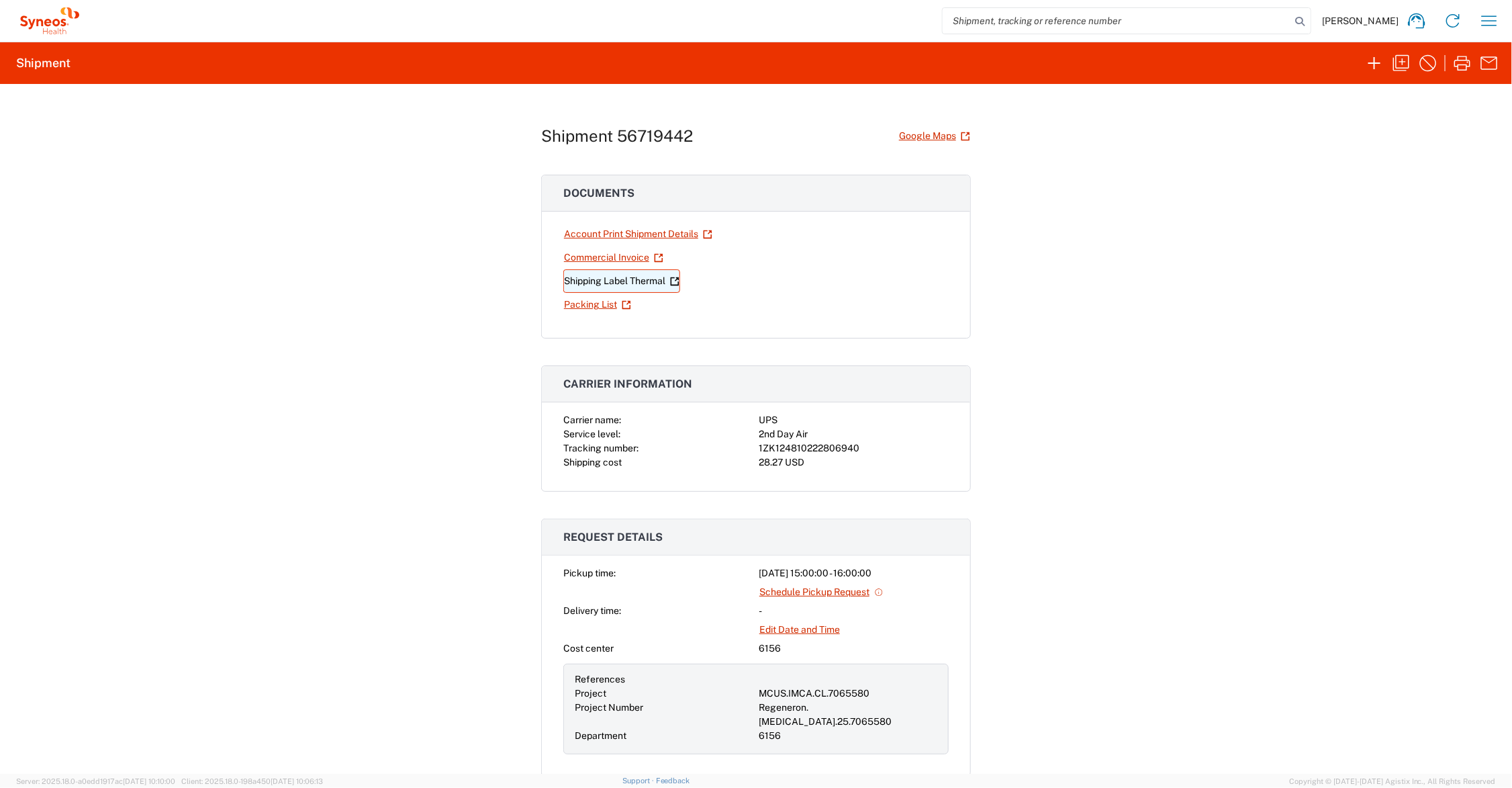
click at [637, 276] on link "Shipping Label Thermal" at bounding box center [622, 281] width 117 height 23
